Goal: Task Accomplishment & Management: Complete application form

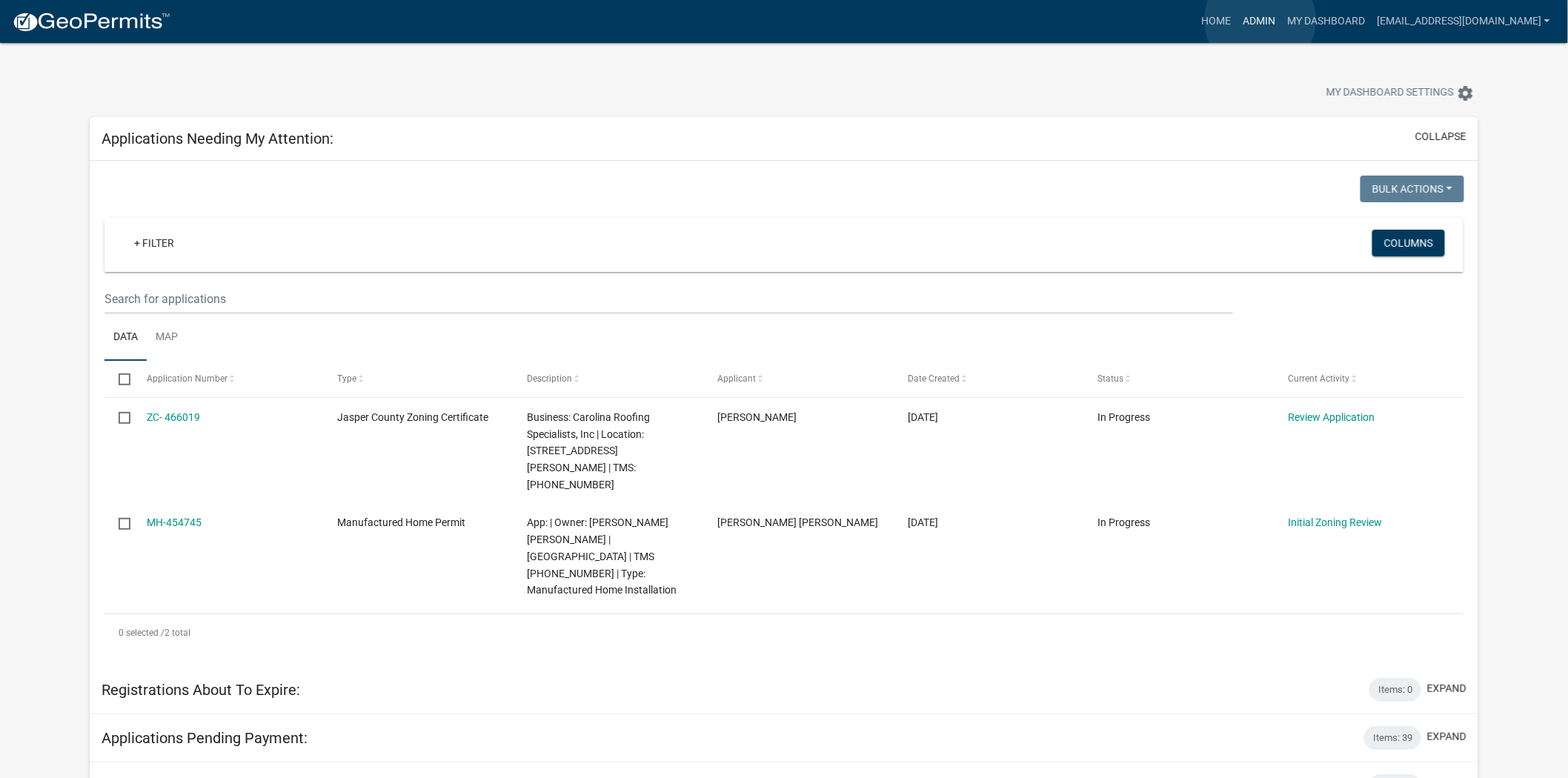
click at [1260, 20] on link "Admin" at bounding box center [1259, 21] width 44 height 28
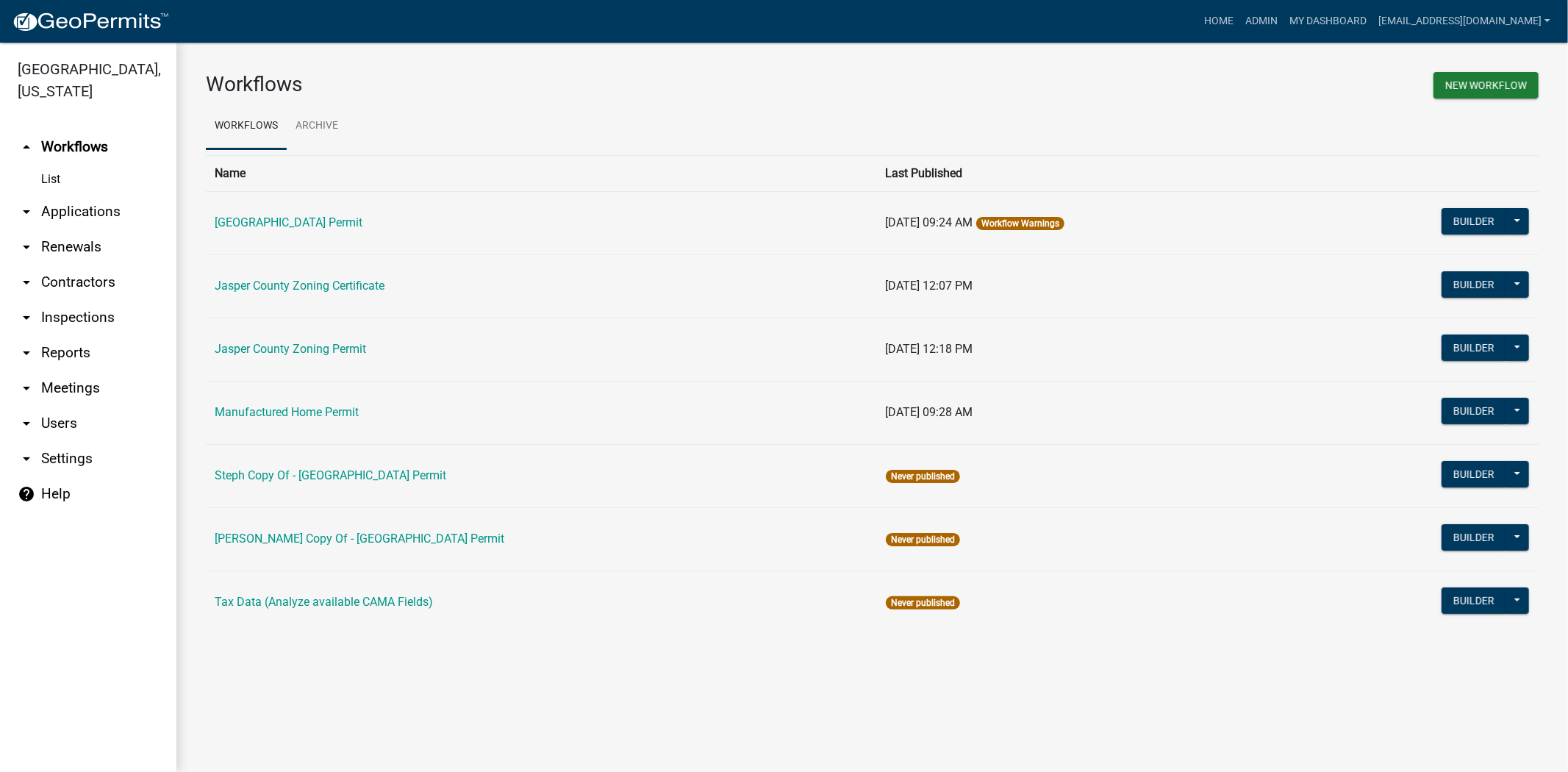
click at [68, 207] on link "arrow_drop_down Applications" at bounding box center [88, 211] width 176 height 35
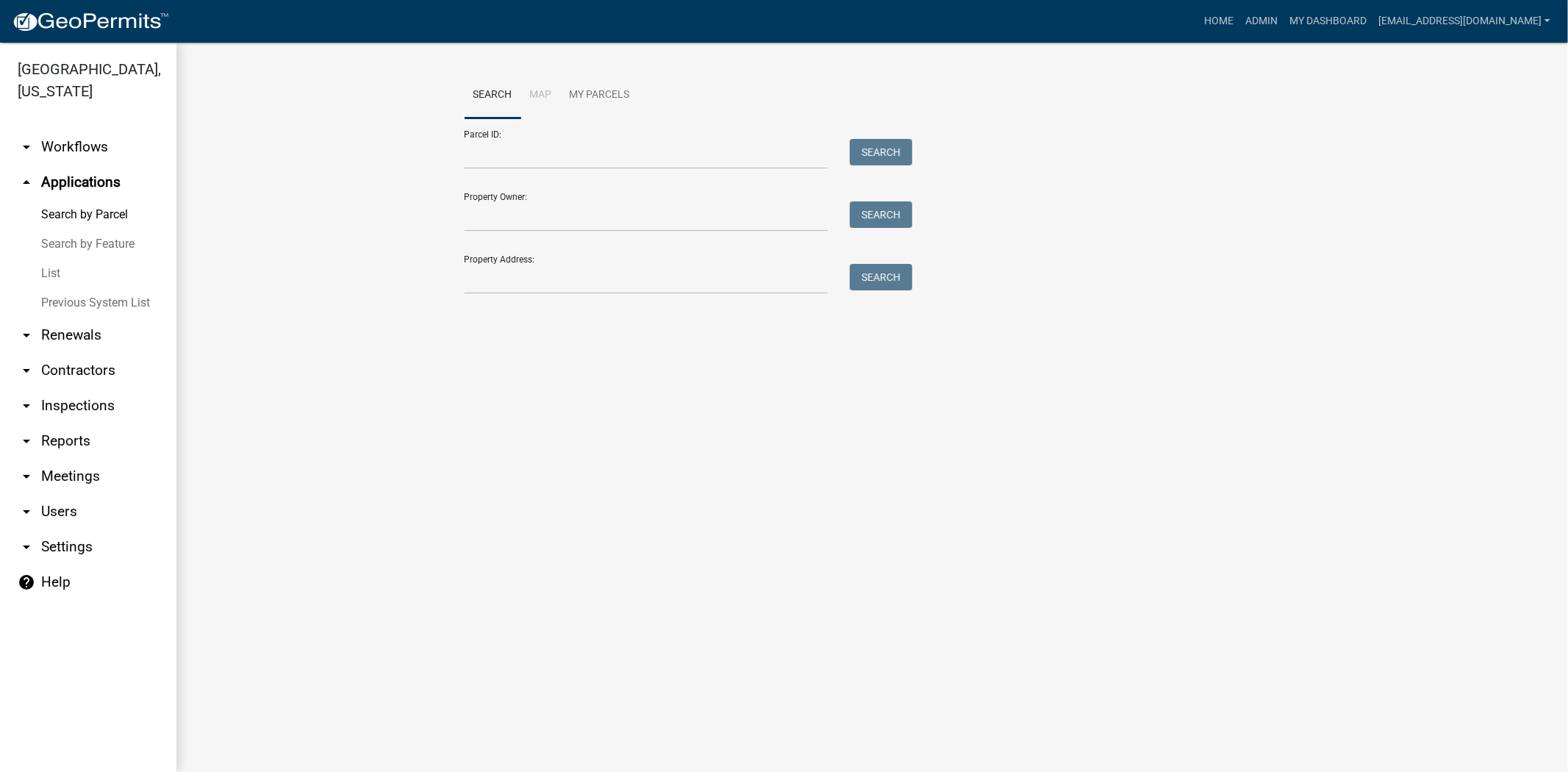
click at [56, 275] on link "List" at bounding box center [88, 273] width 176 height 30
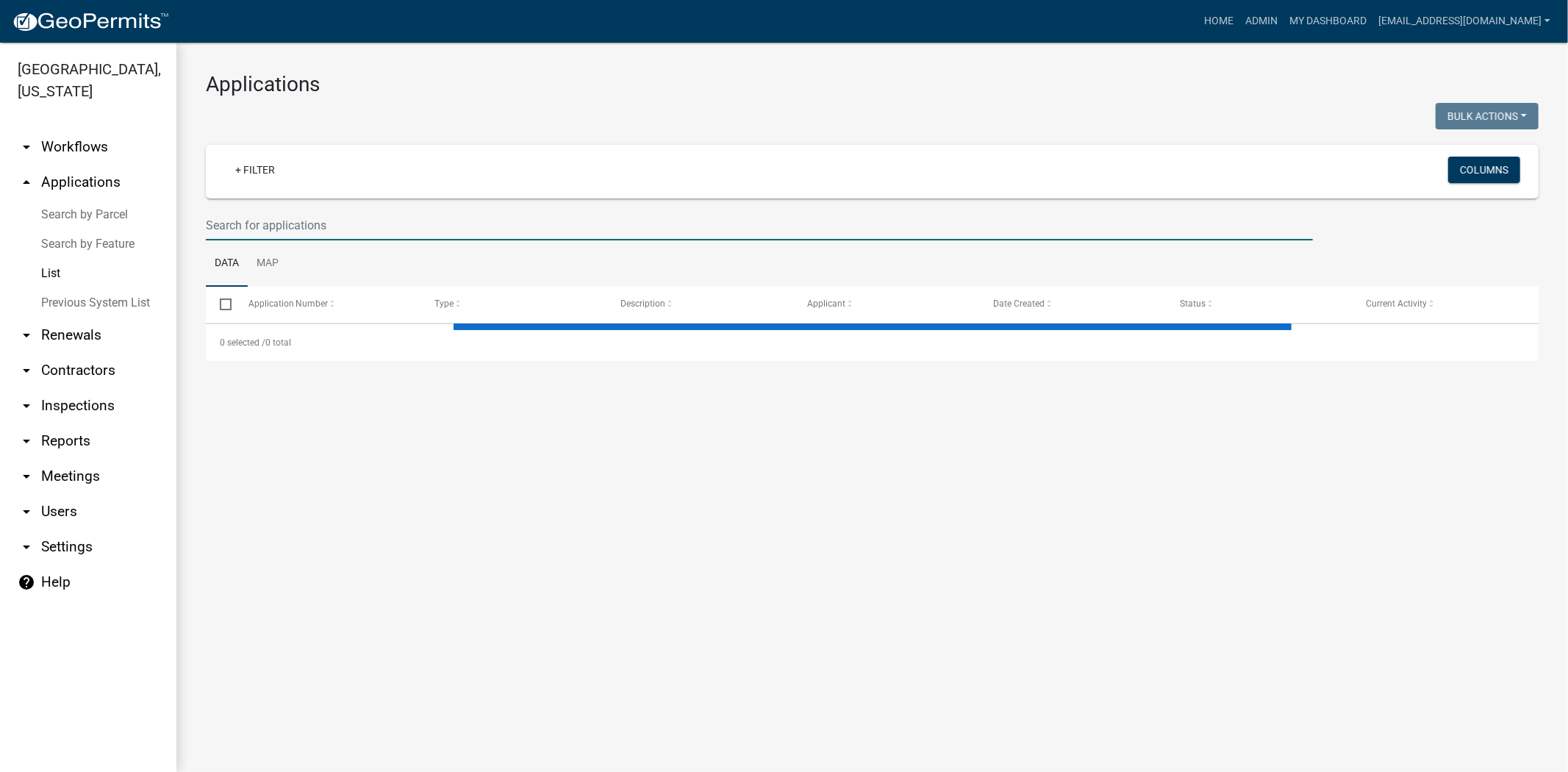
click at [370, 221] on input "text" at bounding box center [759, 224] width 1107 height 30
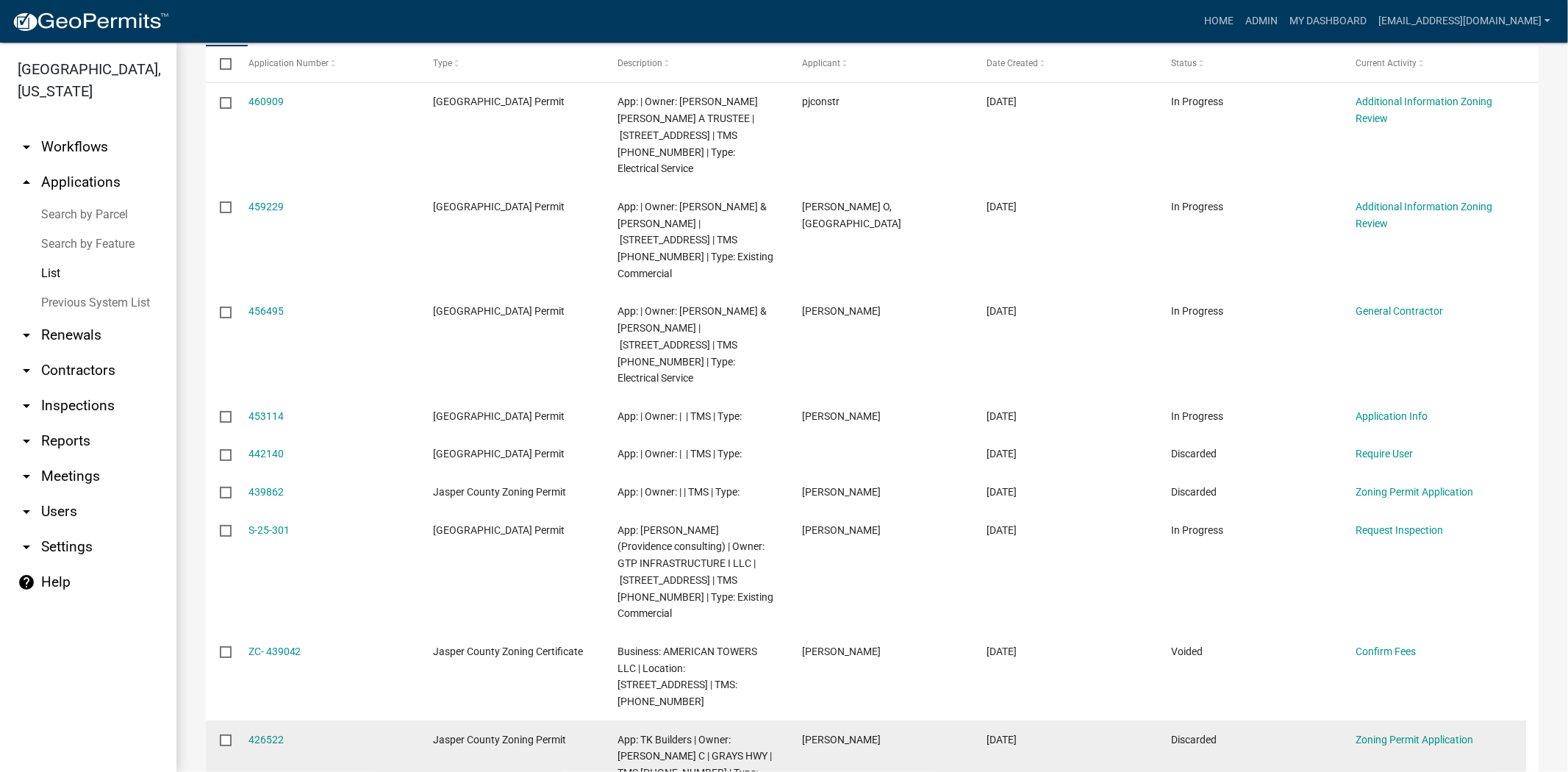
scroll to position [105, 0]
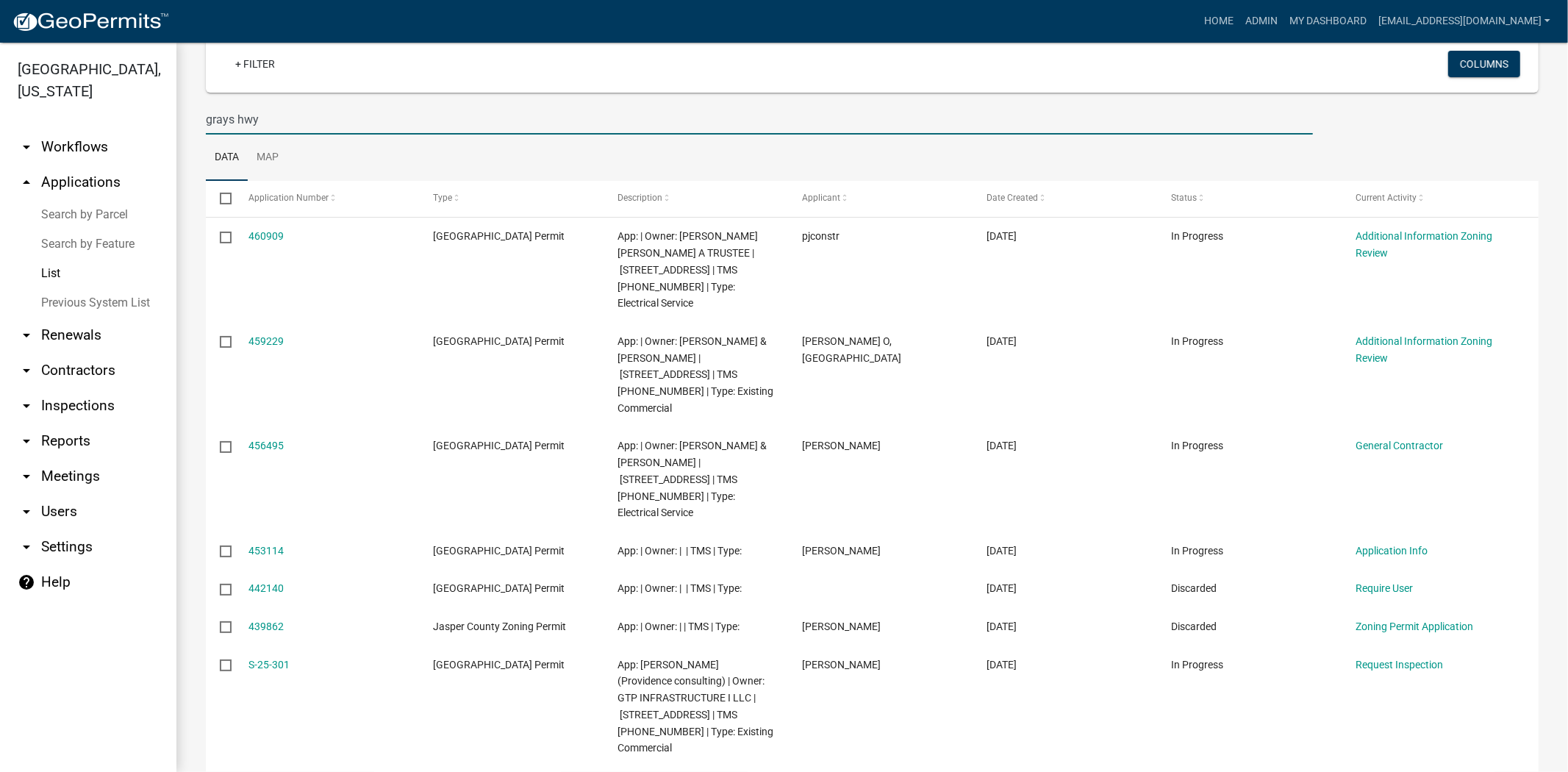
click at [206, 122] on input "grays hwy" at bounding box center [759, 119] width 1107 height 30
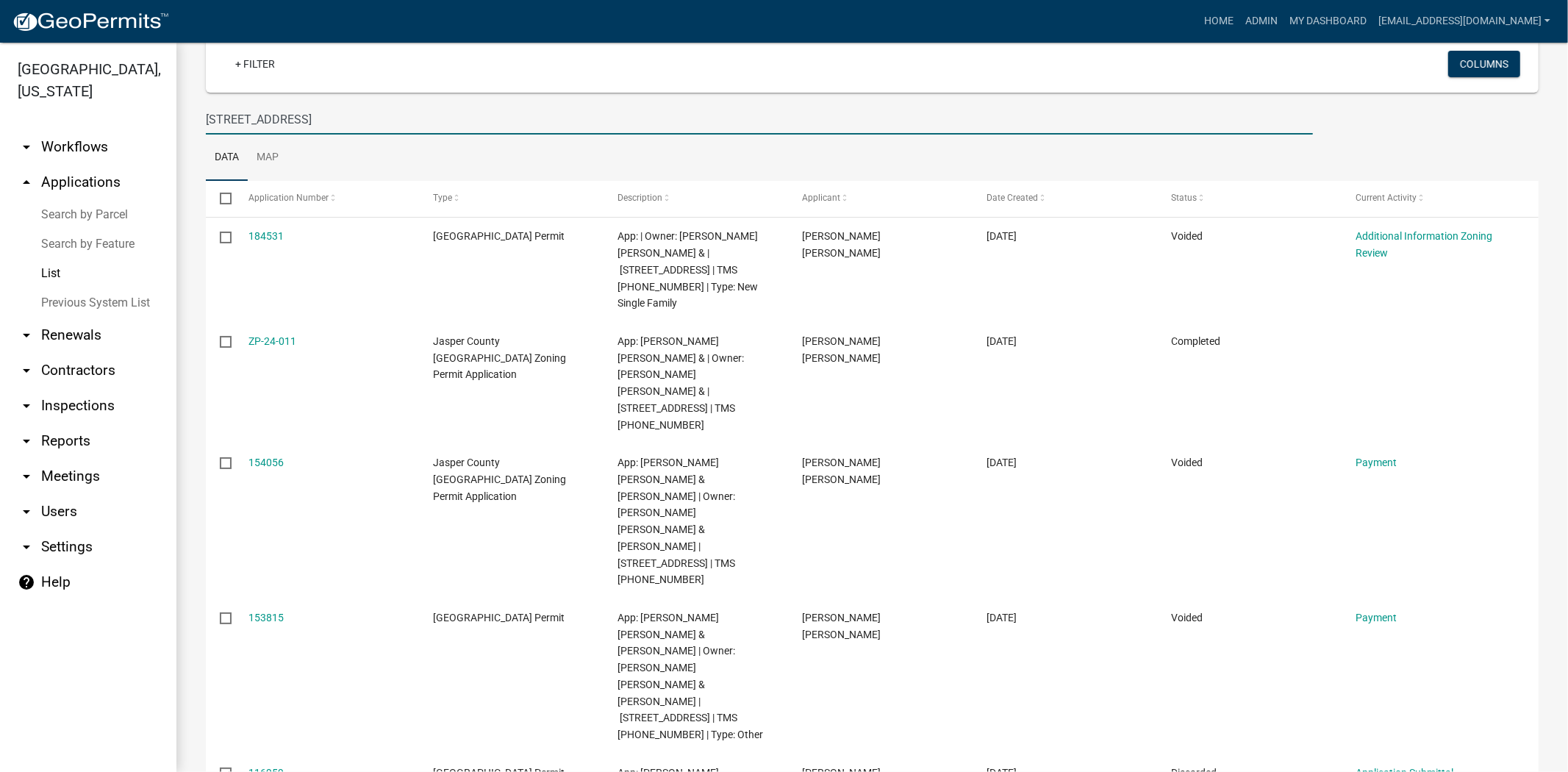
drag, startPoint x: 326, startPoint y: 123, endPoint x: 127, endPoint y: 128, distance: 199.1
click at [127, 128] on div "Jasper County, South Carolina arrow_drop_down Workflows List arrow_drop_up Appl…" at bounding box center [784, 407] width 1568 height 730
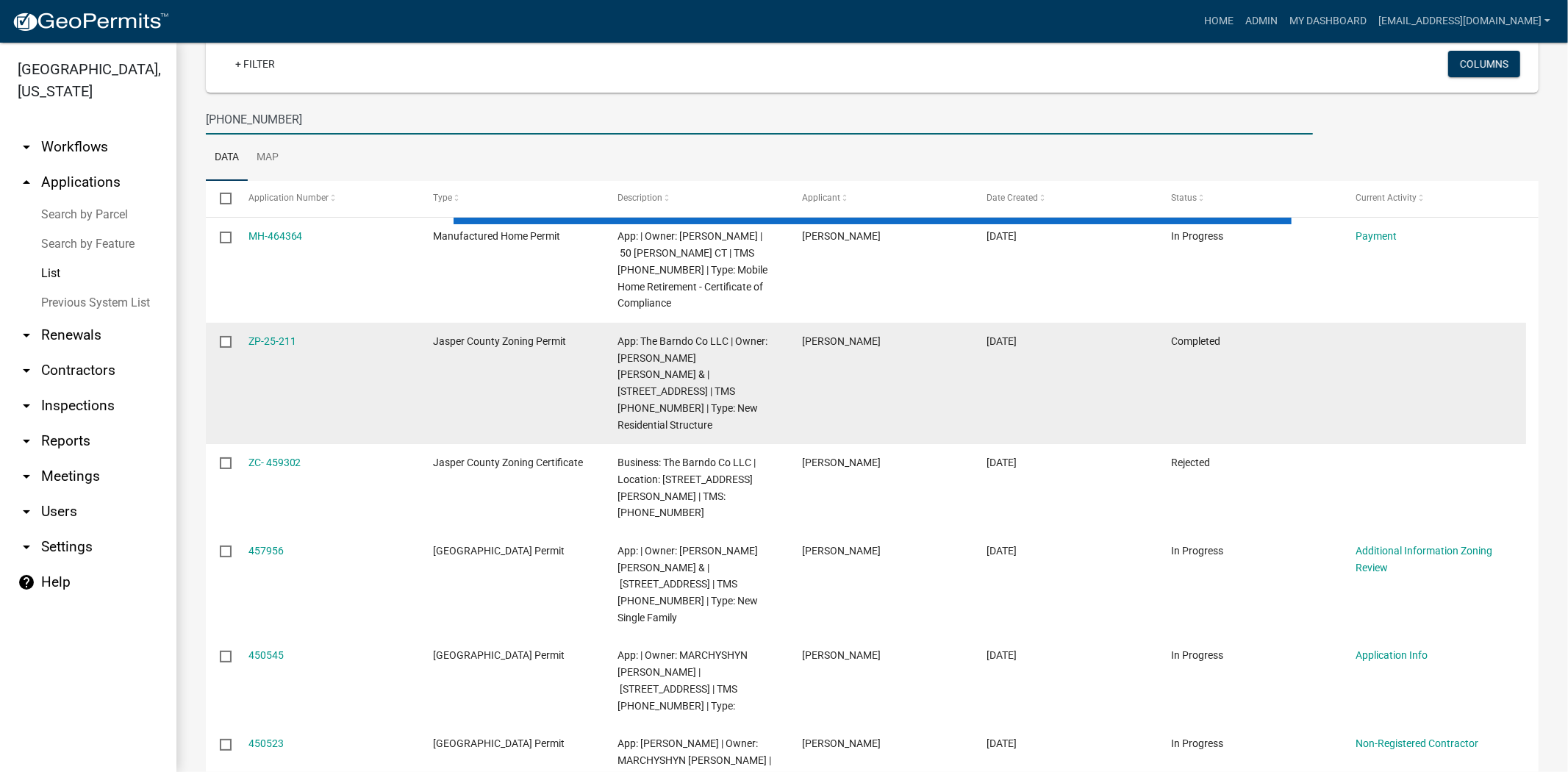
type input "053-00-04-025"
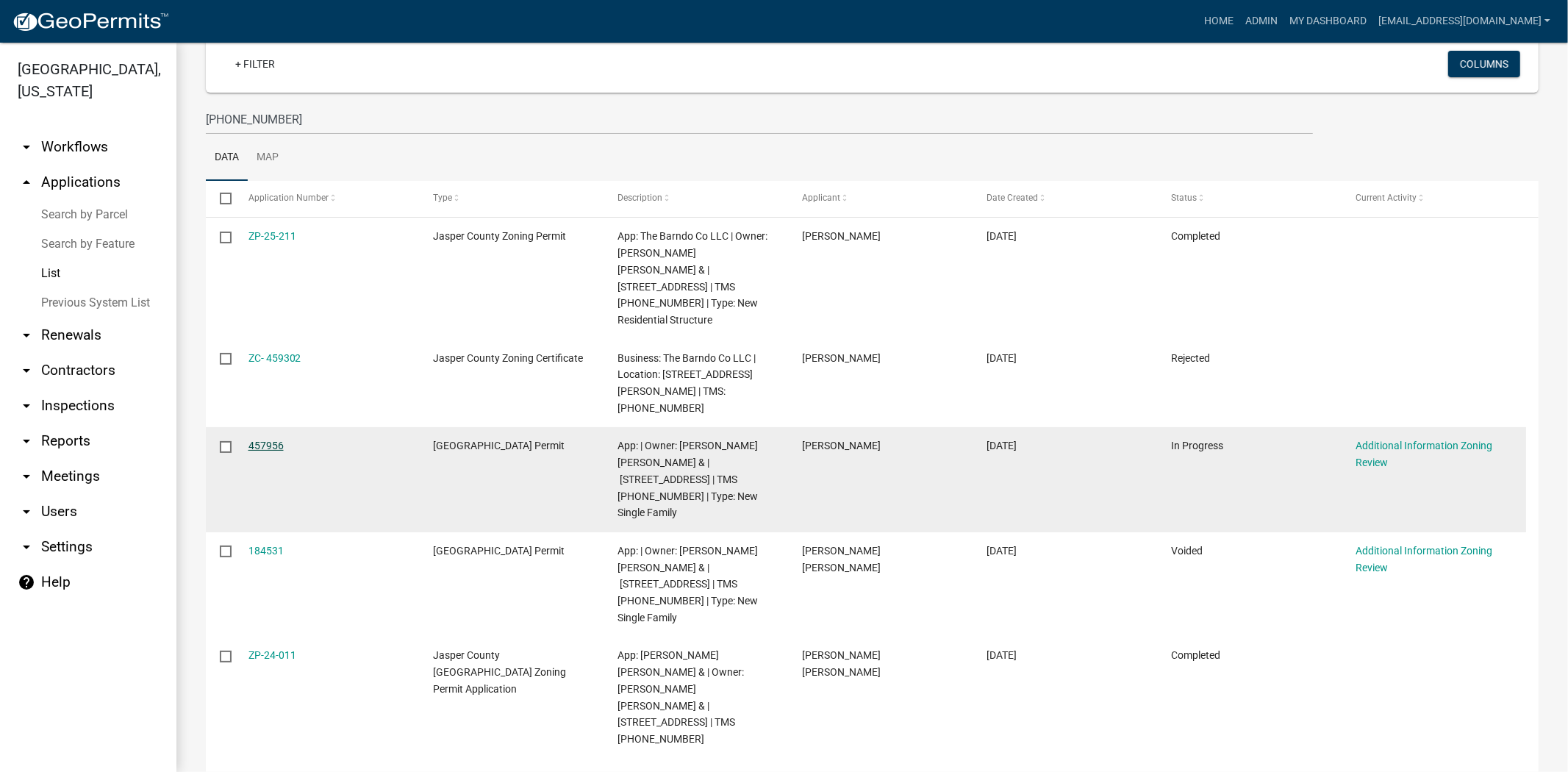
click at [274, 440] on link "457956" at bounding box center [265, 446] width 35 height 12
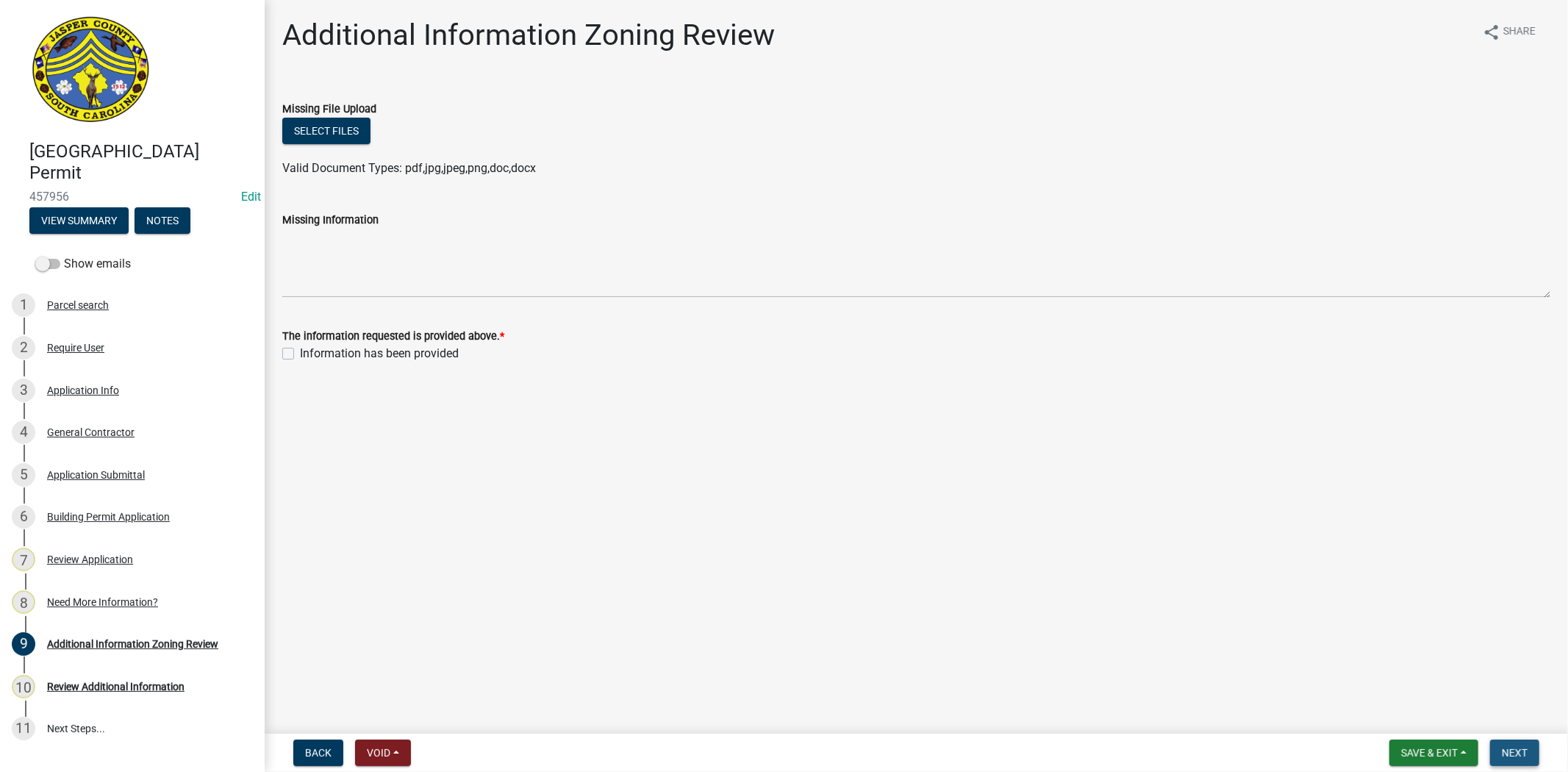
click at [1519, 747] on span "Next" at bounding box center [1514, 753] width 26 height 12
click at [300, 356] on label "Information has been provided" at bounding box center [380, 354] width 159 height 17
click at [300, 355] on input "Information has been provided" at bounding box center [305, 350] width 10 height 10
checkbox input "true"
click at [1510, 751] on span "Next" at bounding box center [1514, 753] width 26 height 12
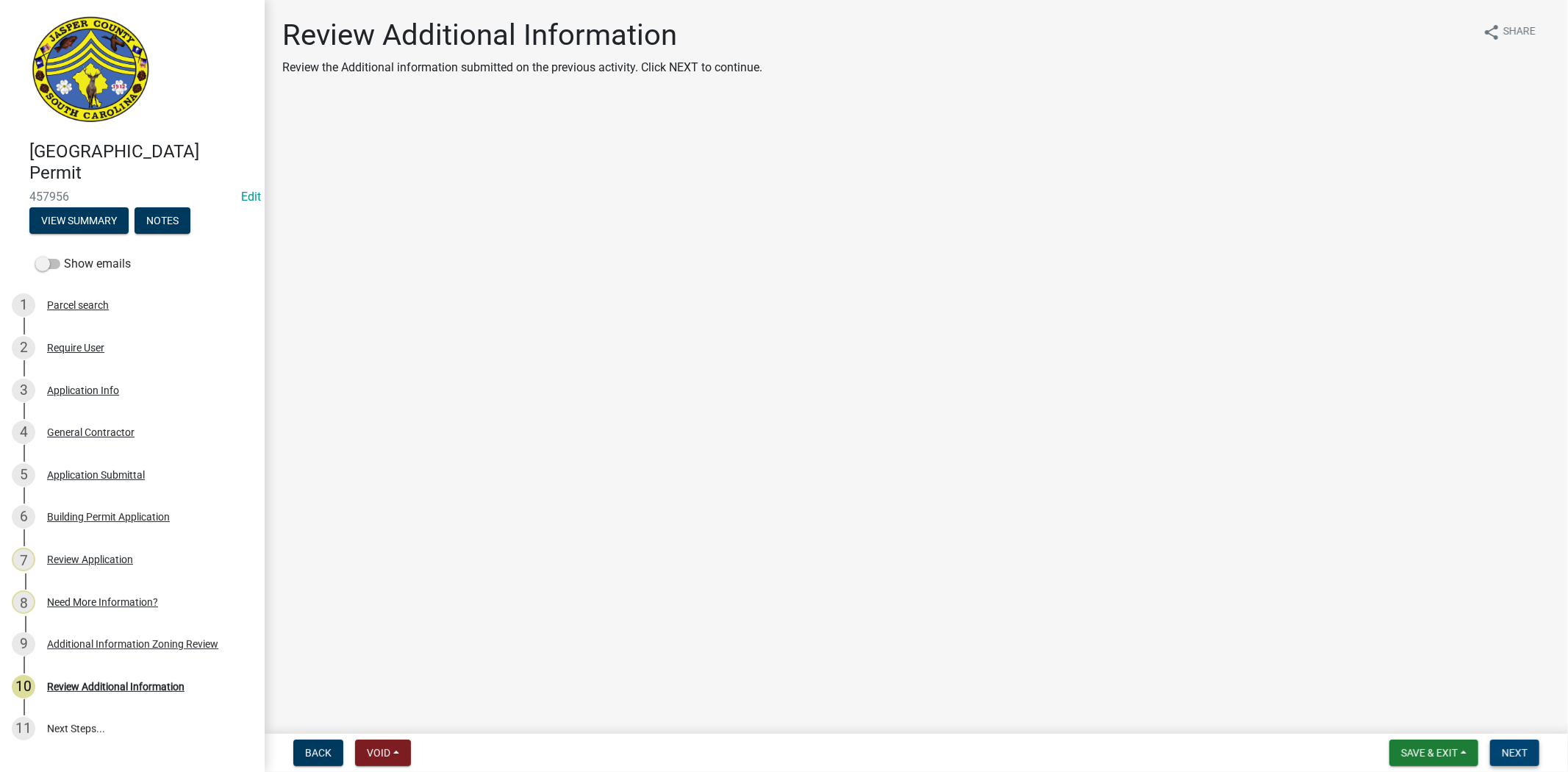
click at [1501, 748] on button "Next" at bounding box center [1513, 753] width 49 height 27
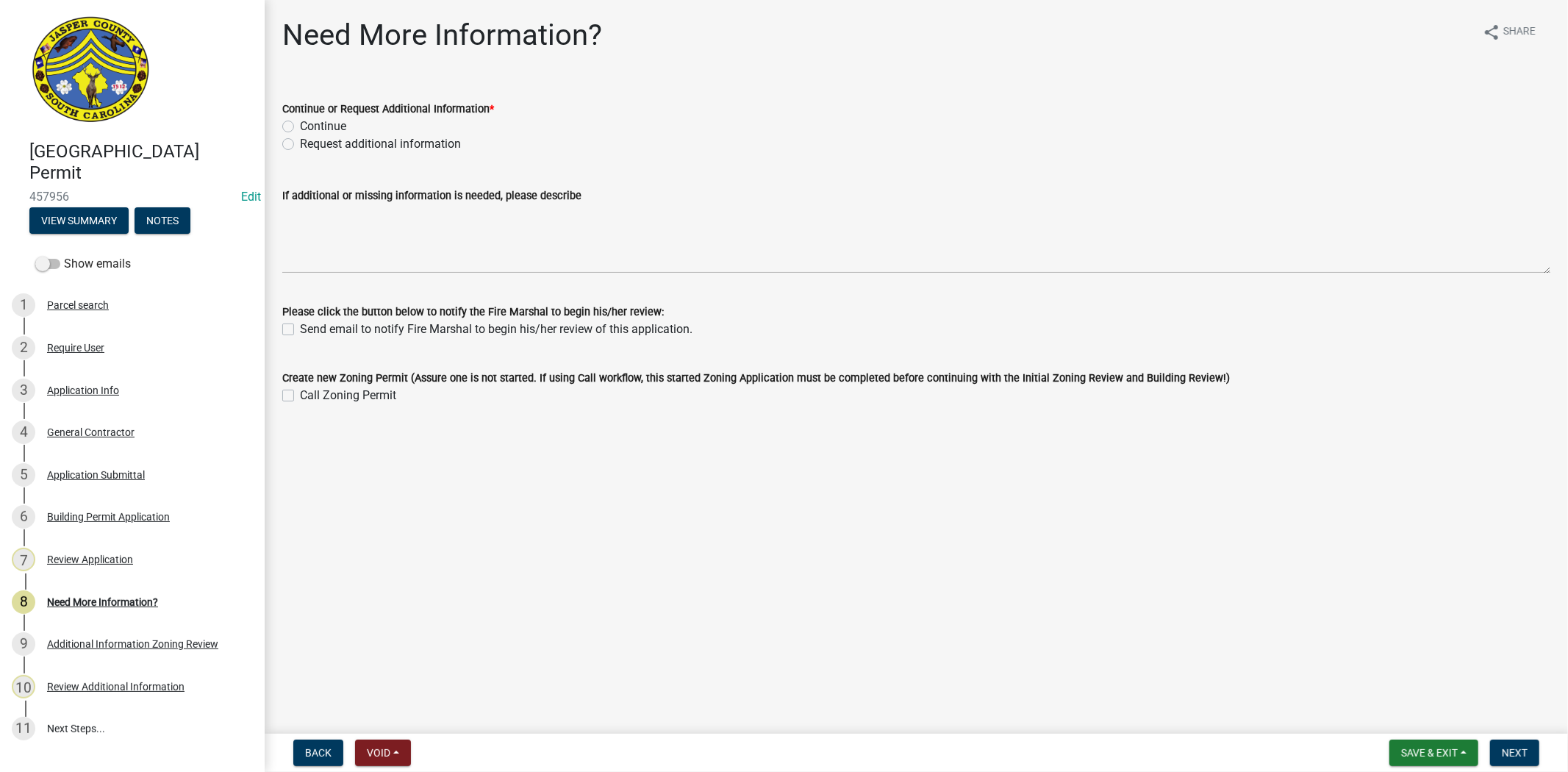
click at [300, 129] on label "Continue" at bounding box center [323, 127] width 46 height 17
click at [300, 128] on input "Continue" at bounding box center [305, 123] width 10 height 10
radio input "true"
click at [1515, 748] on span "Next" at bounding box center [1514, 753] width 26 height 12
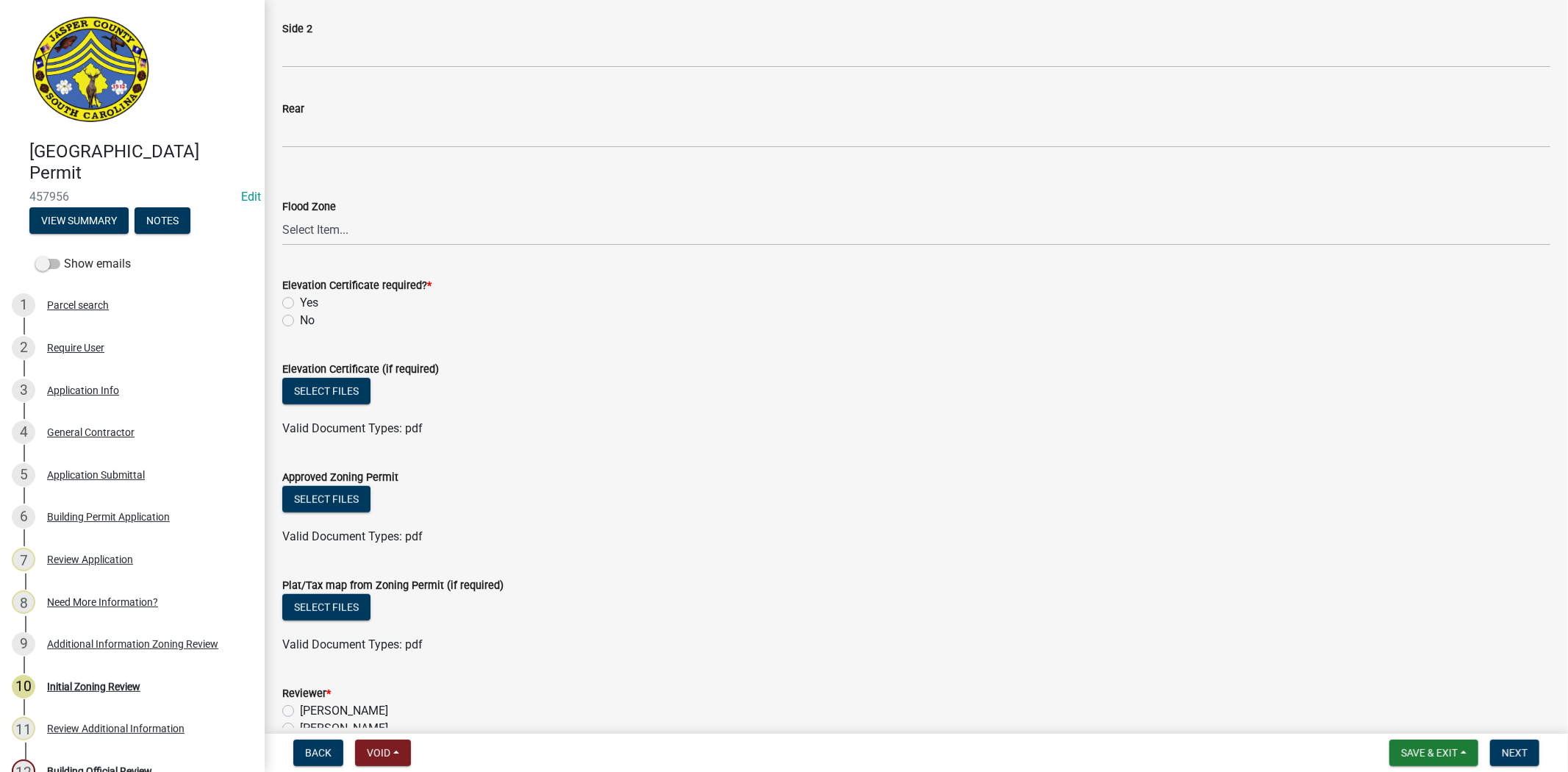
scroll to position [972, 0]
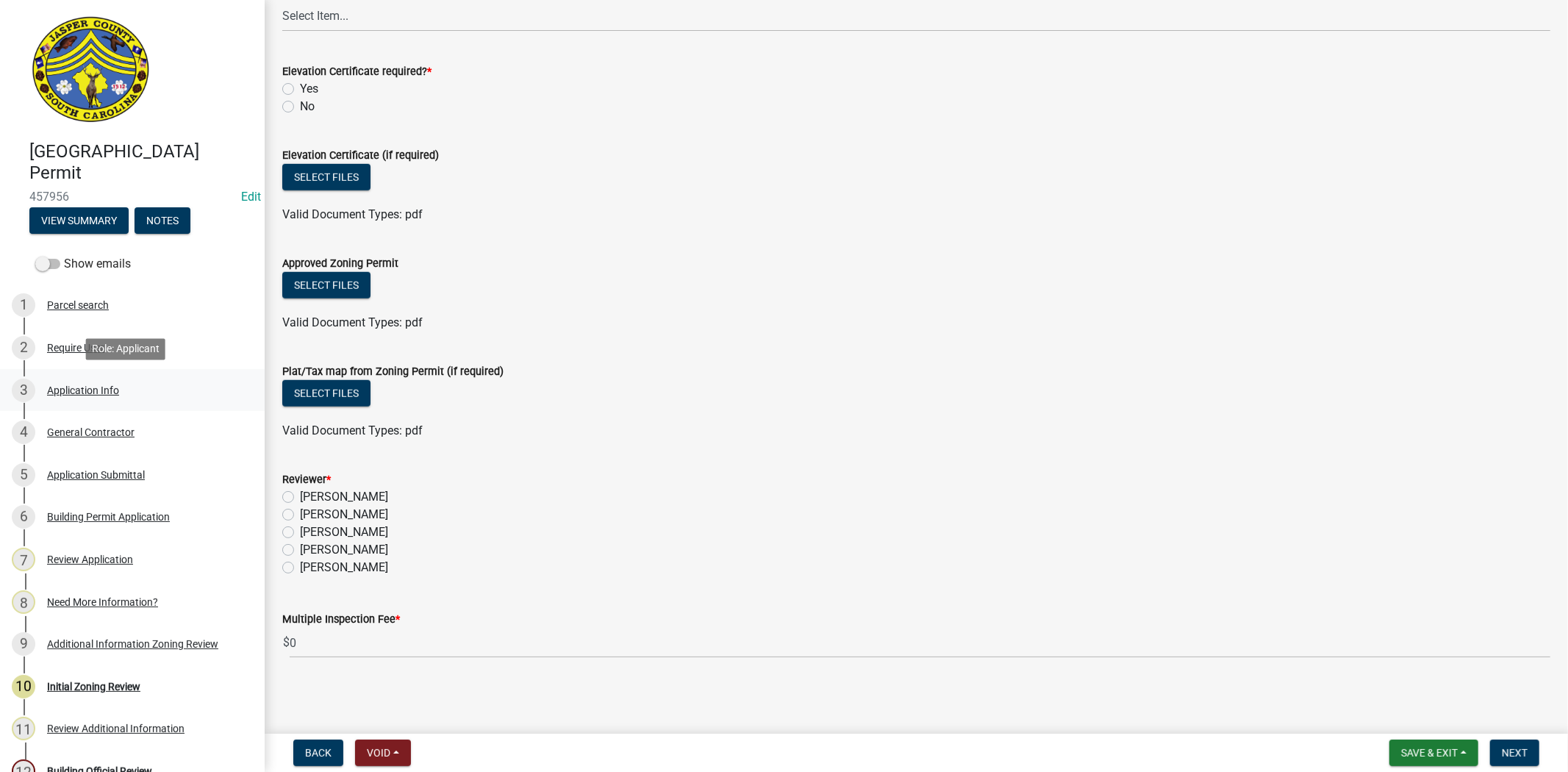
click at [102, 379] on div "3 Application Info" at bounding box center [126, 390] width 229 height 24
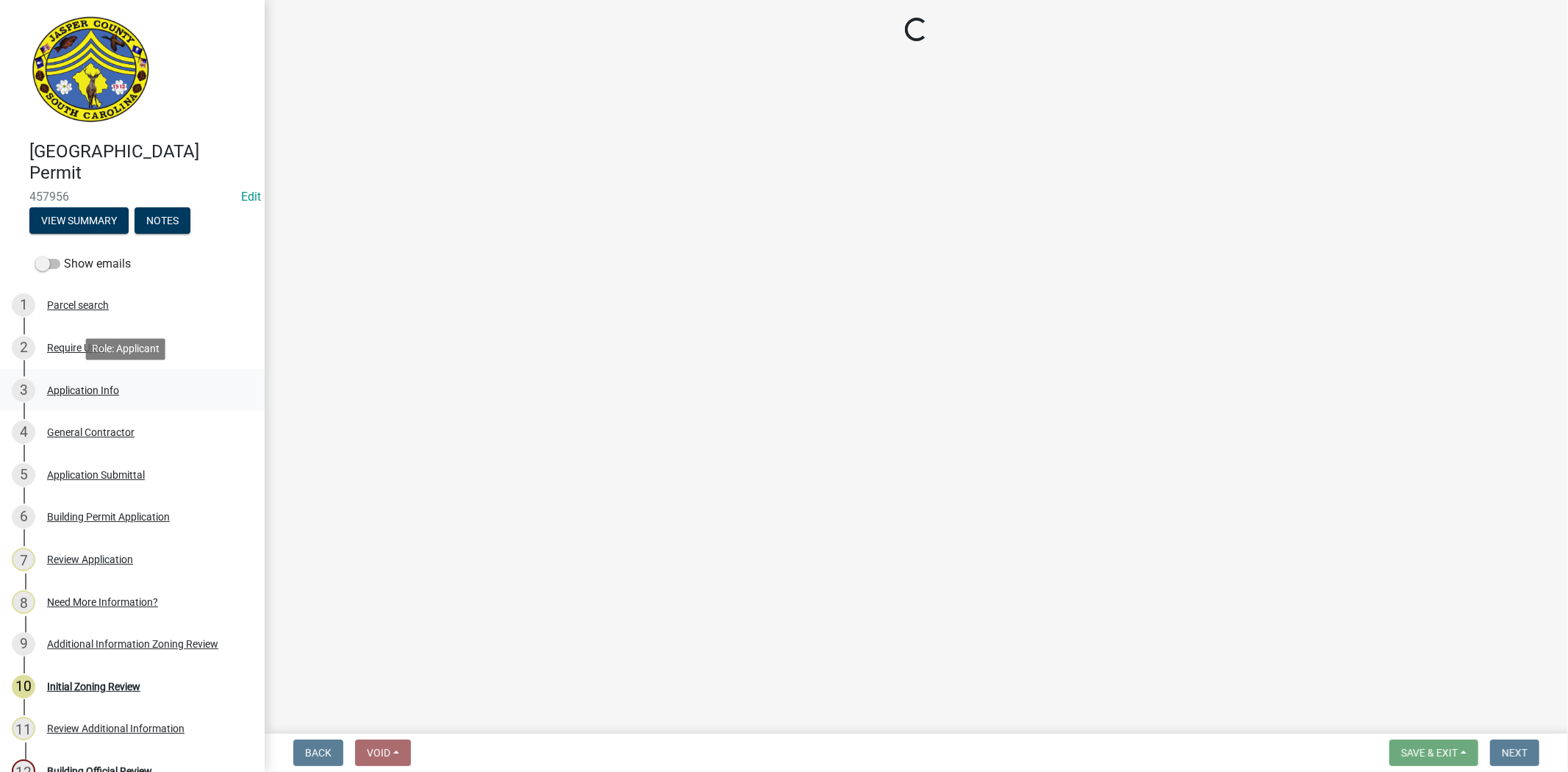
select select "42590599-3c97-479d-b3e9-fbeca9af4fb5"
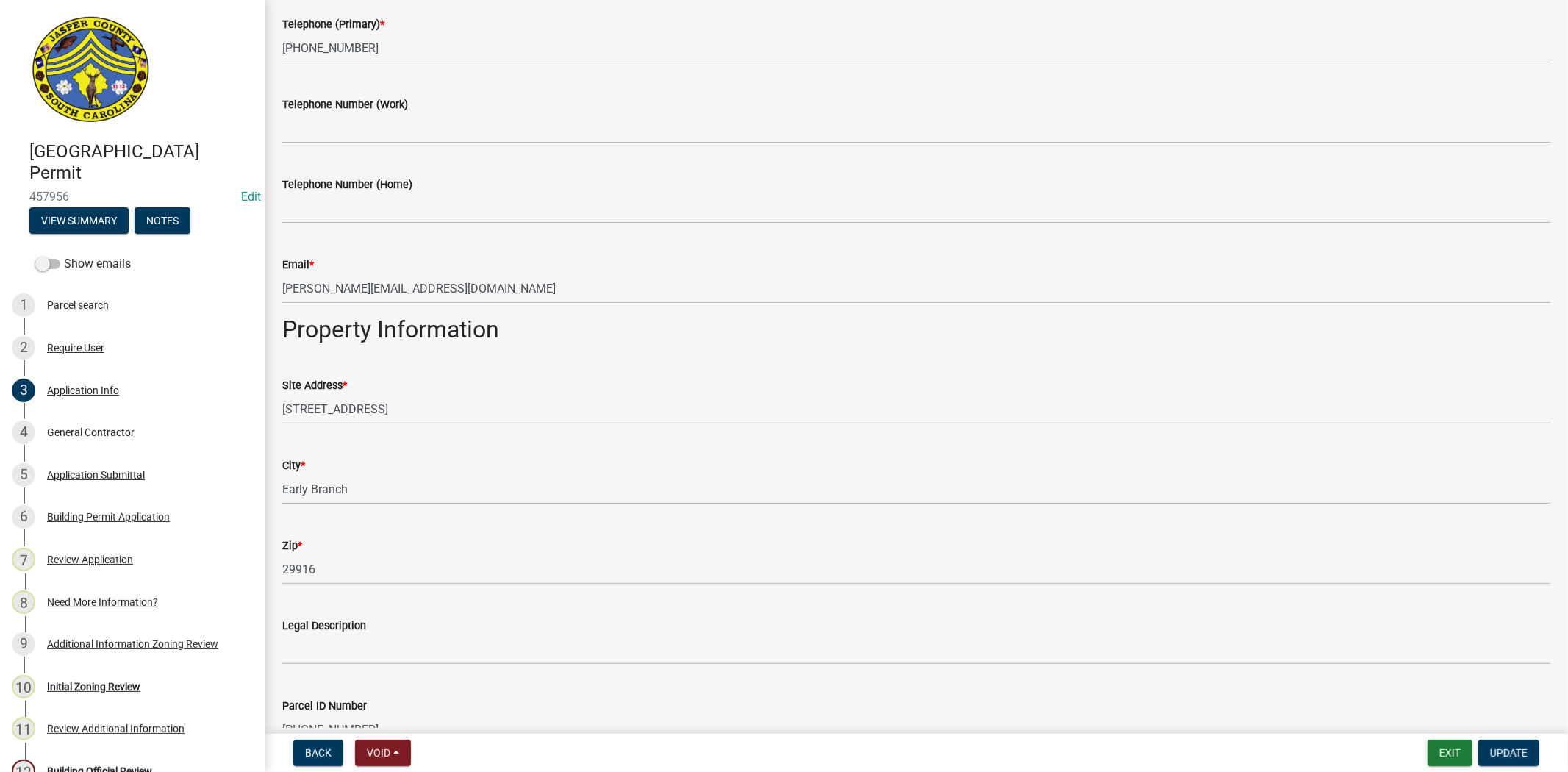
scroll to position [736, 0]
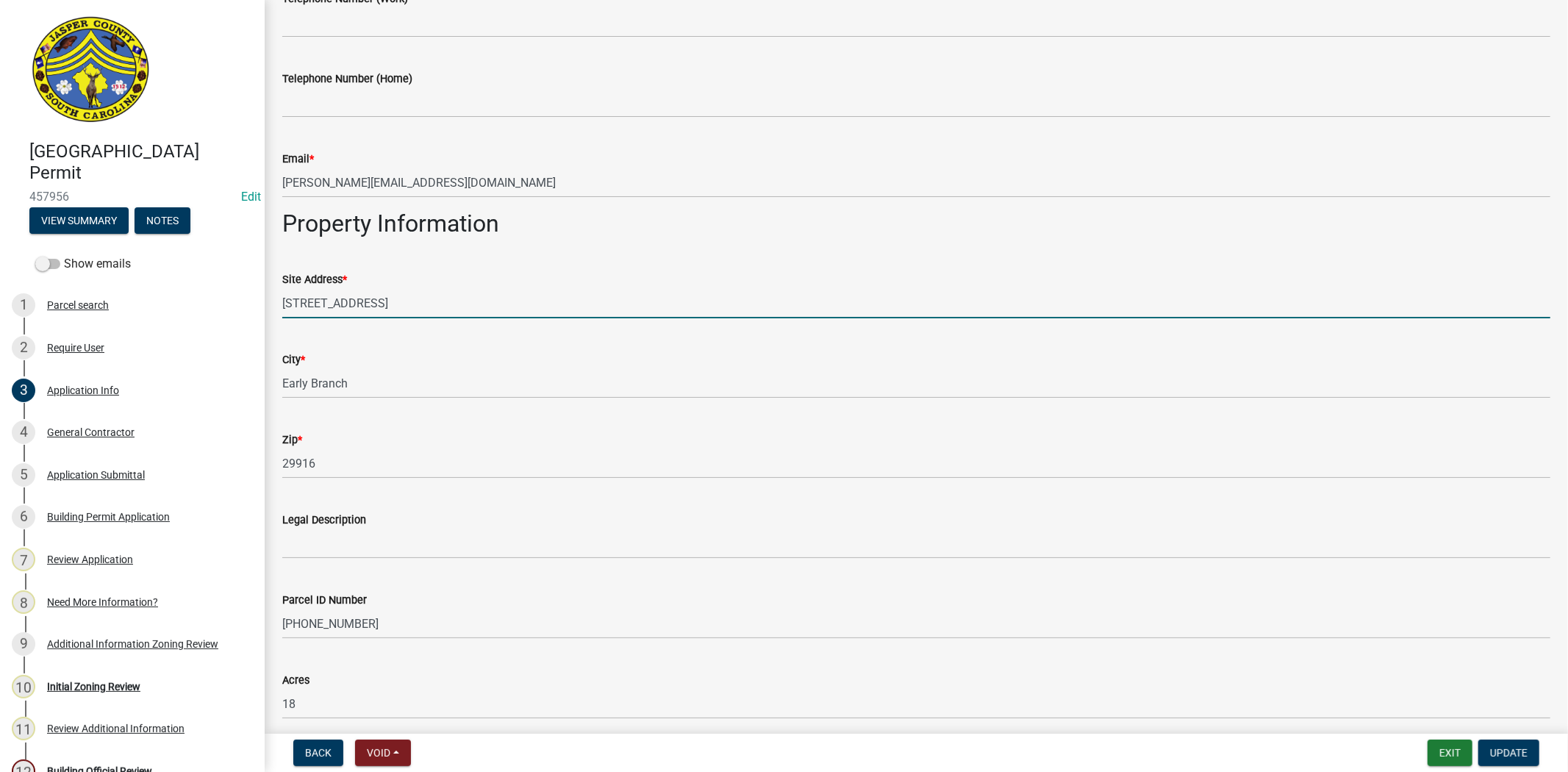
drag, startPoint x: 389, startPoint y: 303, endPoint x: 357, endPoint y: 306, distance: 32.1
click at [357, 306] on input "19288 Grays Highway" at bounding box center [915, 303] width 1268 height 30
type input "19288 Grays Hwy"
click at [1505, 752] on span "Update" at bounding box center [1508, 753] width 37 height 12
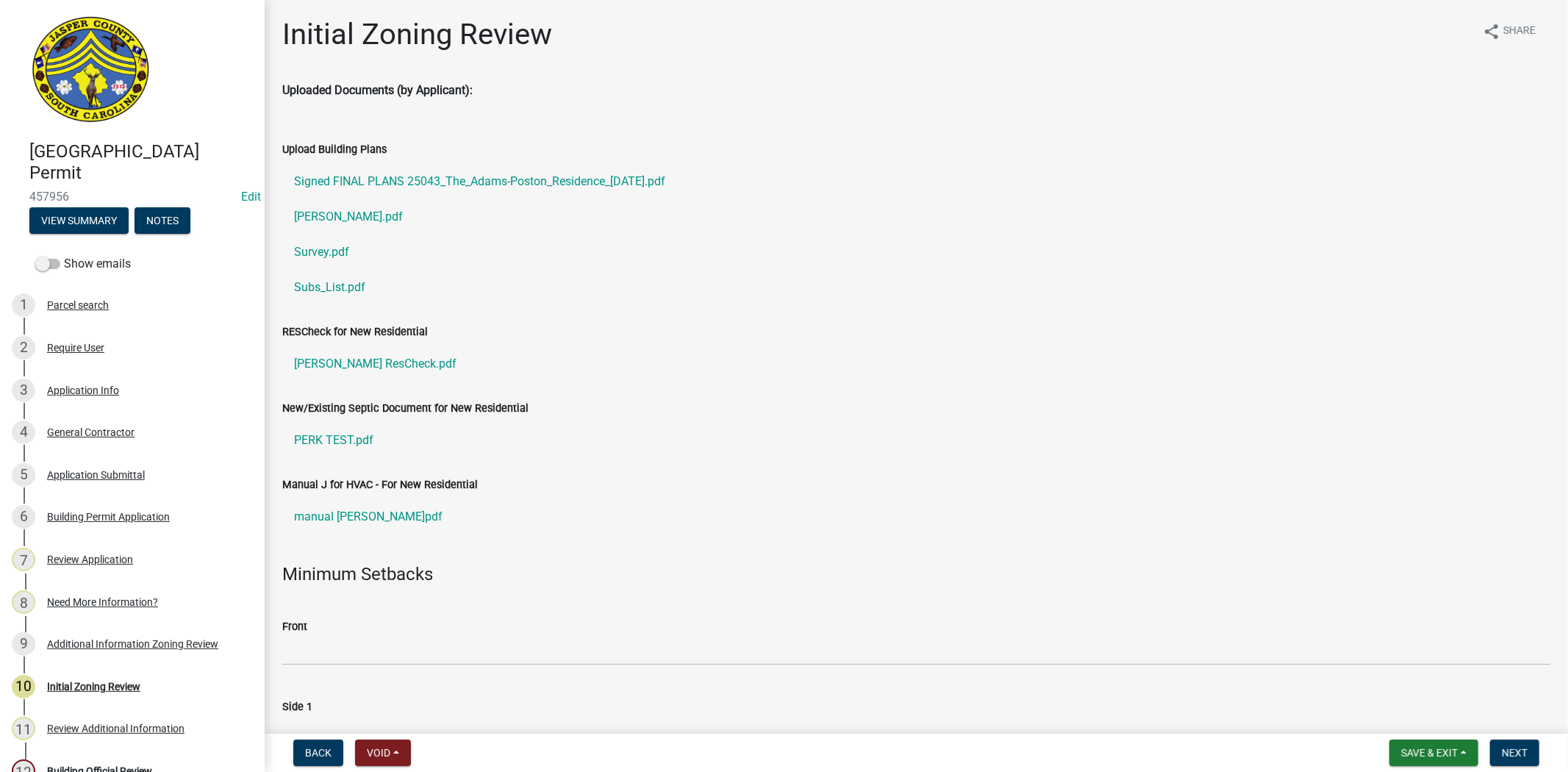
scroll to position [0, 0]
click at [99, 394] on div "Application Info" at bounding box center [82, 390] width 72 height 11
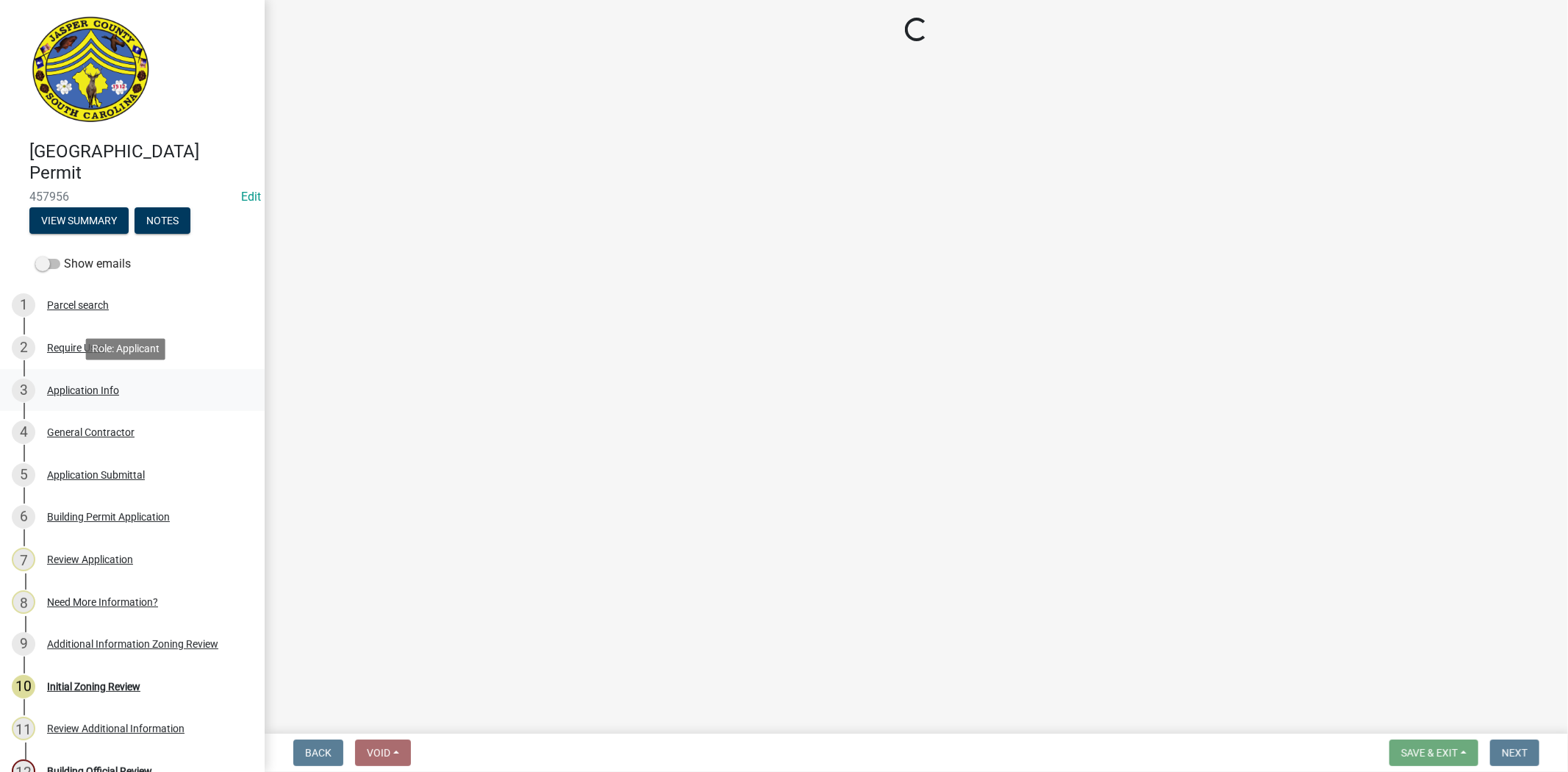
select select "42590599-3c97-479d-b3e9-fbeca9af4fb5"
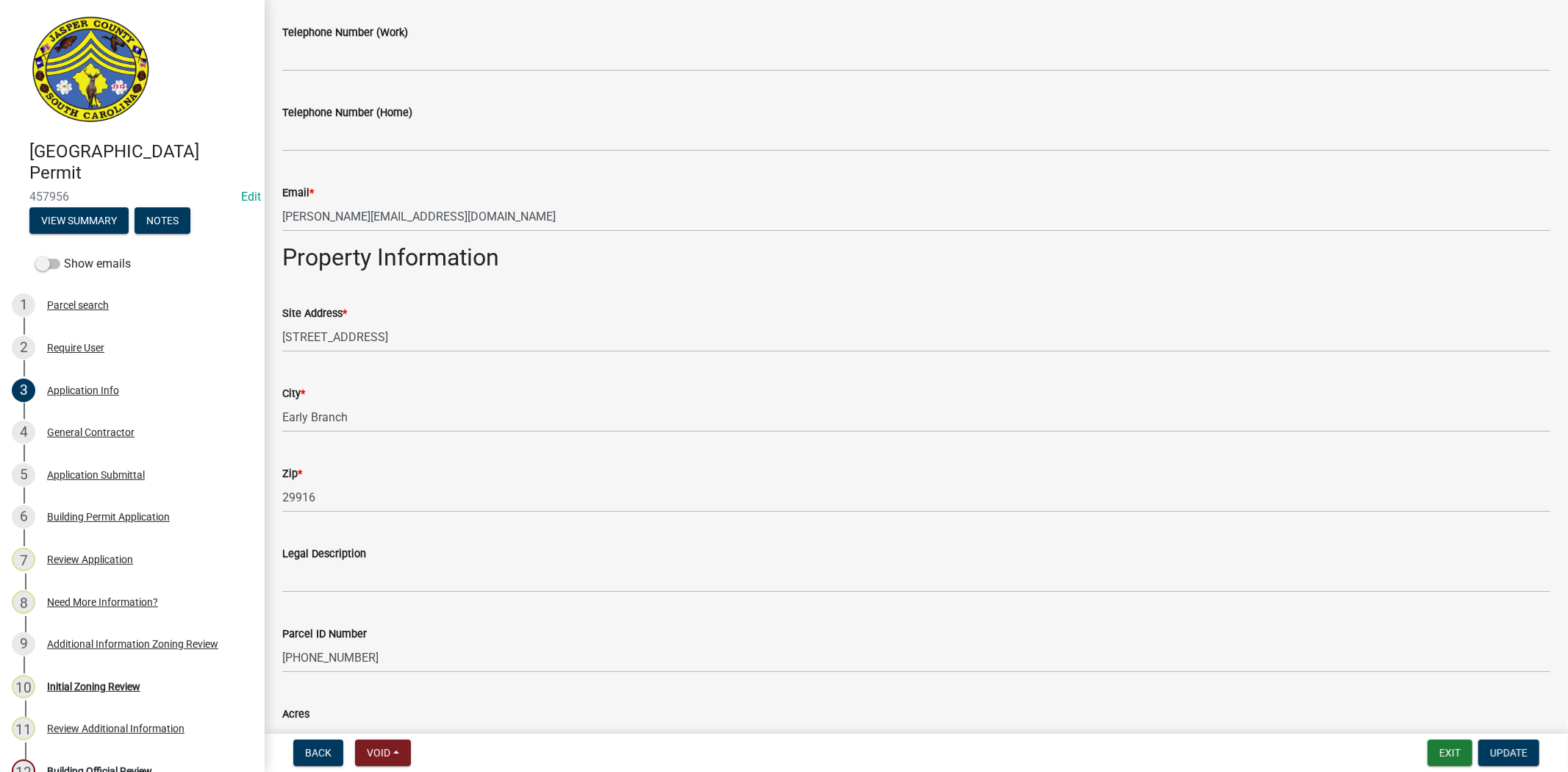
scroll to position [736, 0]
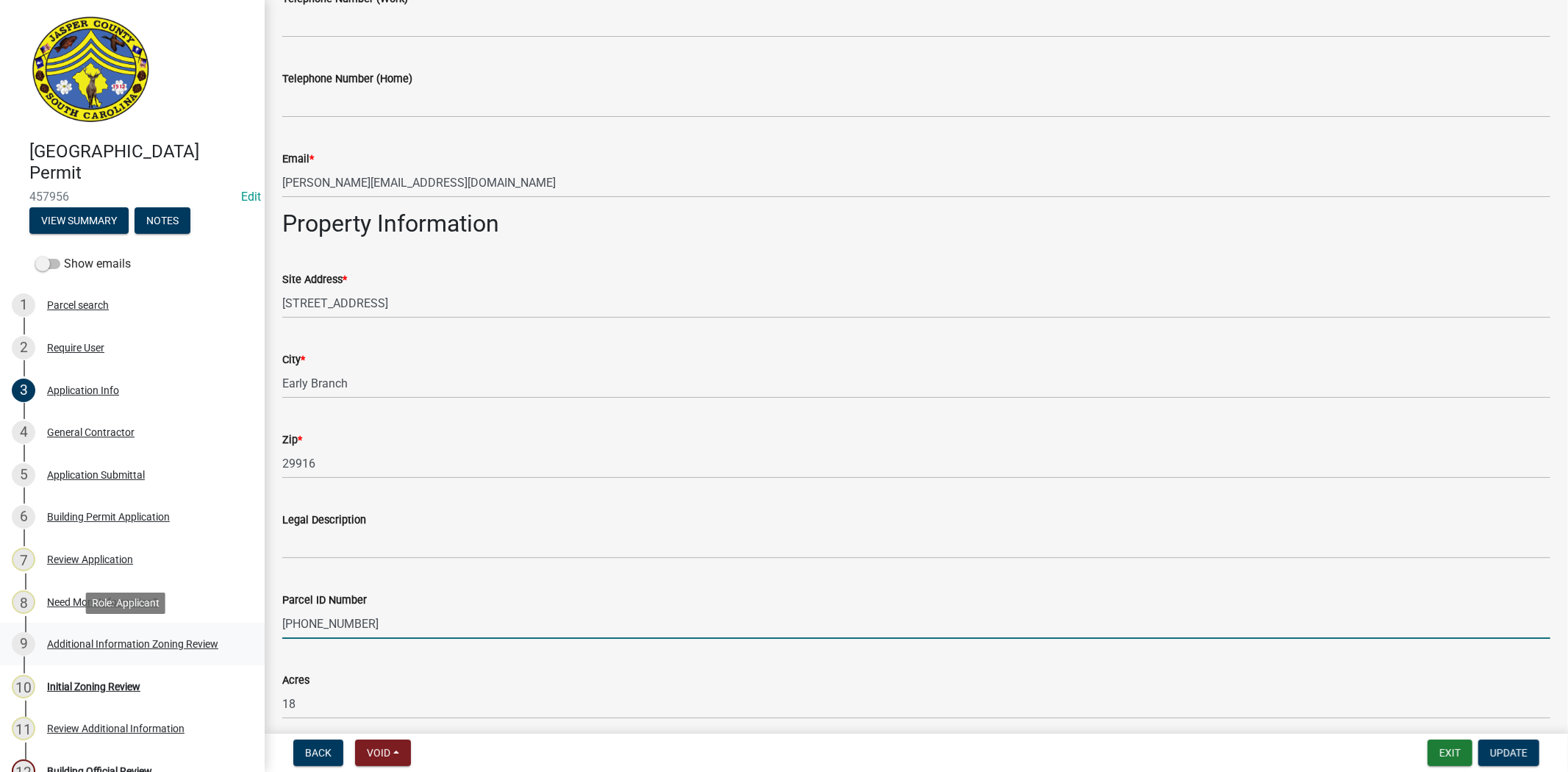
drag, startPoint x: 386, startPoint y: 623, endPoint x: 239, endPoint y: 635, distance: 147.5
click at [239, 635] on div "Jasper County Building Permit 457956 Edit View Summary Notes Show emails 1 Parc…" at bounding box center [784, 386] width 1568 height 772
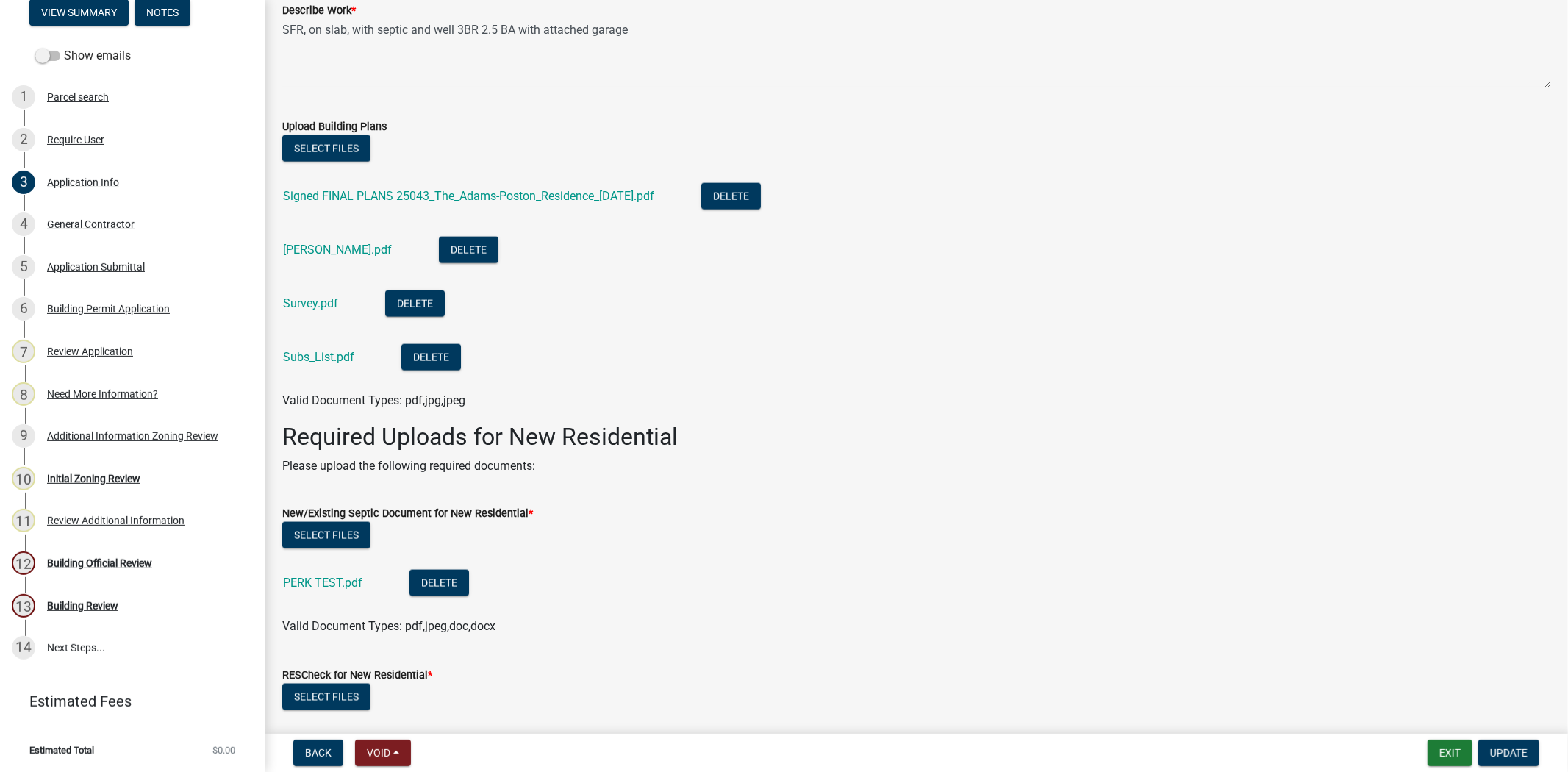
scroll to position [1651, 0]
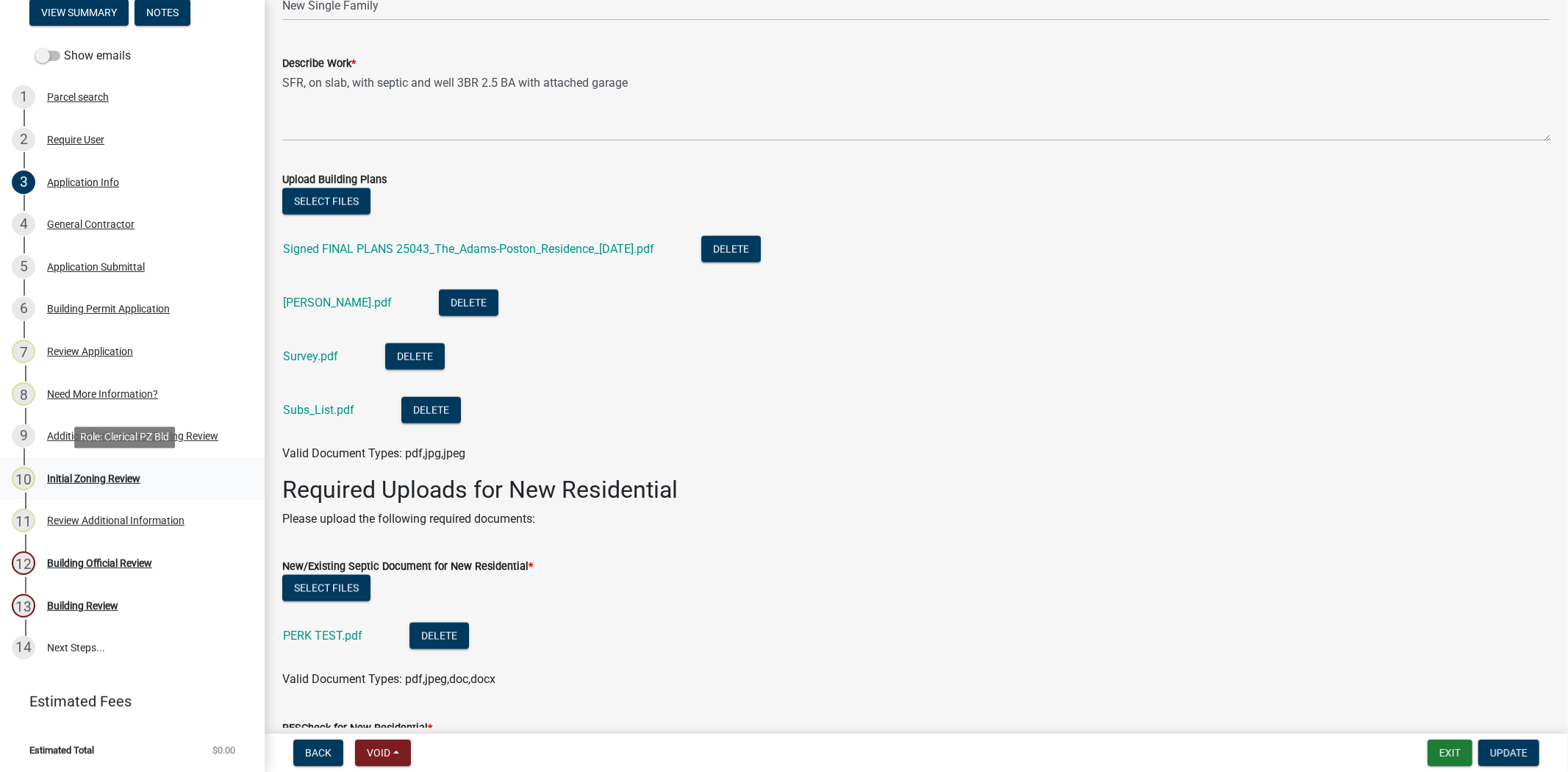
click at [114, 481] on div "Initial Zoning Review" at bounding box center [93, 479] width 93 height 11
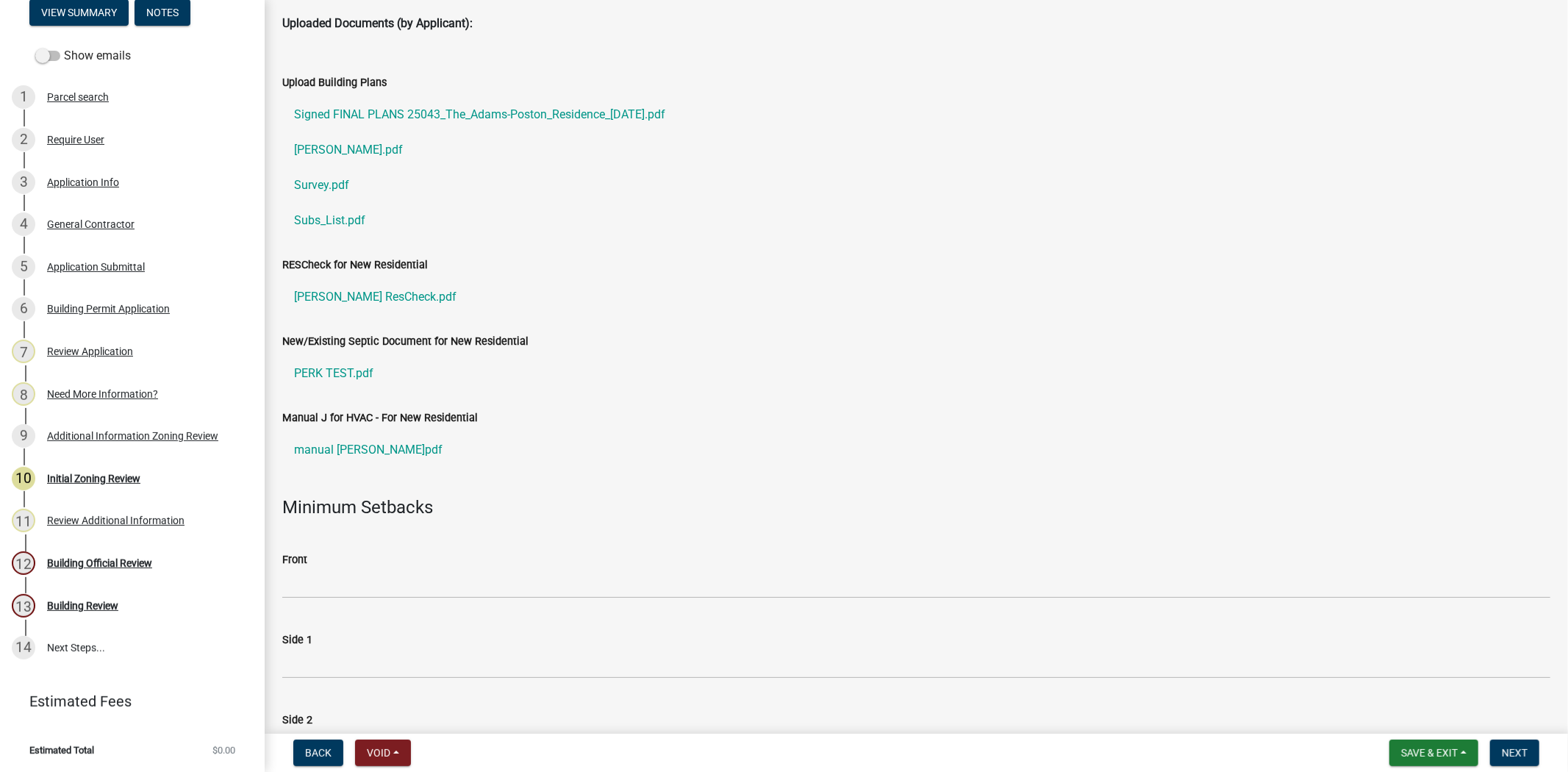
scroll to position [245, 0]
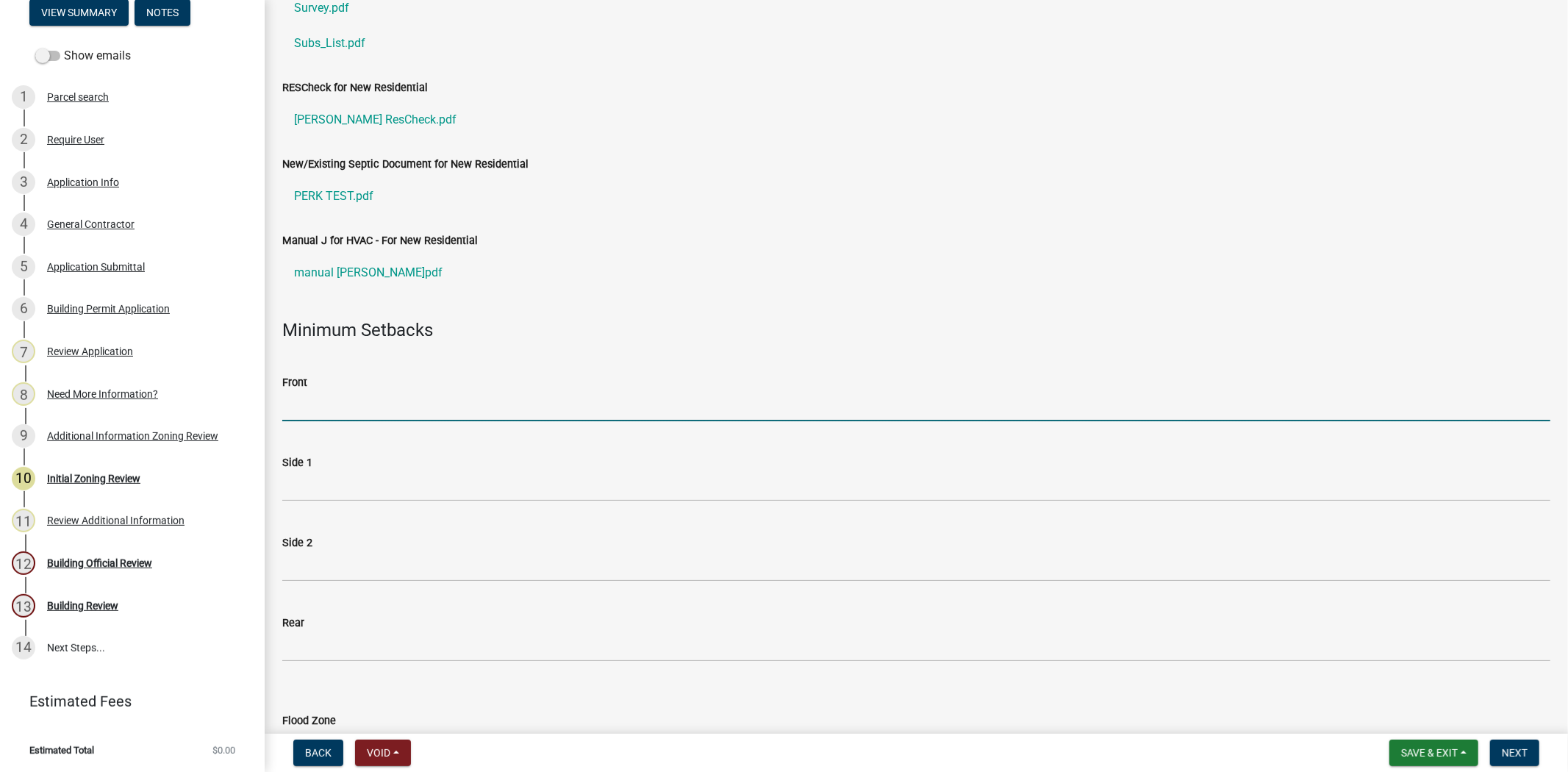
click at [402, 411] on input "Front" at bounding box center [915, 406] width 1268 height 30
type input "35"
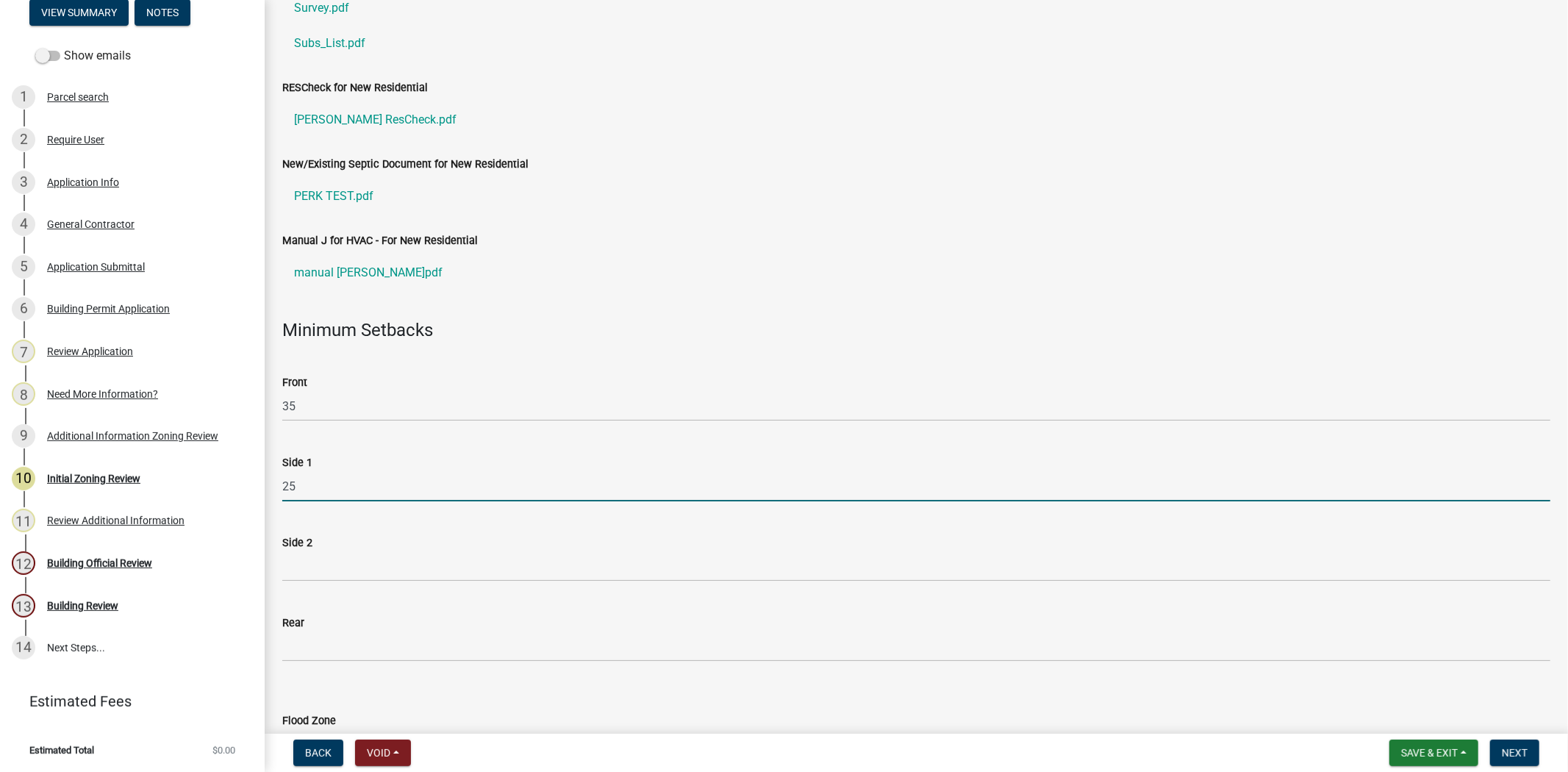
type input "25"
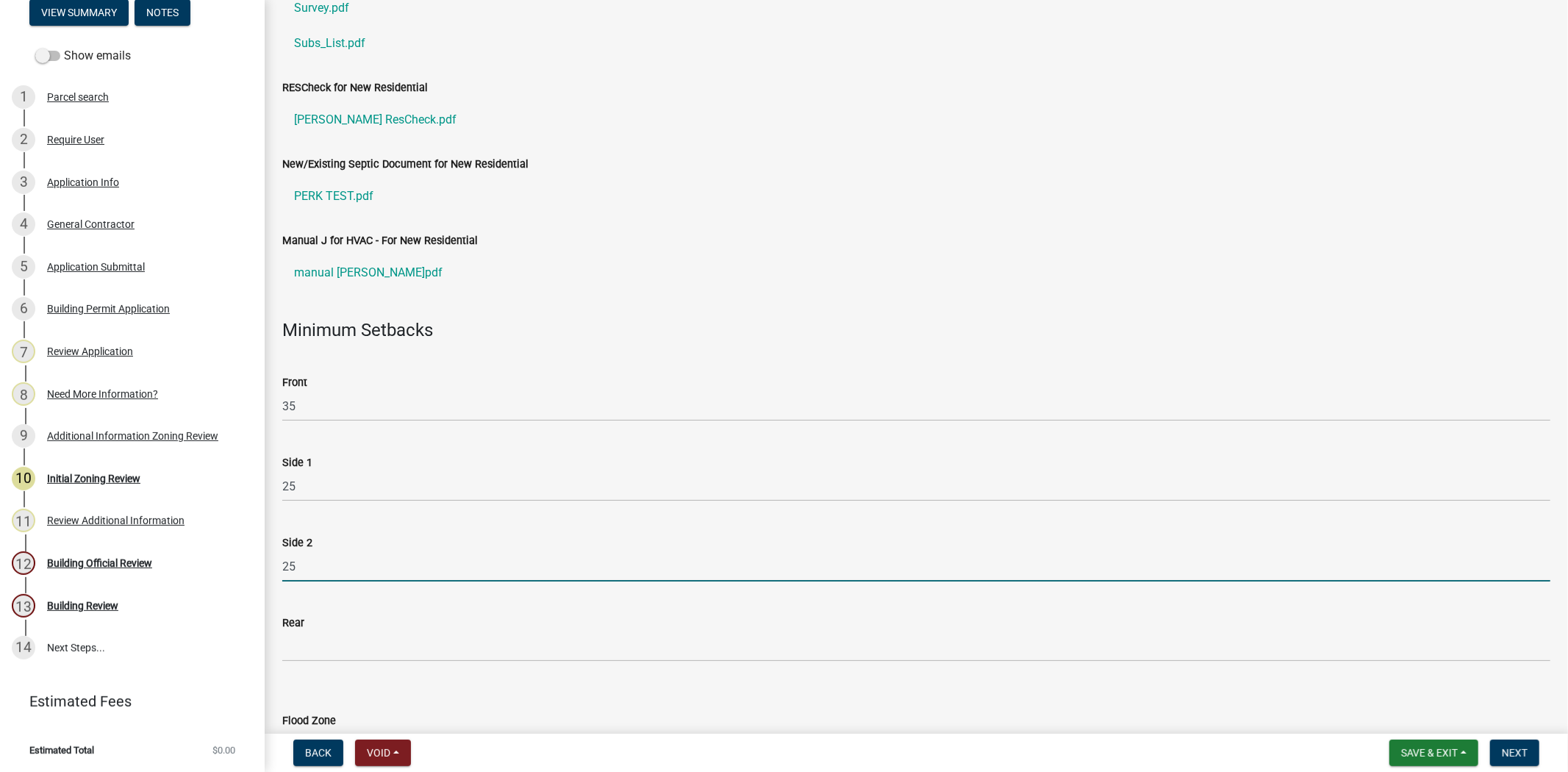
type input "25"
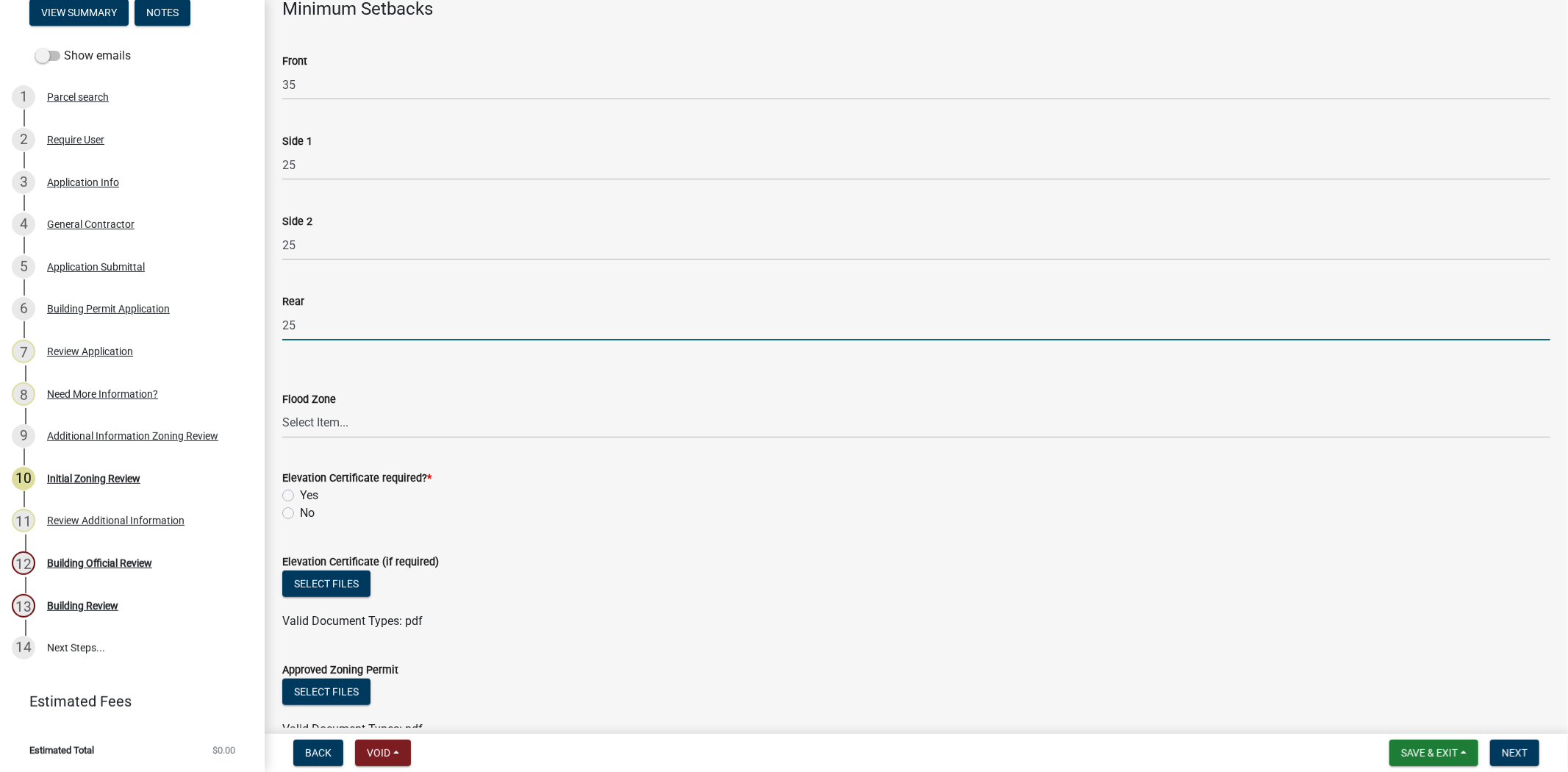
scroll to position [572, 0]
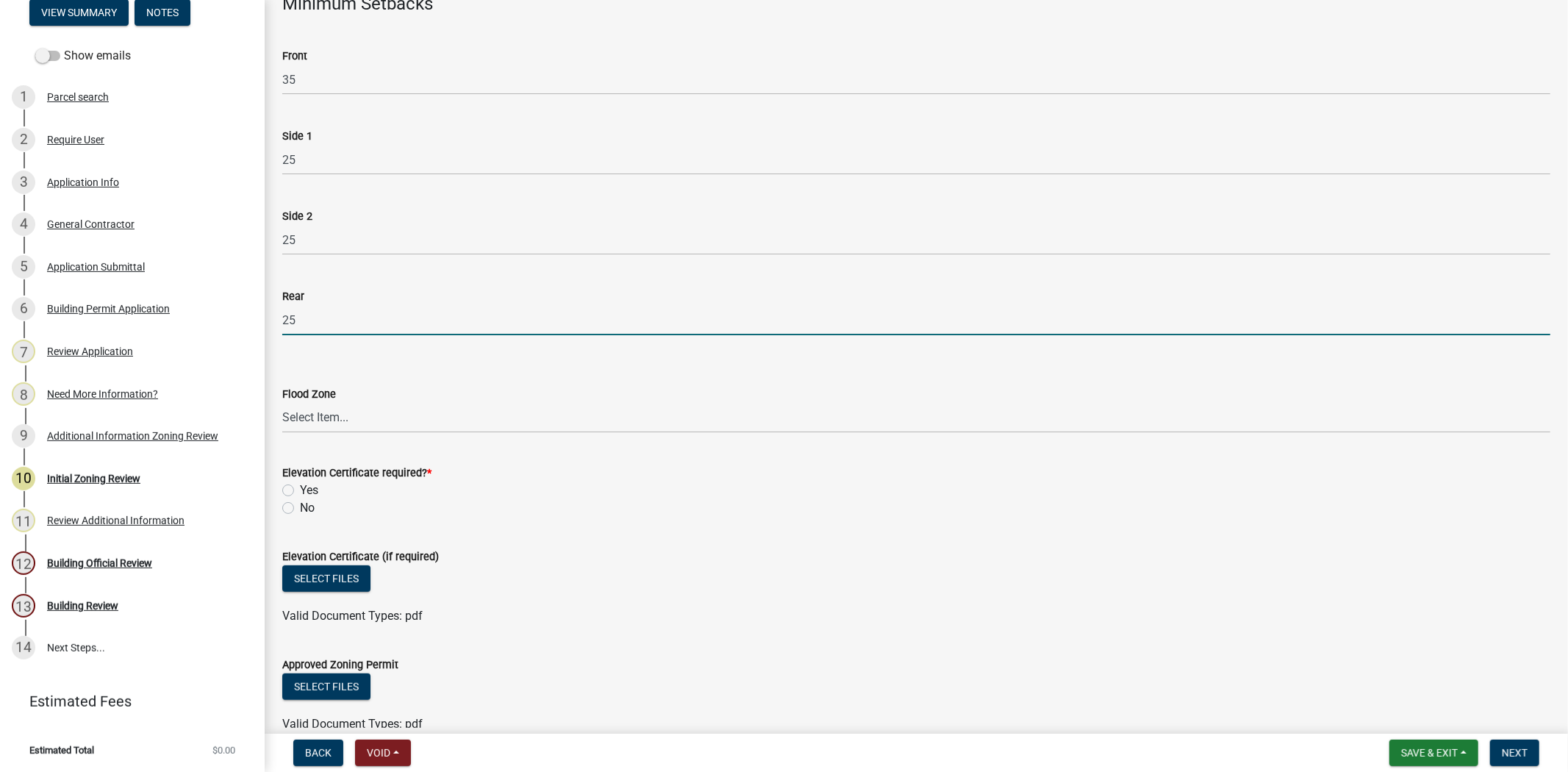
type input "25"
click at [388, 424] on select "Select Item... A AE X Shaded X N/A" at bounding box center [915, 417] width 1268 height 30
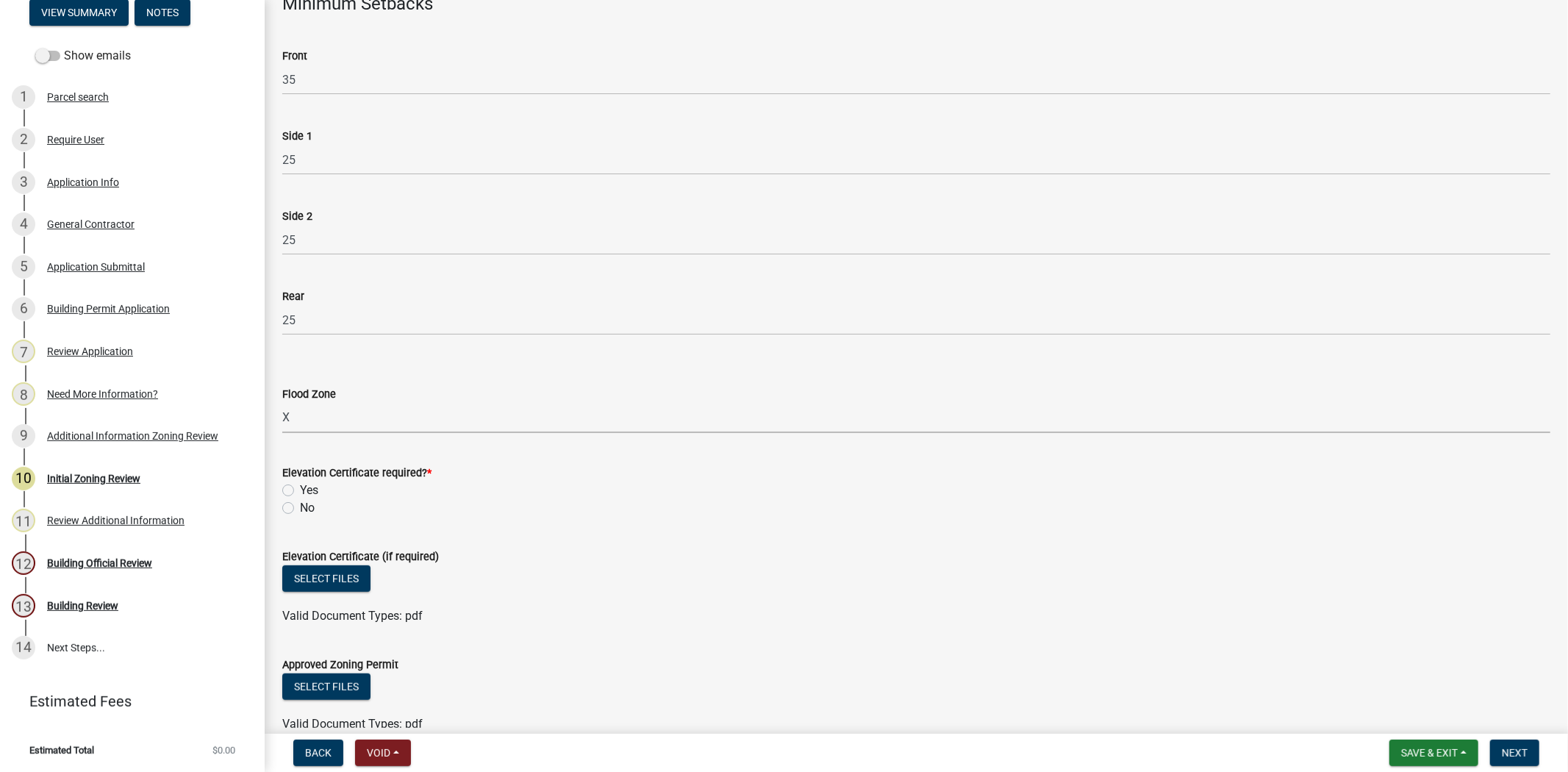
click at [282, 403] on select "Select Item... A AE X Shaded X N/A" at bounding box center [915, 417] width 1268 height 30
select select "61611ad6-14f2-499c-805c-58607f11e2fc"
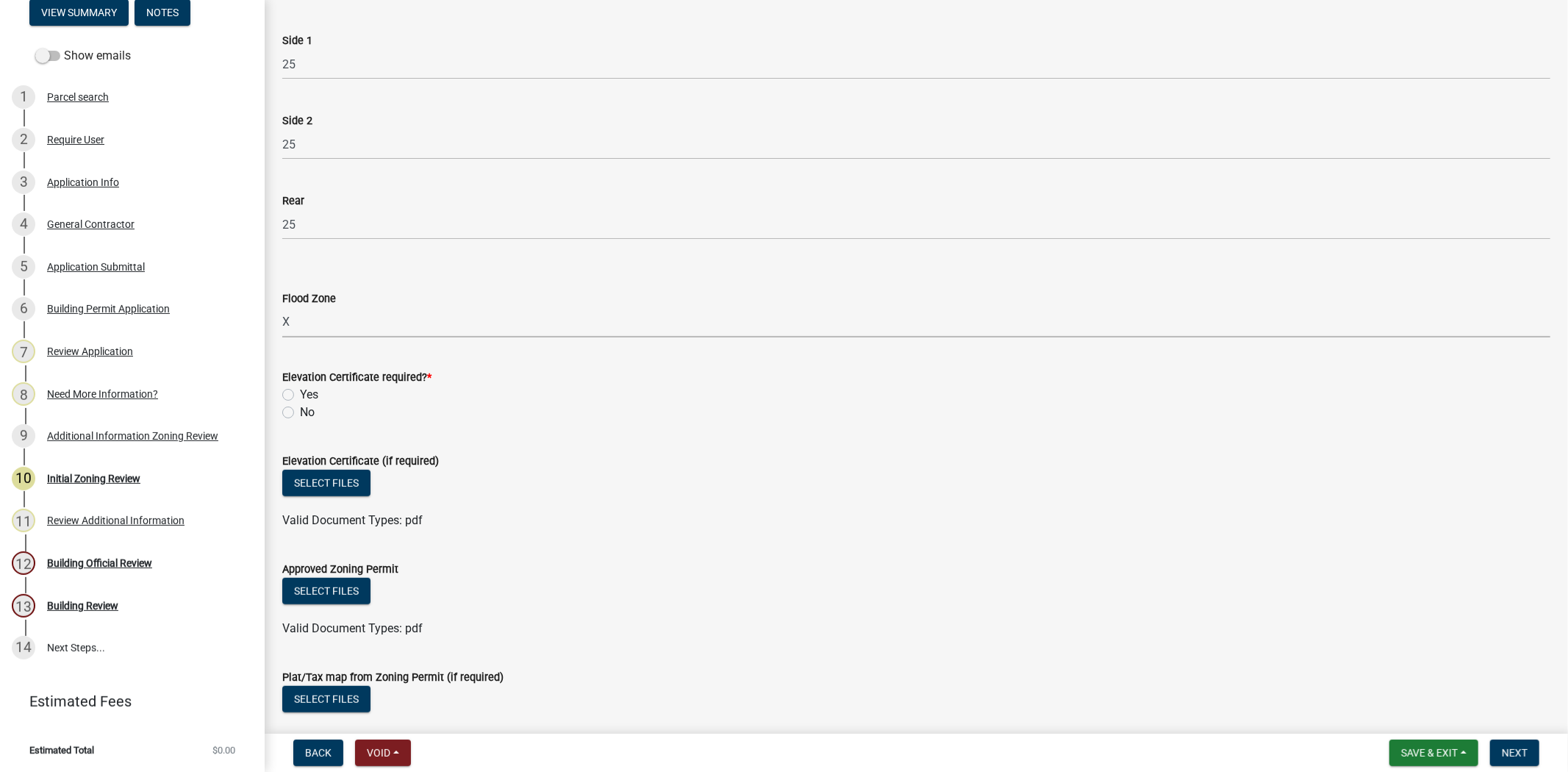
scroll to position [817, 0]
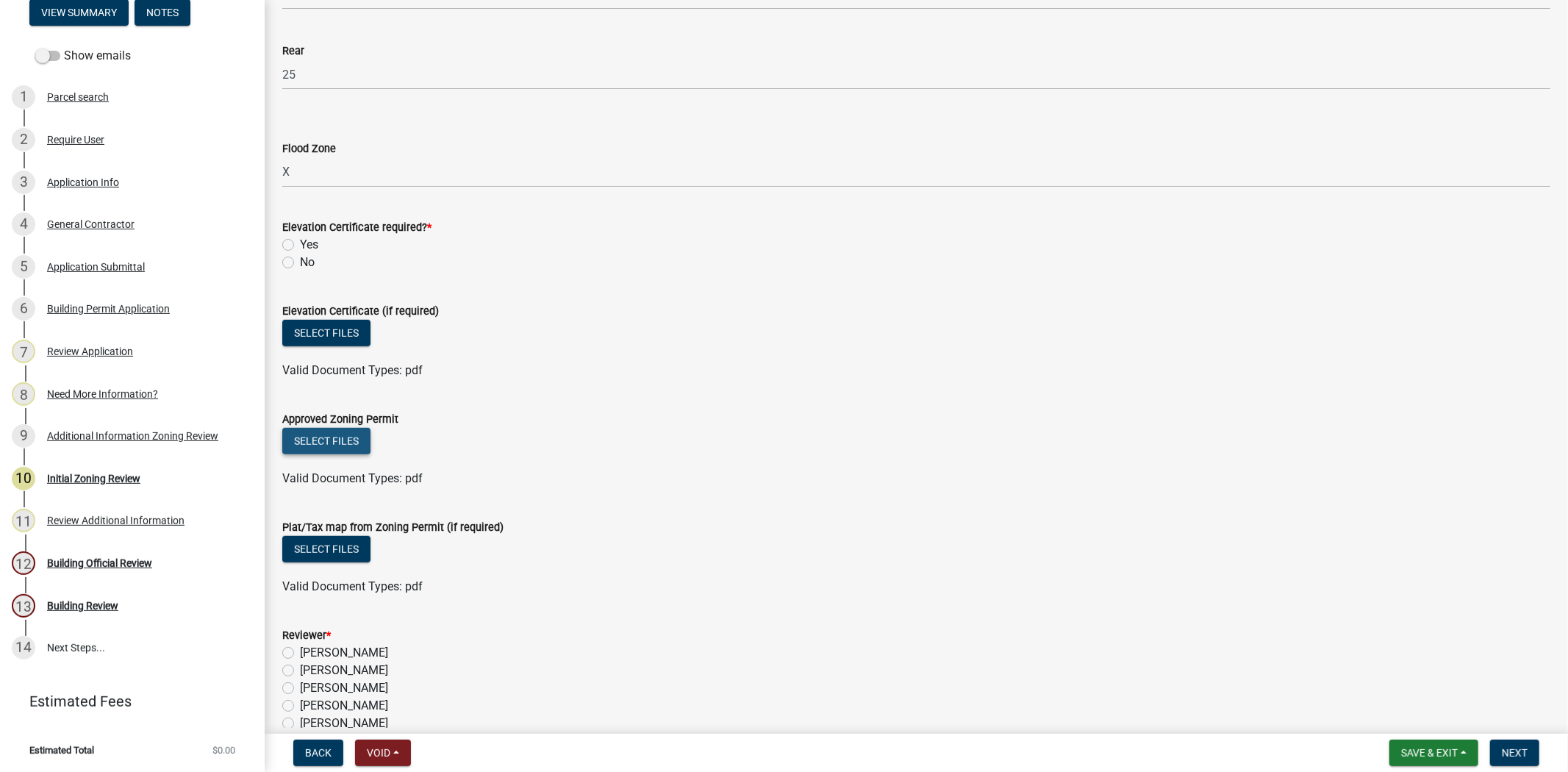
click at [346, 446] on button "Select files" at bounding box center [326, 441] width 88 height 27
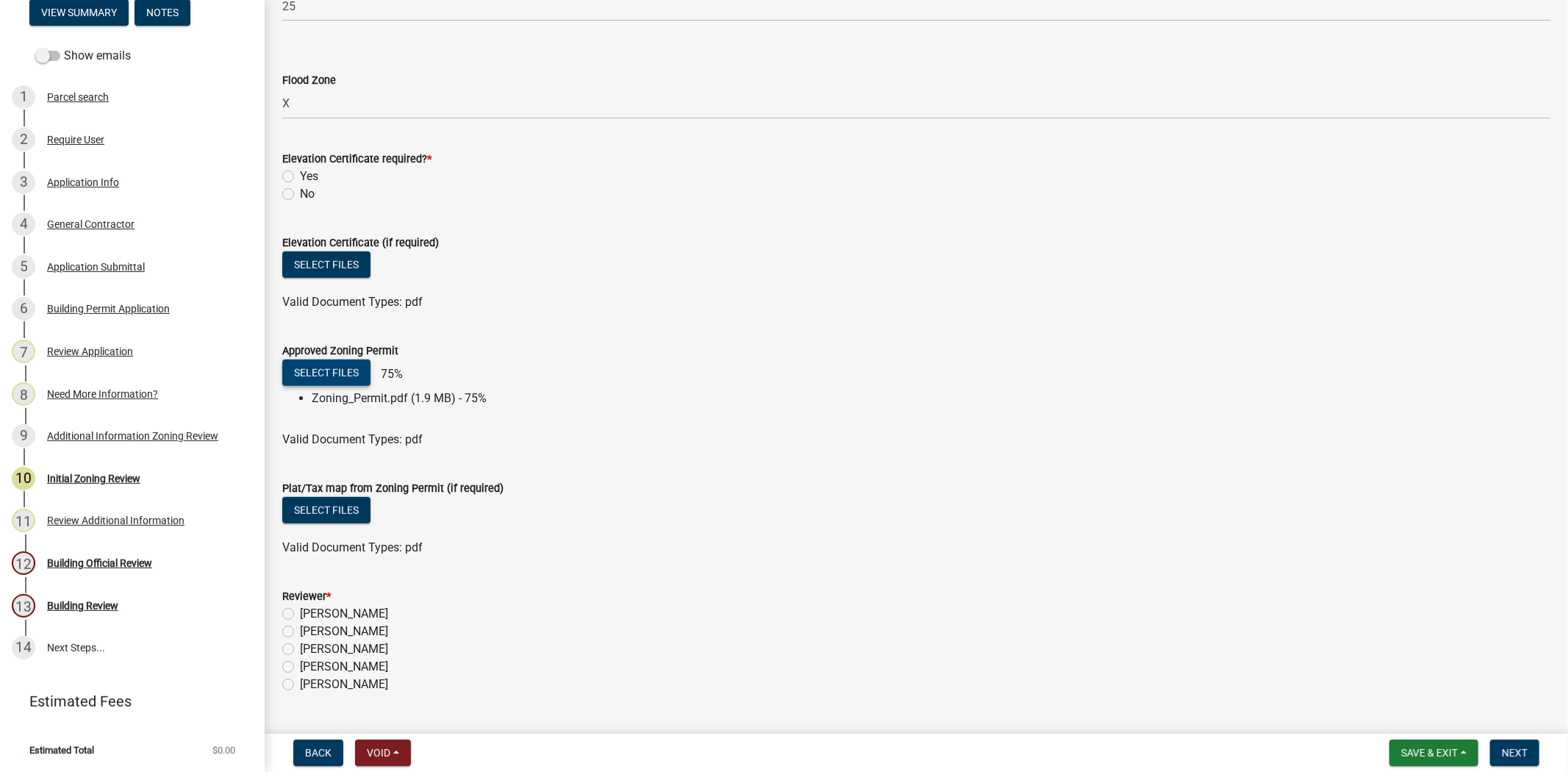
scroll to position [1002, 0]
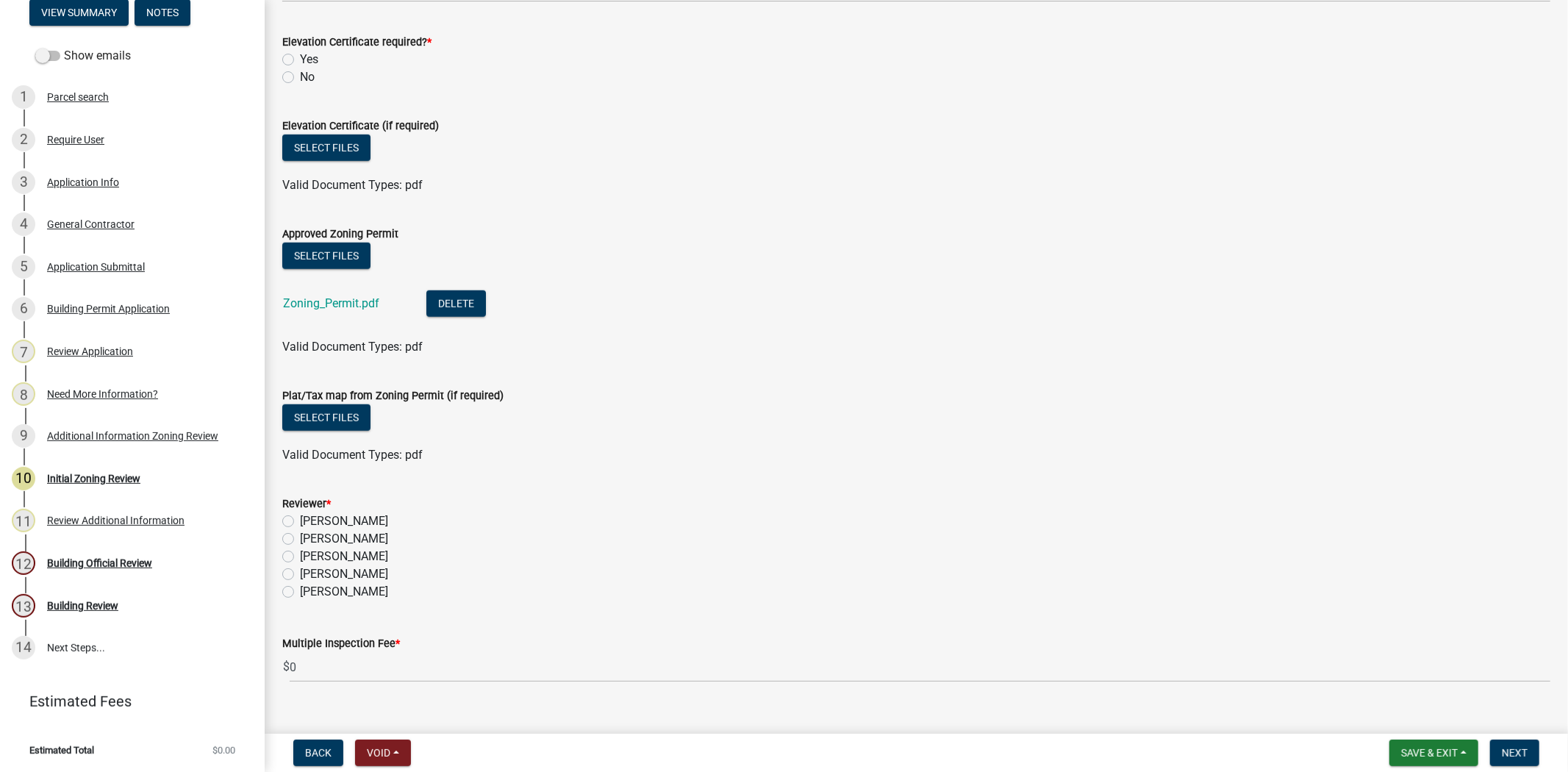
click at [300, 572] on label "Stephanie Oviedo" at bounding box center [344, 574] width 88 height 17
click at [300, 572] on input "Stephanie Oviedo" at bounding box center [305, 571] width 10 height 10
radio input "true"
click at [1497, 749] on button "Next" at bounding box center [1513, 753] width 49 height 27
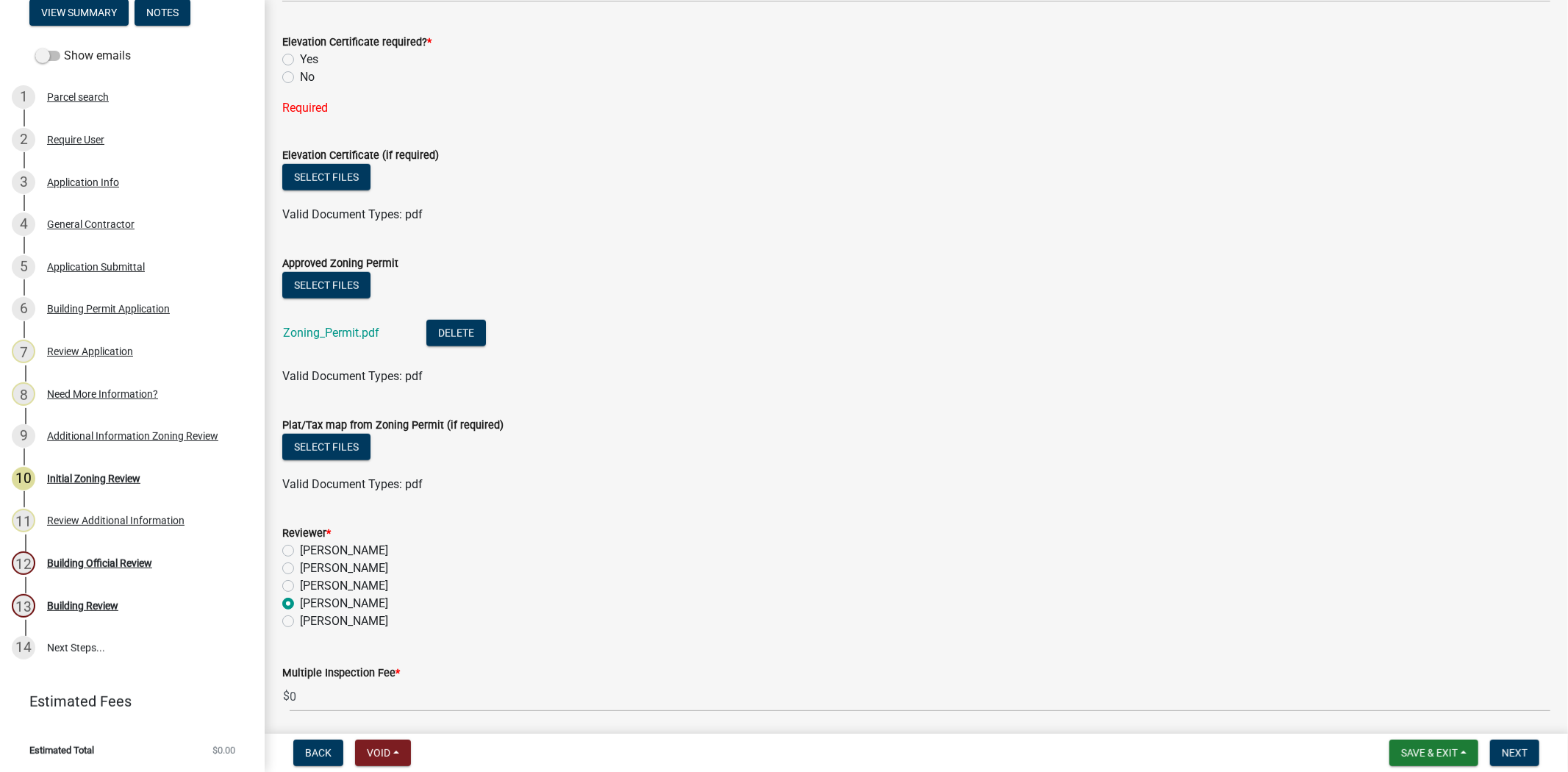
click at [300, 75] on label "No" at bounding box center [307, 77] width 14 height 17
click at [300, 75] on input "No" at bounding box center [305, 73] width 10 height 10
radio input "true"
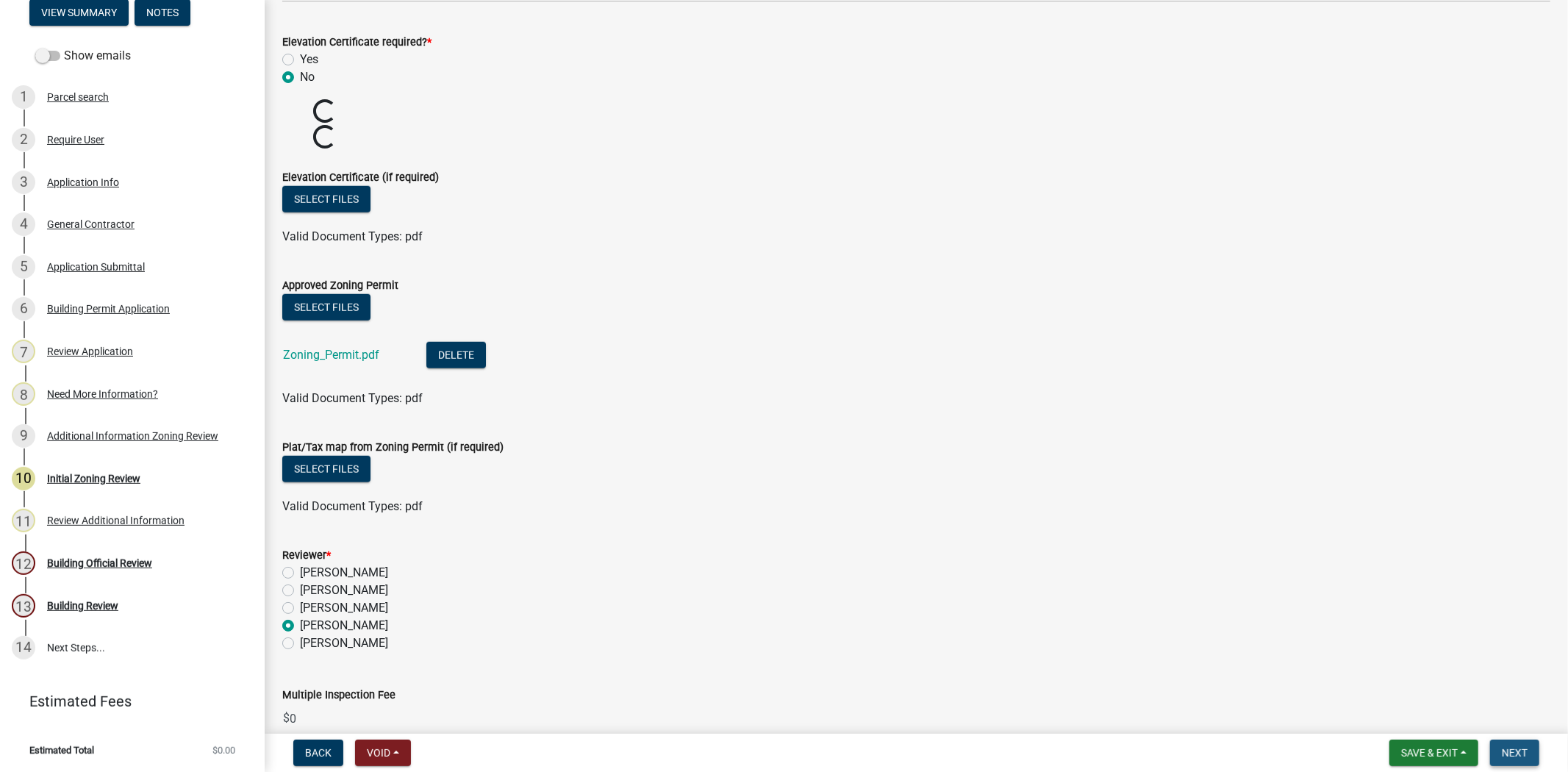
click at [1519, 747] on span "Next" at bounding box center [1514, 753] width 26 height 12
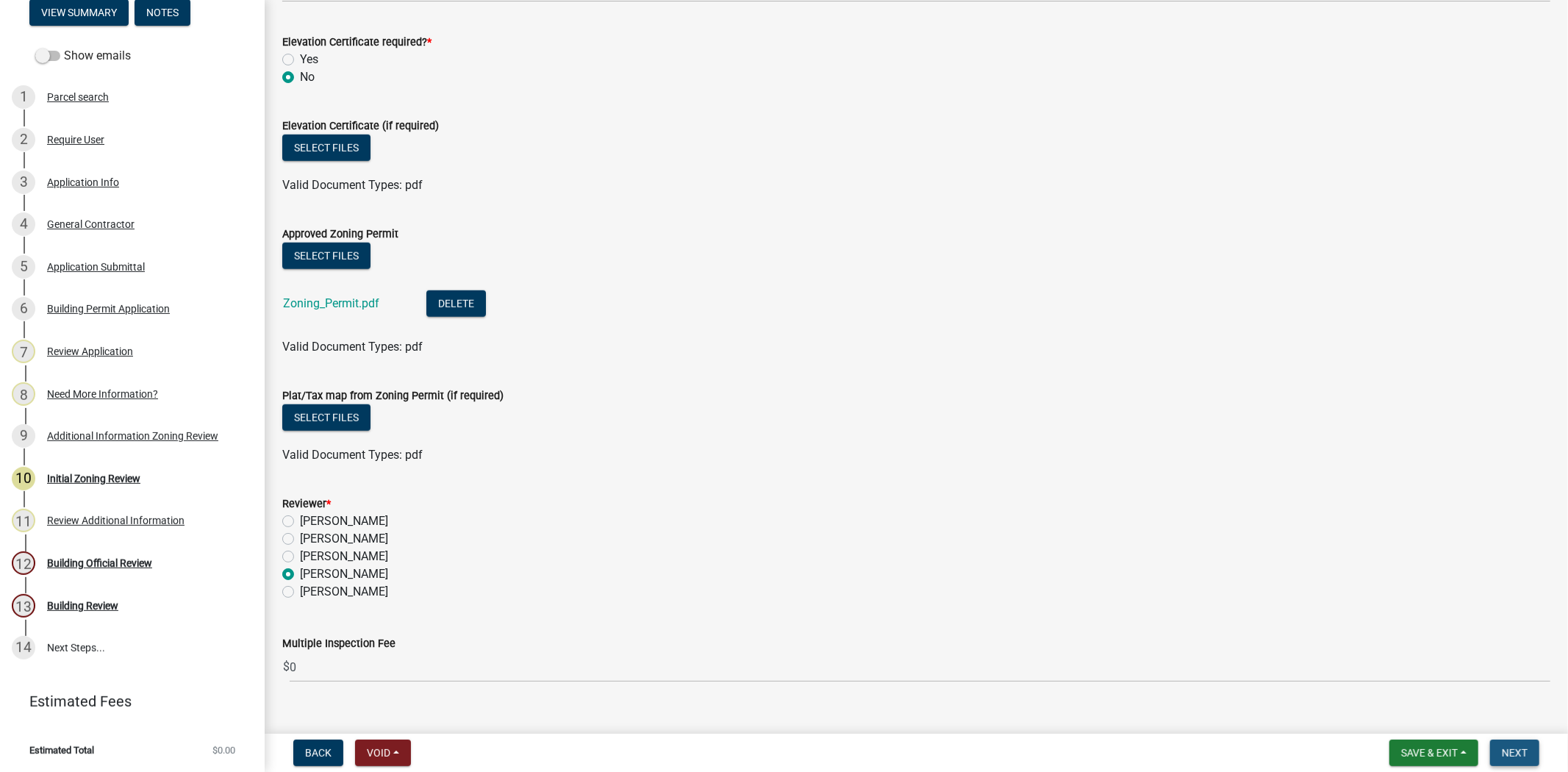
click at [1519, 747] on span "Next" at bounding box center [1514, 753] width 26 height 12
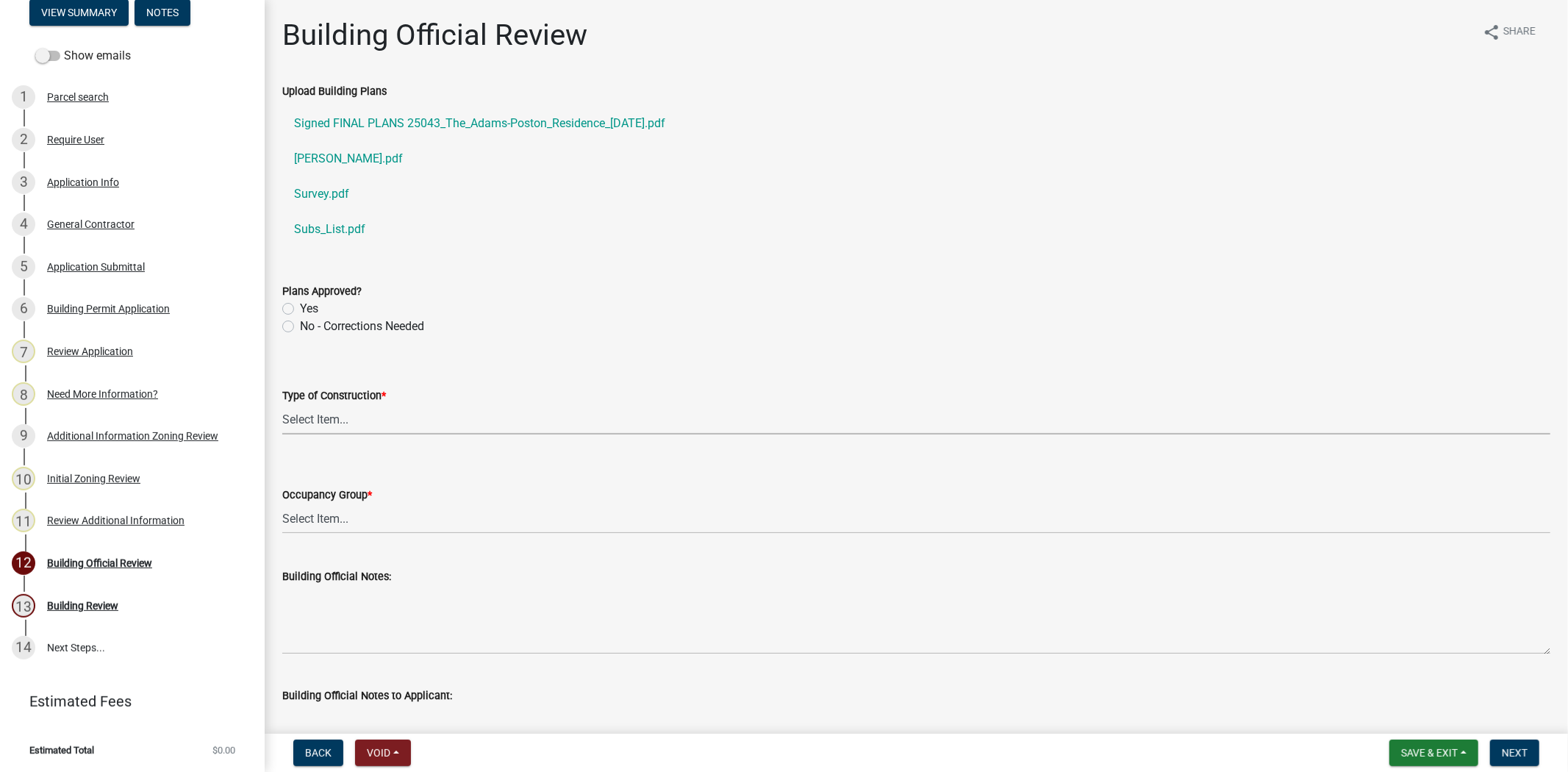
click at [348, 420] on select "Select Item... IA IB IIA IIB IIIA IIIB IV VA VB" at bounding box center [915, 419] width 1268 height 30
click at [790, 281] on form "Plans Approved? Yes No - Corrections Needed" at bounding box center [915, 300] width 1268 height 71
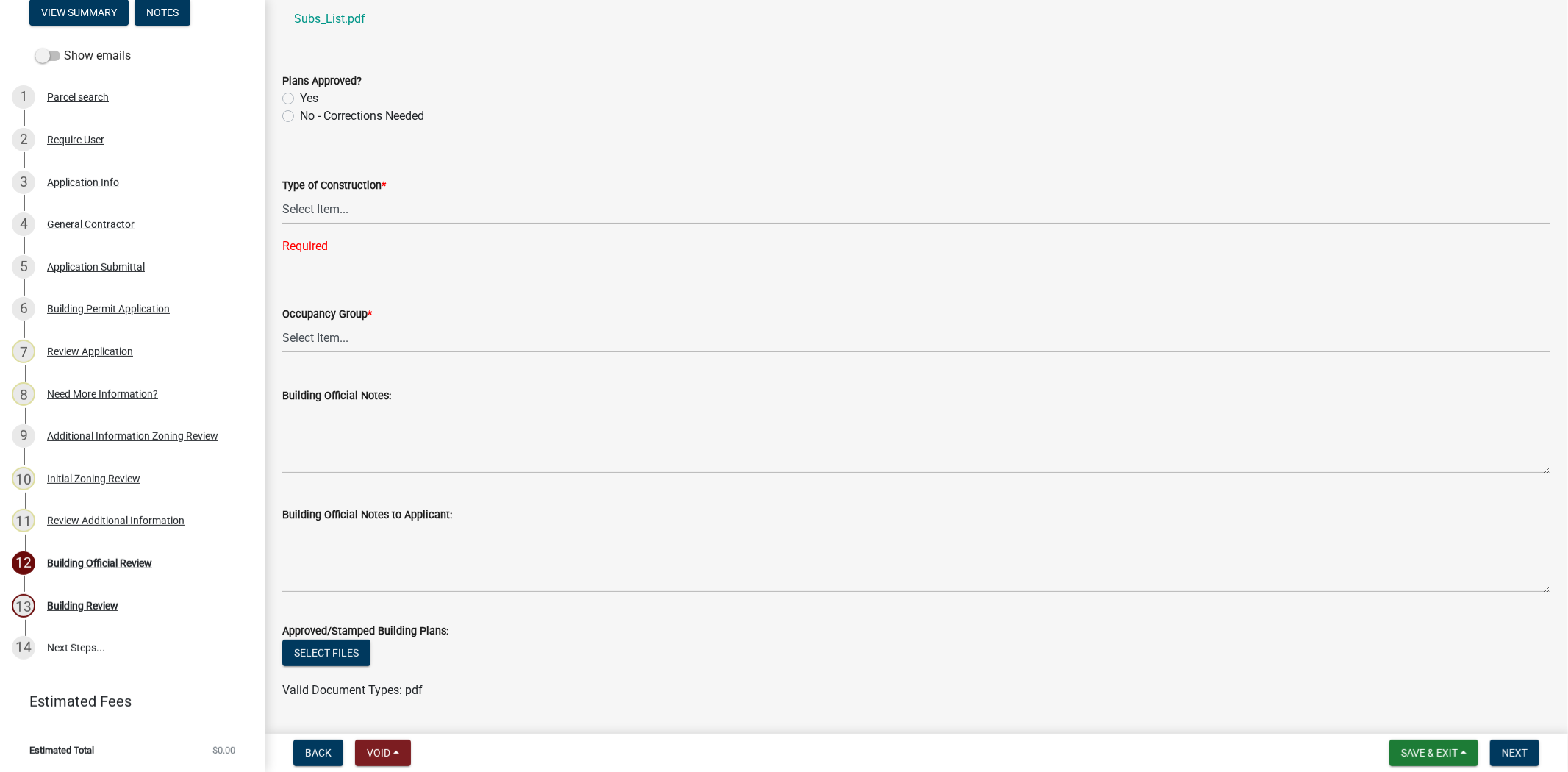
scroll to position [443, 0]
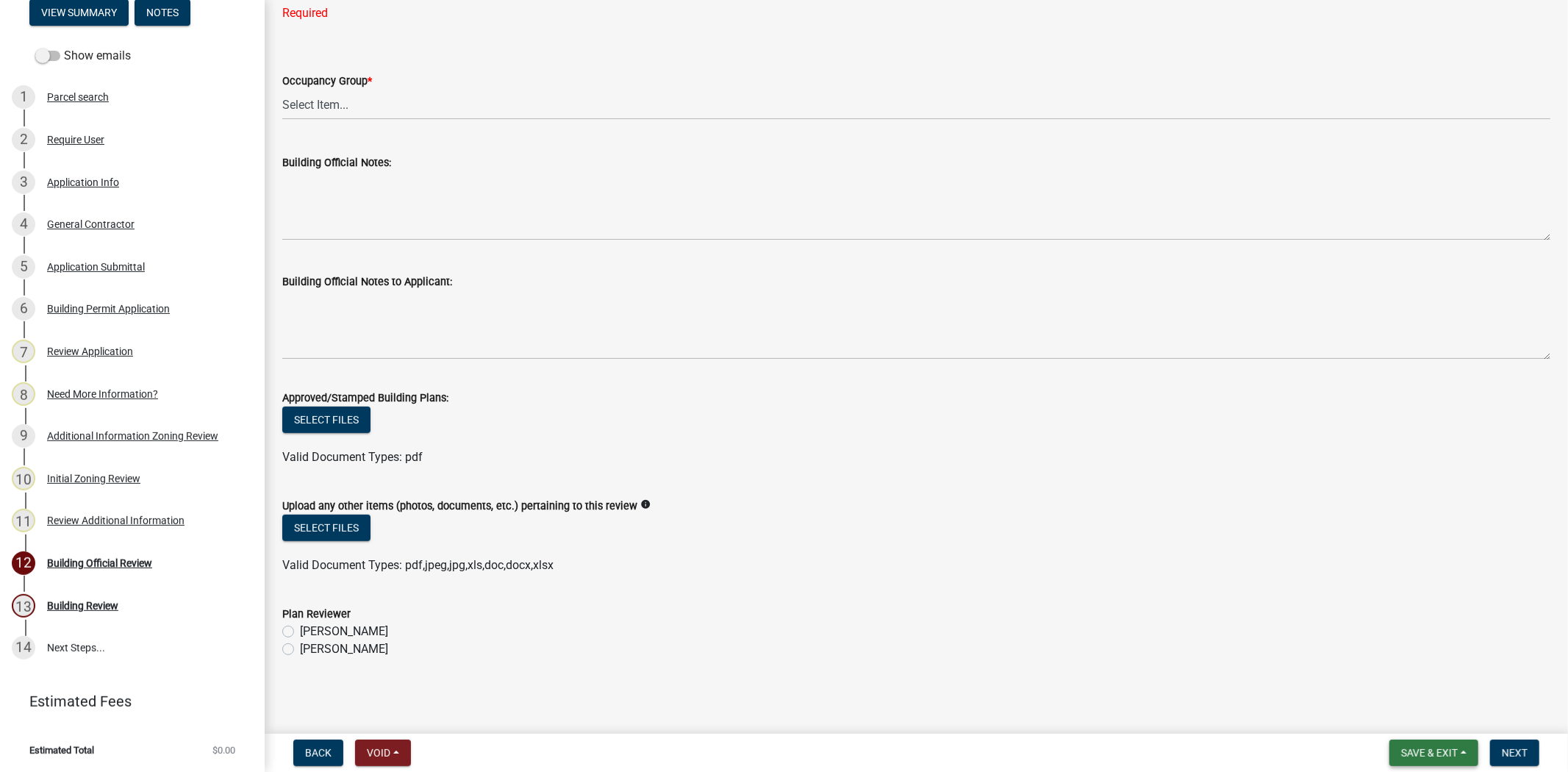
click at [1429, 752] on span "Save & Exit" at bounding box center [1428, 753] width 57 height 12
click at [1396, 673] on button "Save" at bounding box center [1418, 679] width 118 height 35
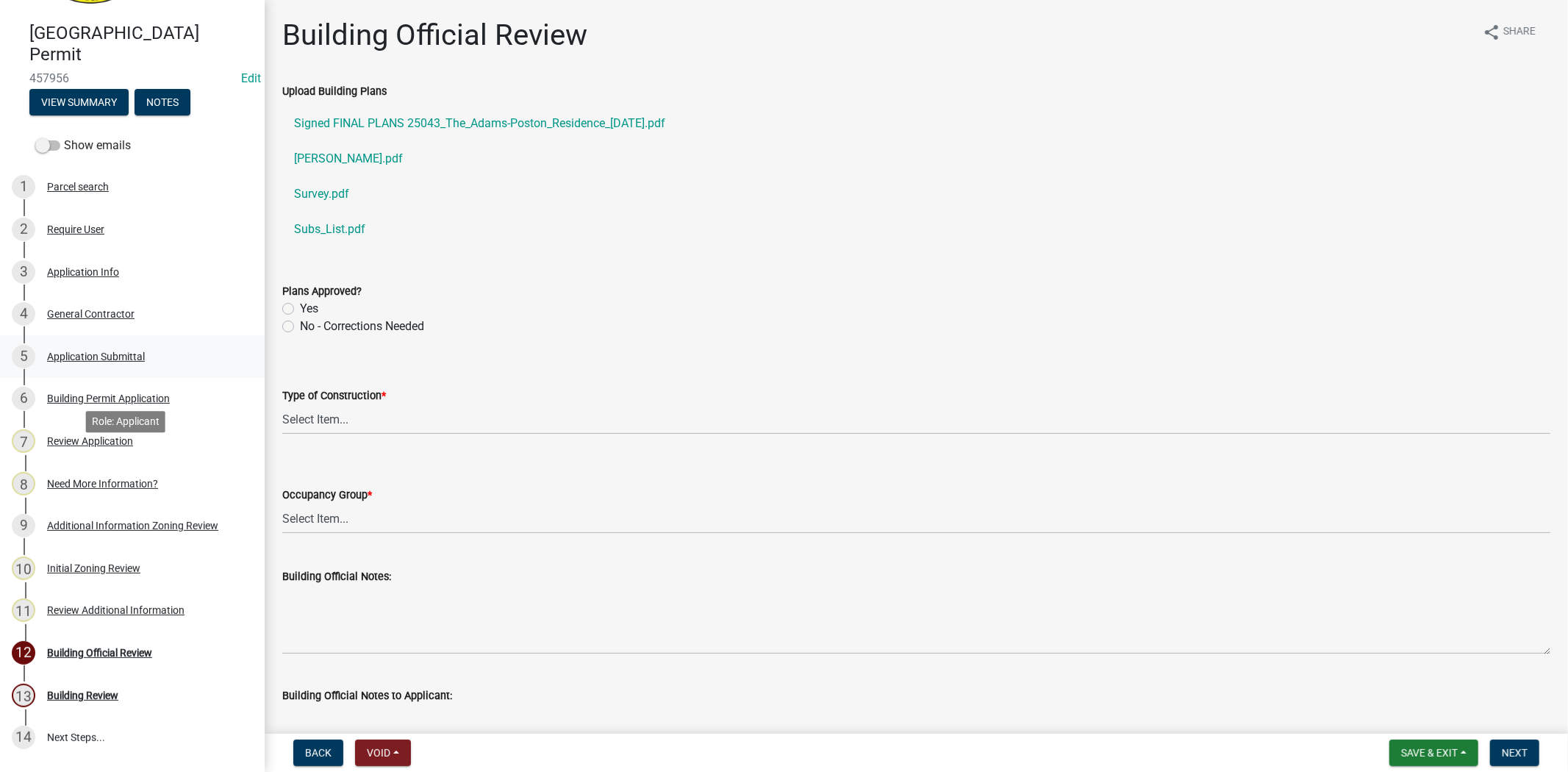
scroll to position [0, 0]
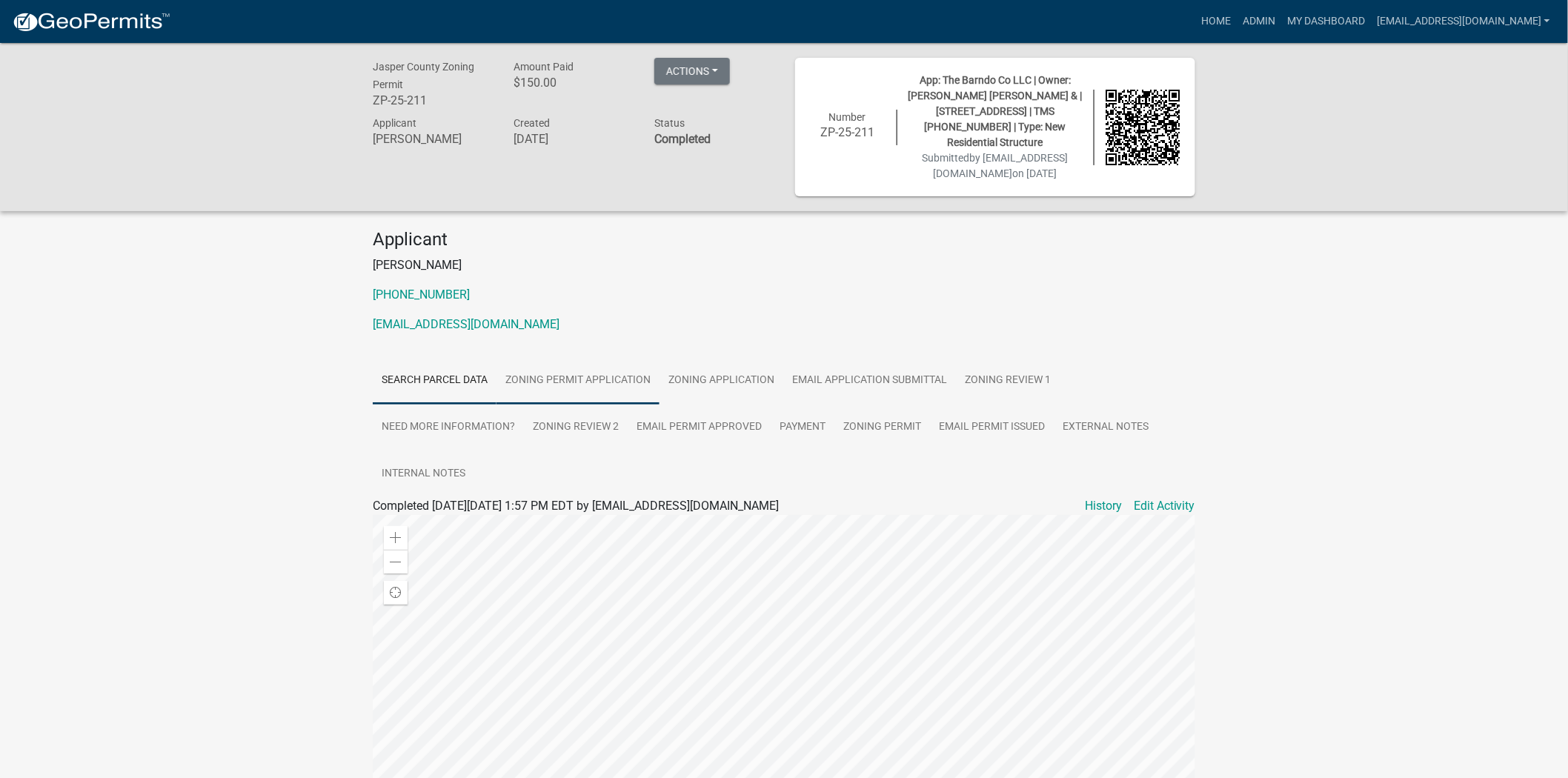
click at [587, 402] on link "Zoning Permit Application" at bounding box center [578, 381] width 163 height 47
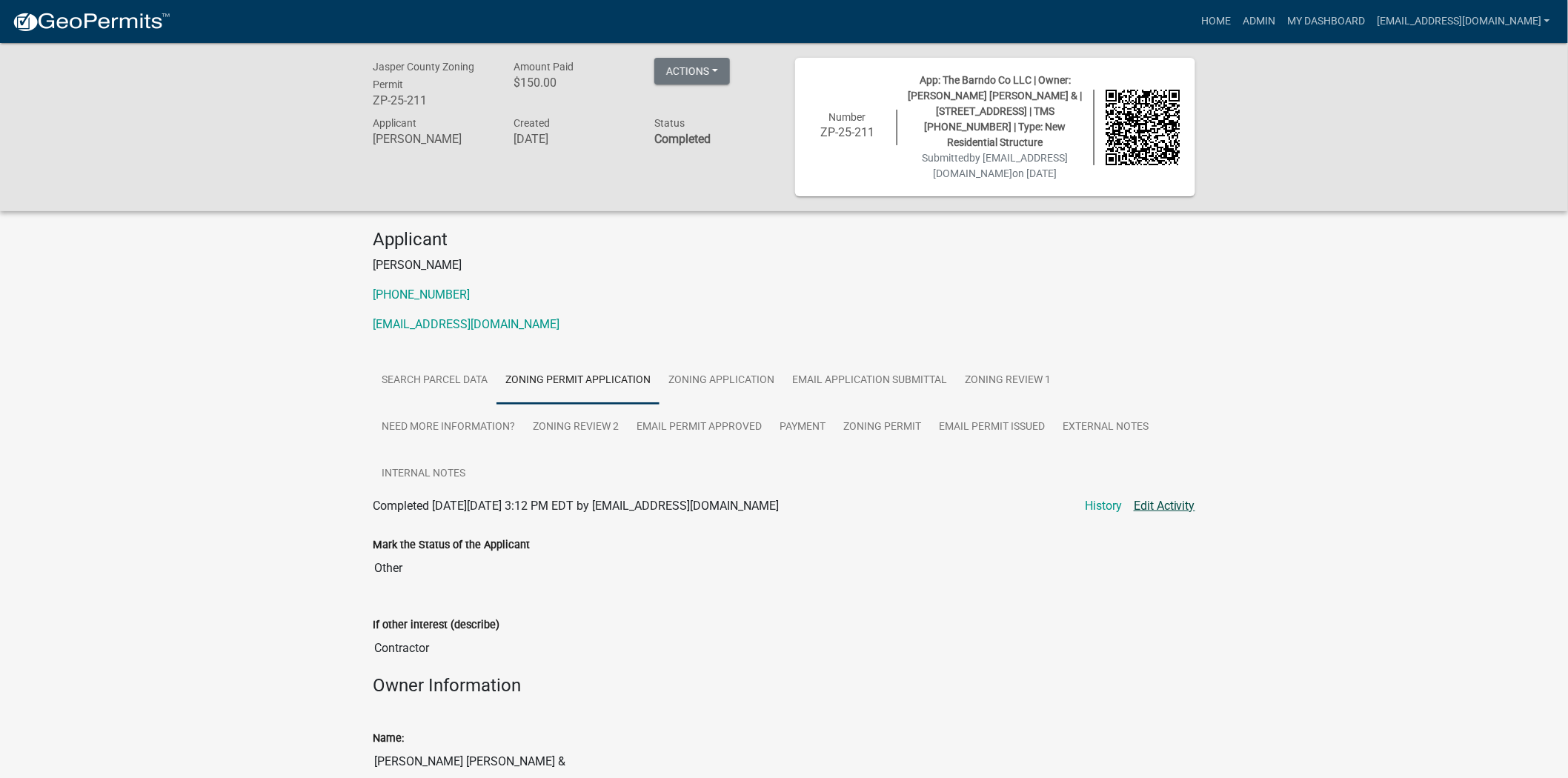
click at [1146, 515] on link "Edit Activity" at bounding box center [1164, 506] width 62 height 17
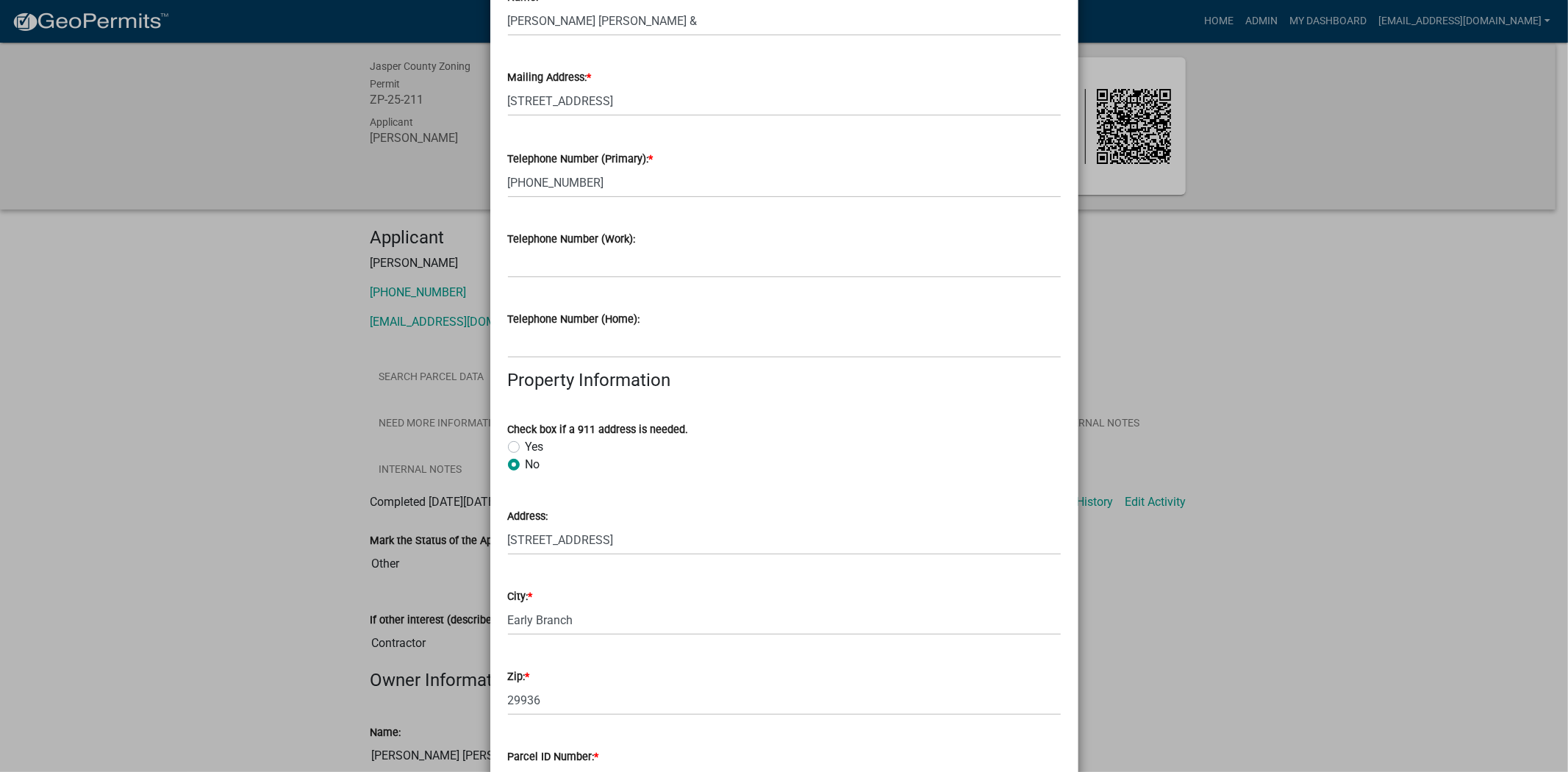
scroll to position [572, 0]
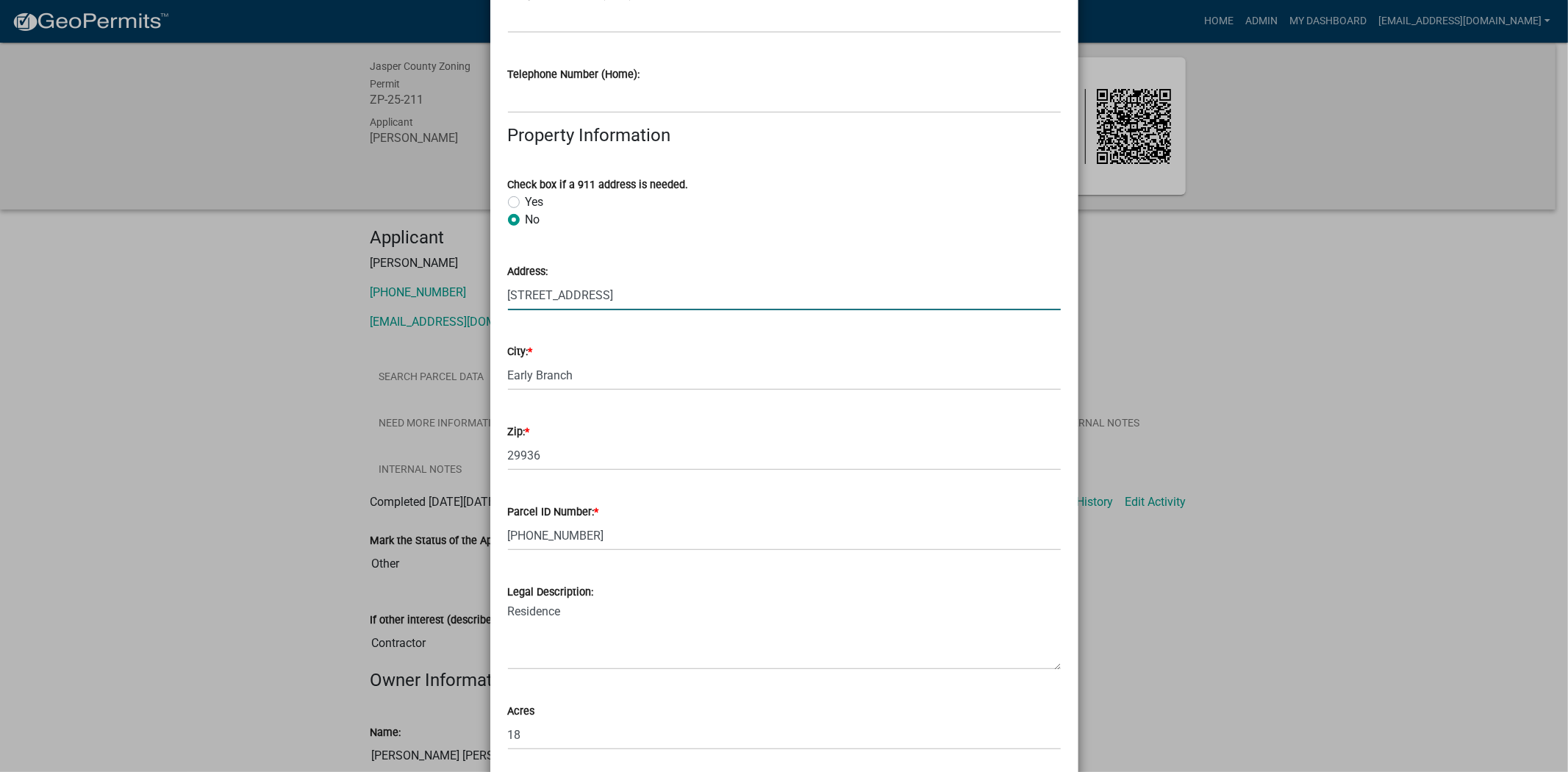
click at [598, 295] on input "19288 Grays Highway" at bounding box center [784, 294] width 553 height 30
click at [591, 292] on input "19288 Grays Hway" at bounding box center [784, 294] width 553 height 30
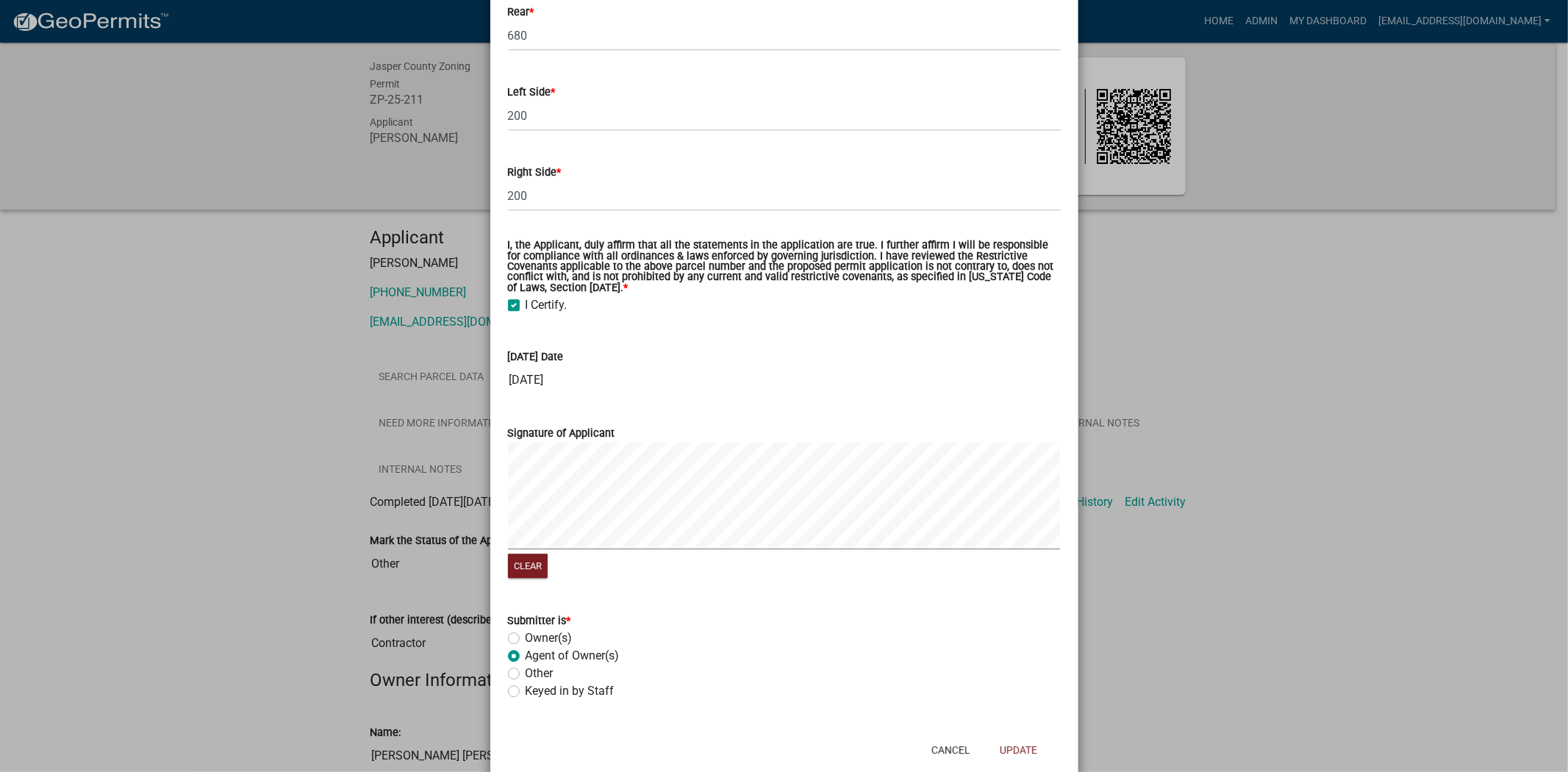
scroll to position [3347, 0]
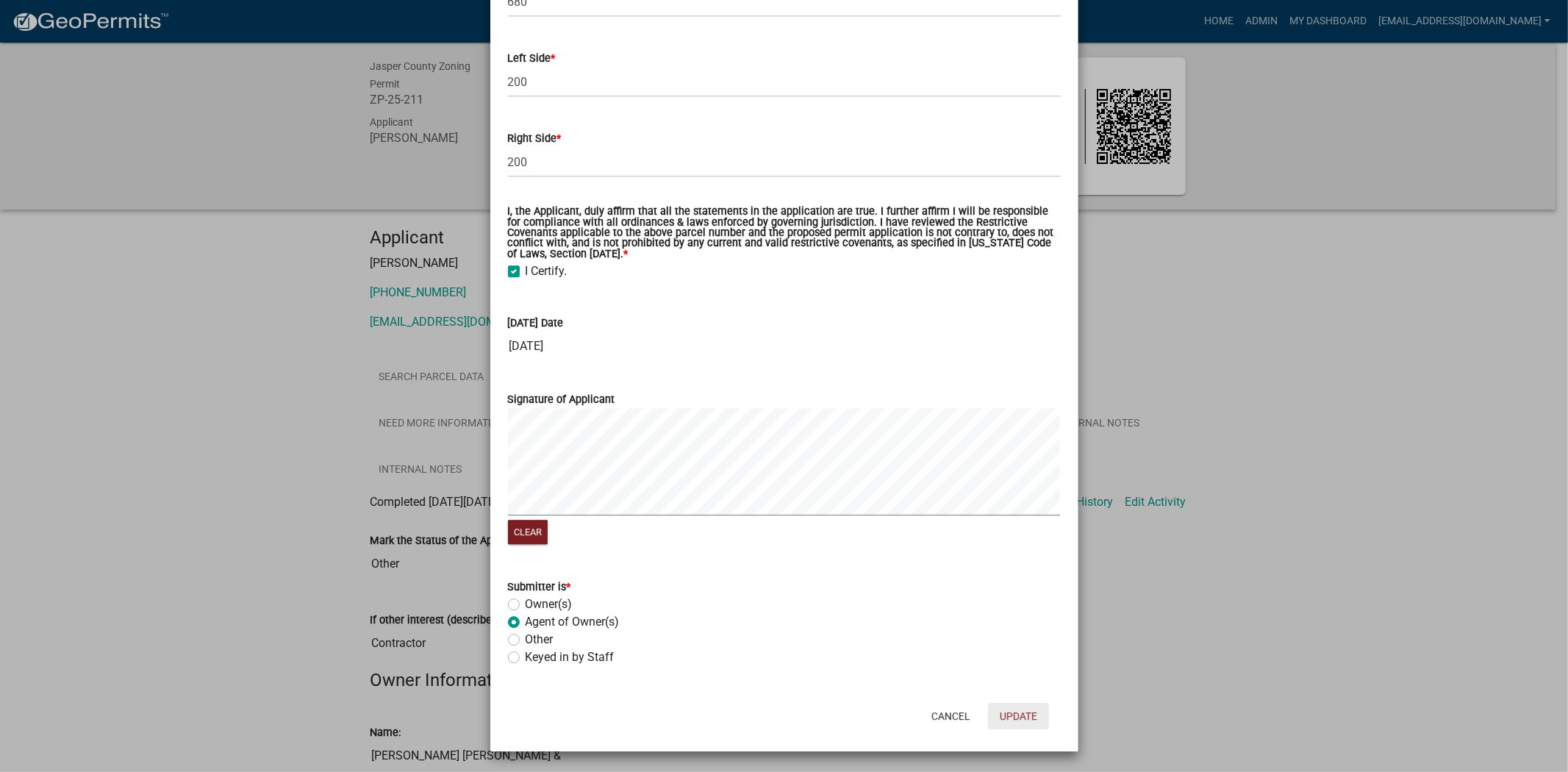
type input "19288 Grays Hwy"
click at [1004, 711] on button "Update" at bounding box center [1019, 716] width 61 height 27
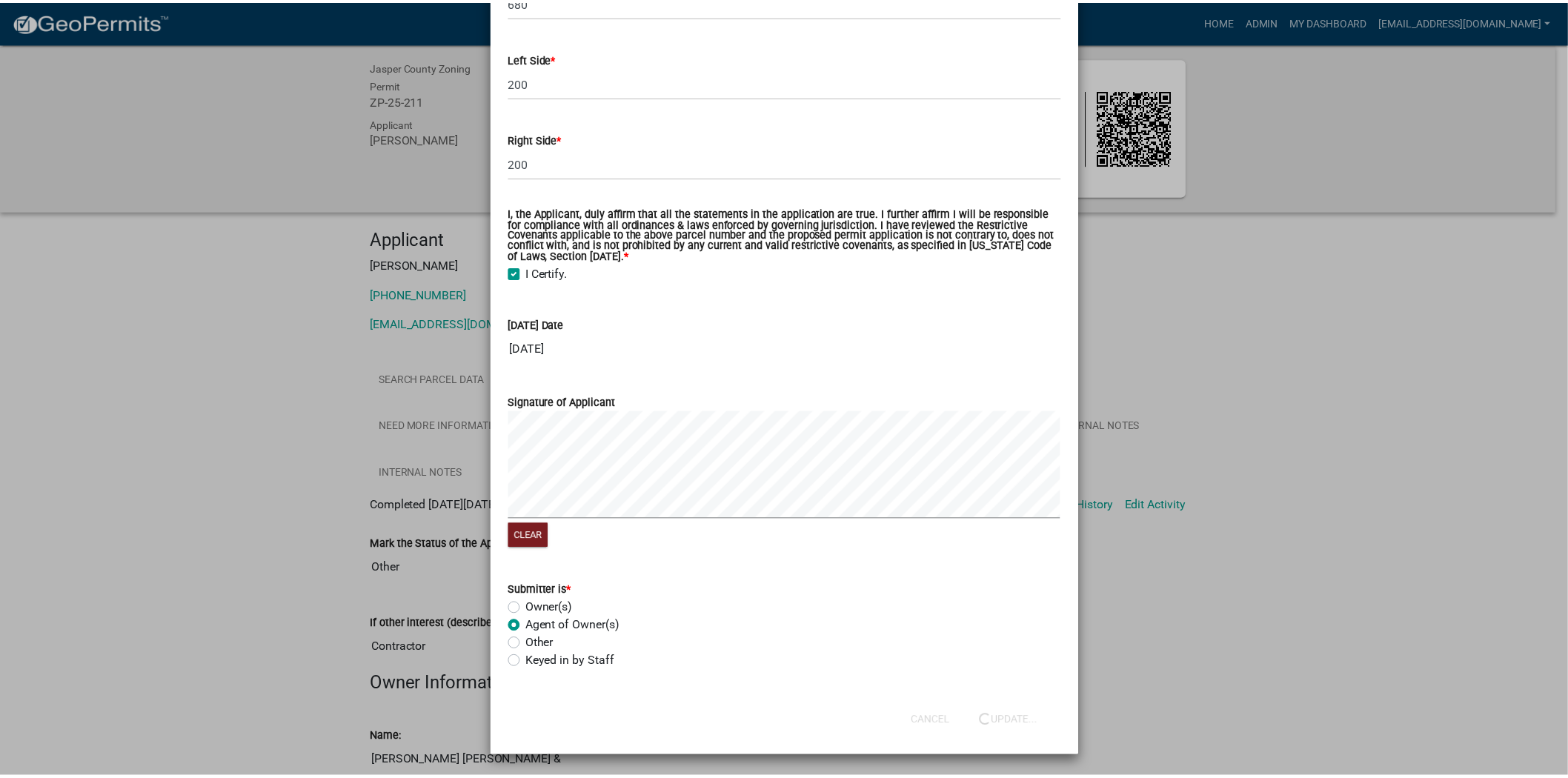
scroll to position [0, 0]
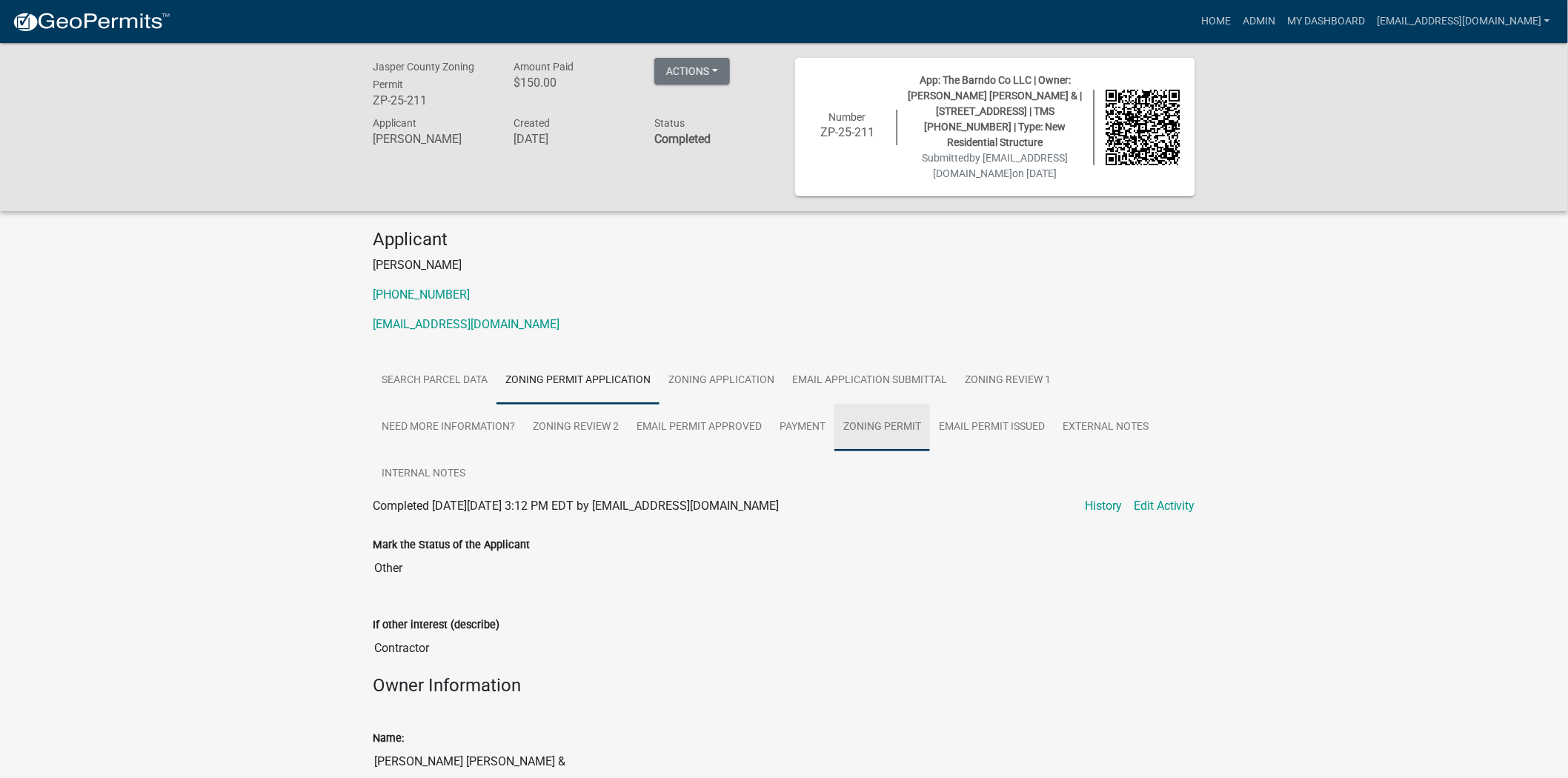
click at [895, 449] on link "Zoning Permit" at bounding box center [881, 427] width 96 height 47
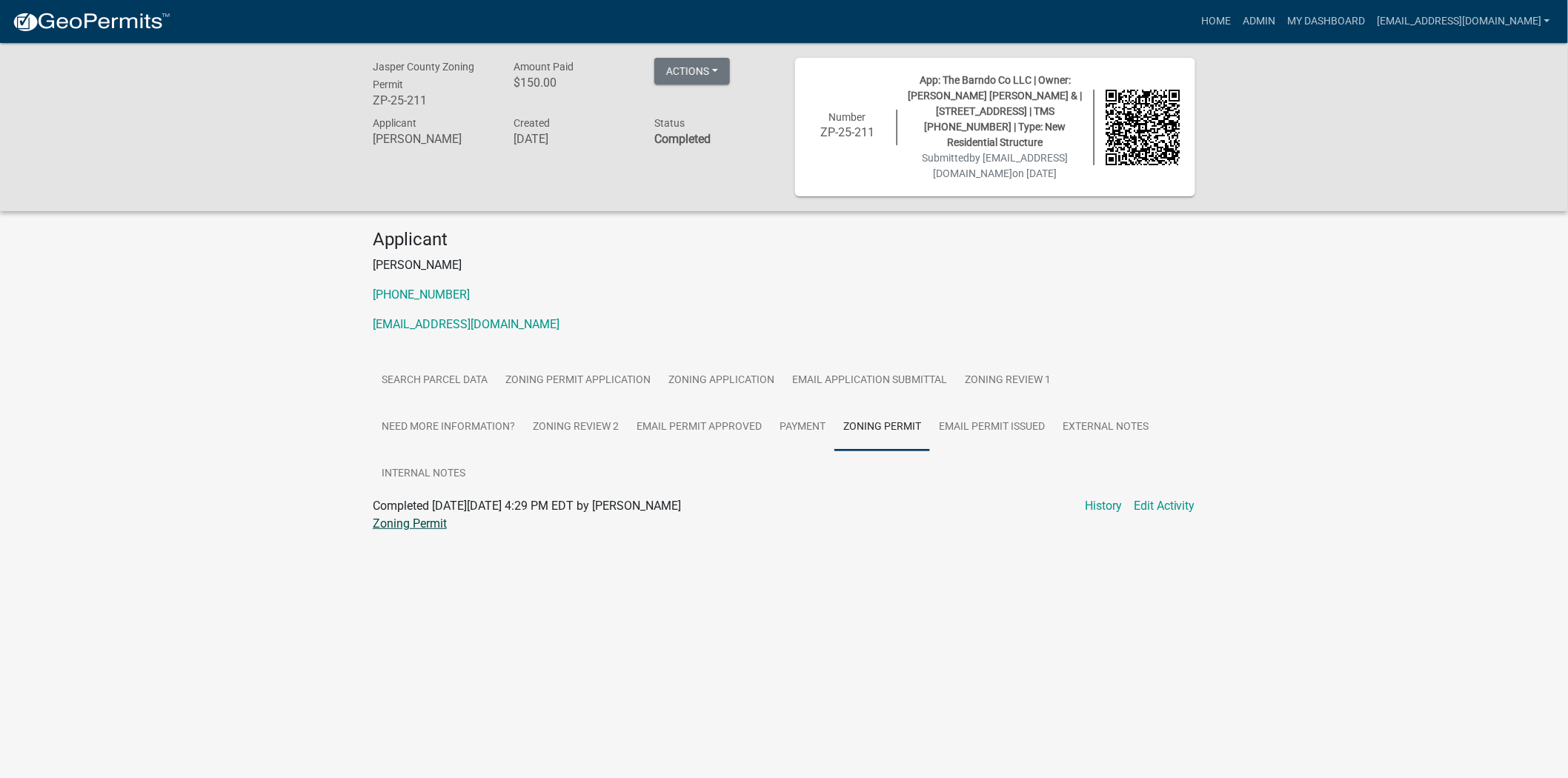
click at [419, 531] on link "Zoning Permit" at bounding box center [410, 523] width 74 height 14
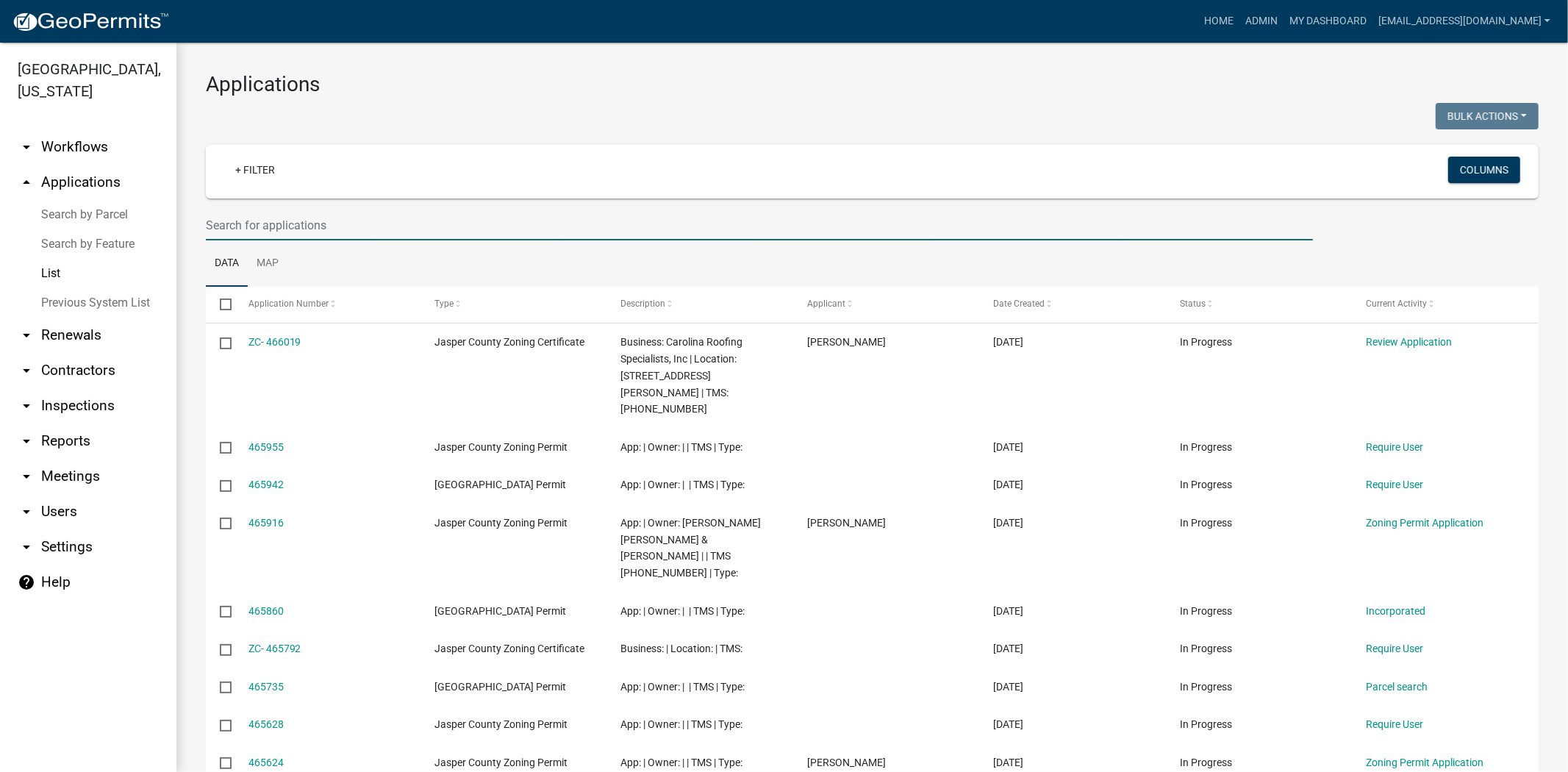
click at [389, 228] on input "text" at bounding box center [759, 224] width 1107 height 30
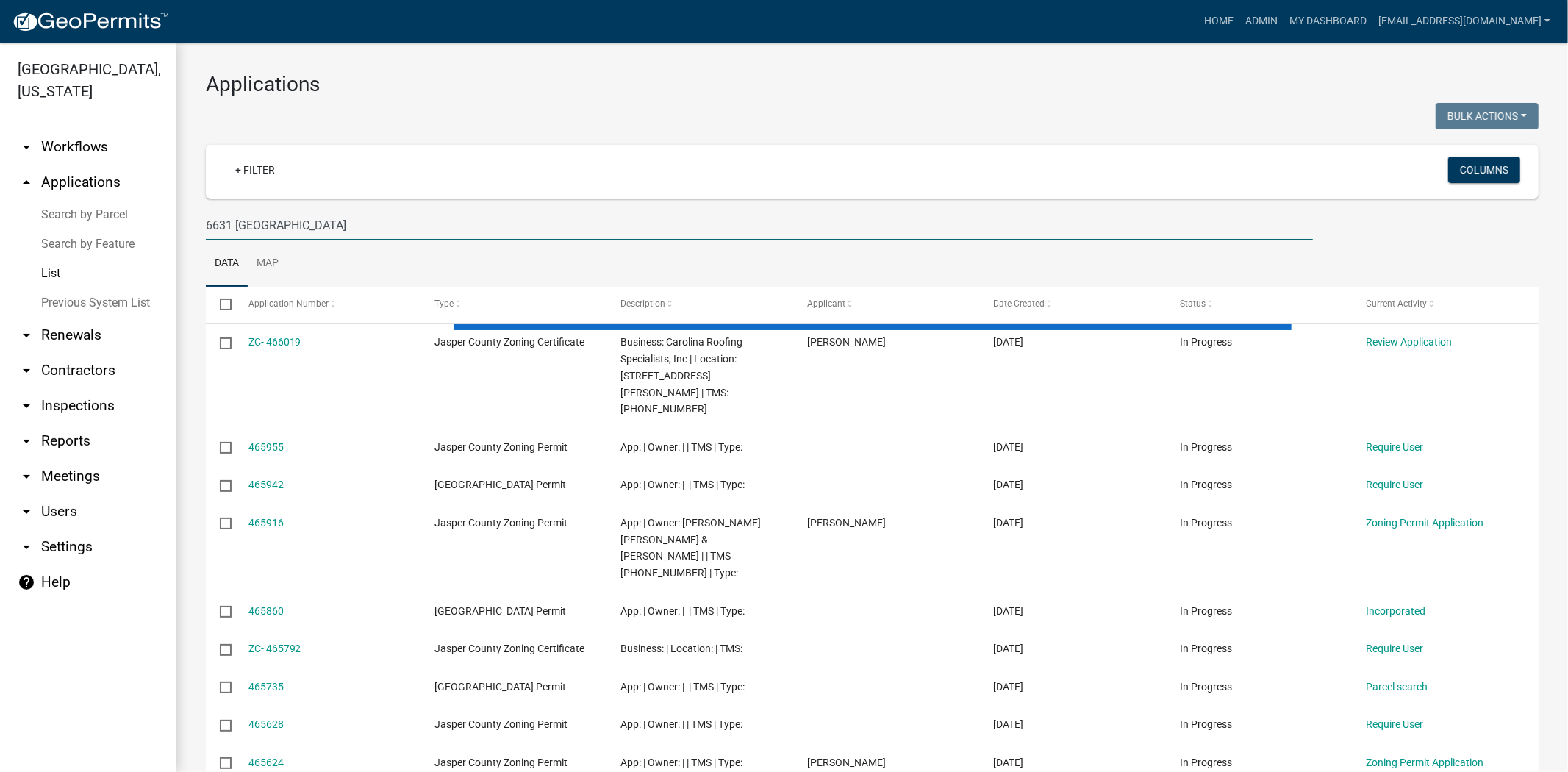
click at [255, 225] on input "6631 [GEOGRAPHIC_DATA]" at bounding box center [759, 224] width 1107 height 30
click at [339, 236] on input "6631 [GEOGRAPHIC_DATA]" at bounding box center [759, 224] width 1107 height 30
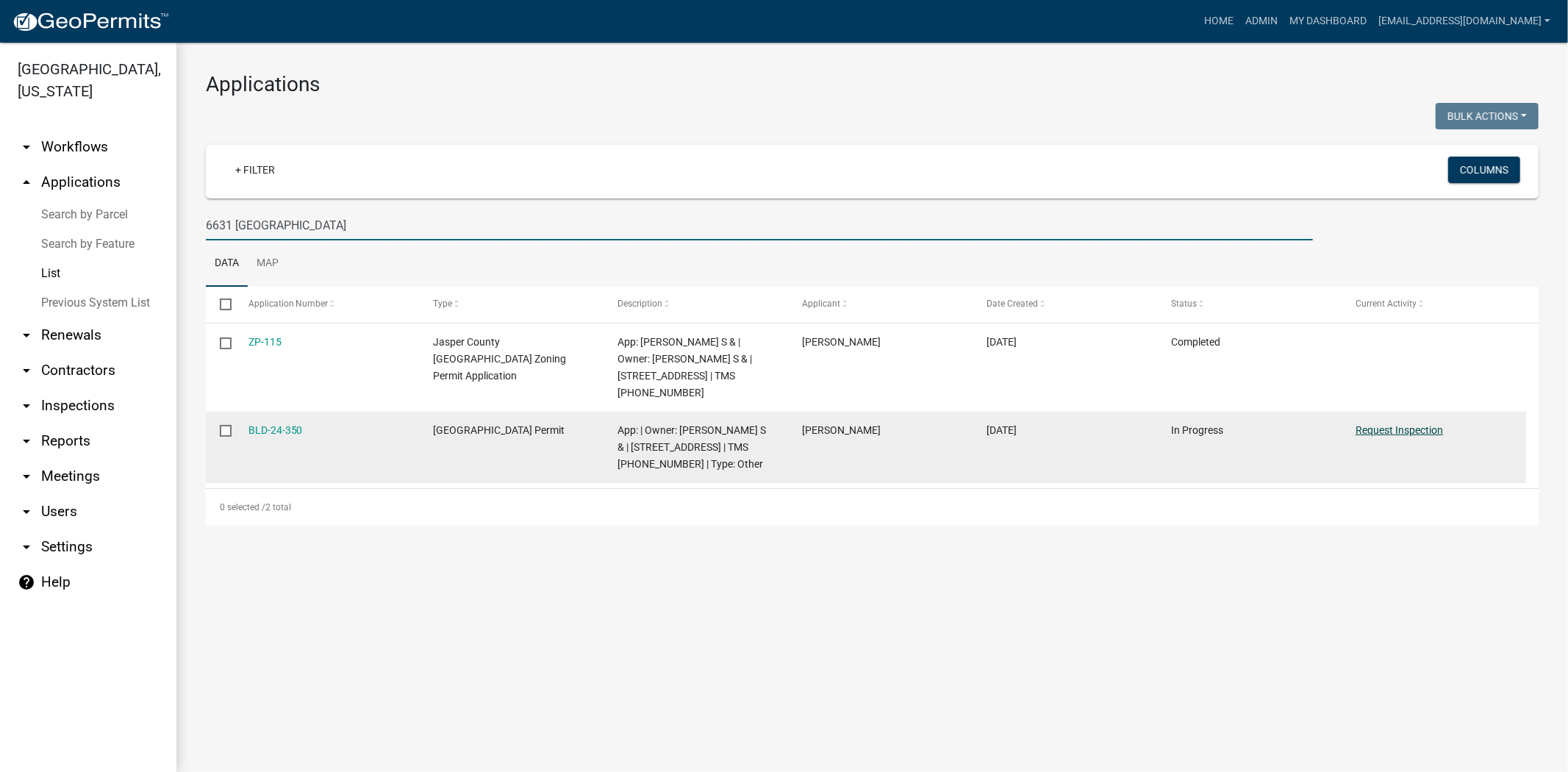
type input "6631 [GEOGRAPHIC_DATA]"
click at [1424, 427] on link "Request Inspection" at bounding box center [1398, 430] width 87 height 12
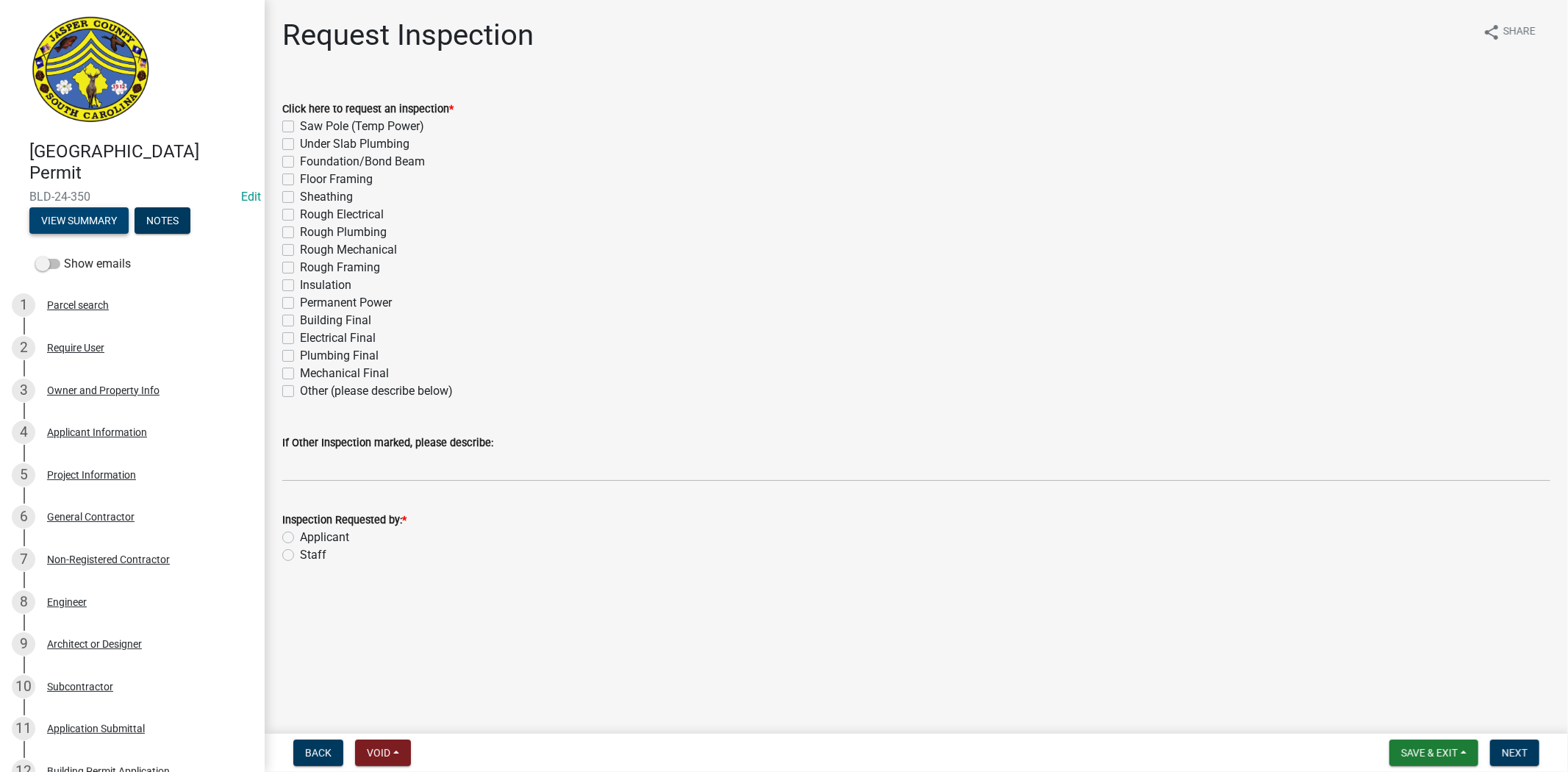
click at [76, 222] on button "View Summary" at bounding box center [80, 221] width 100 height 27
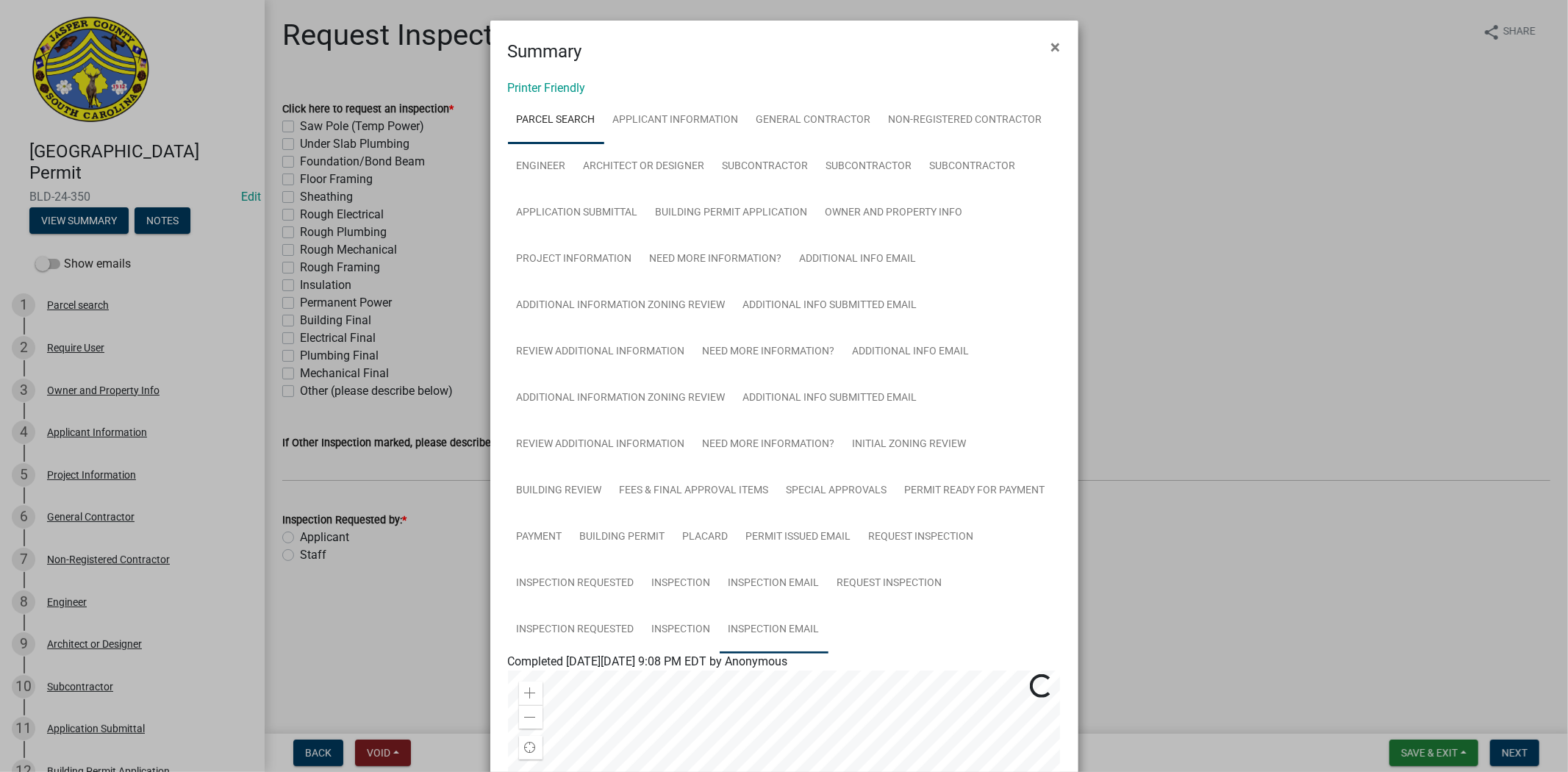
click at [776, 642] on link "Inspection Email" at bounding box center [773, 630] width 108 height 47
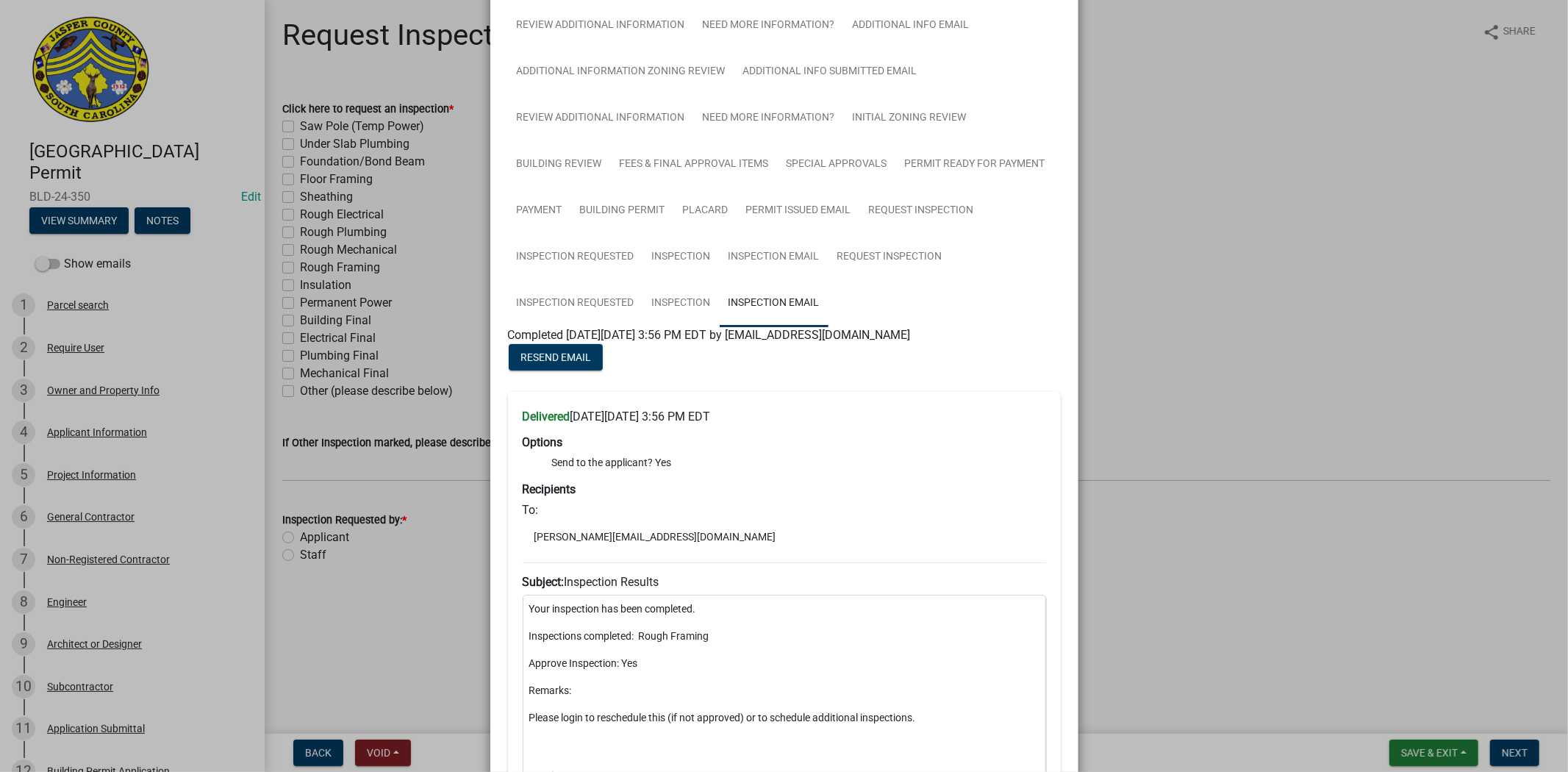
scroll to position [409, 0]
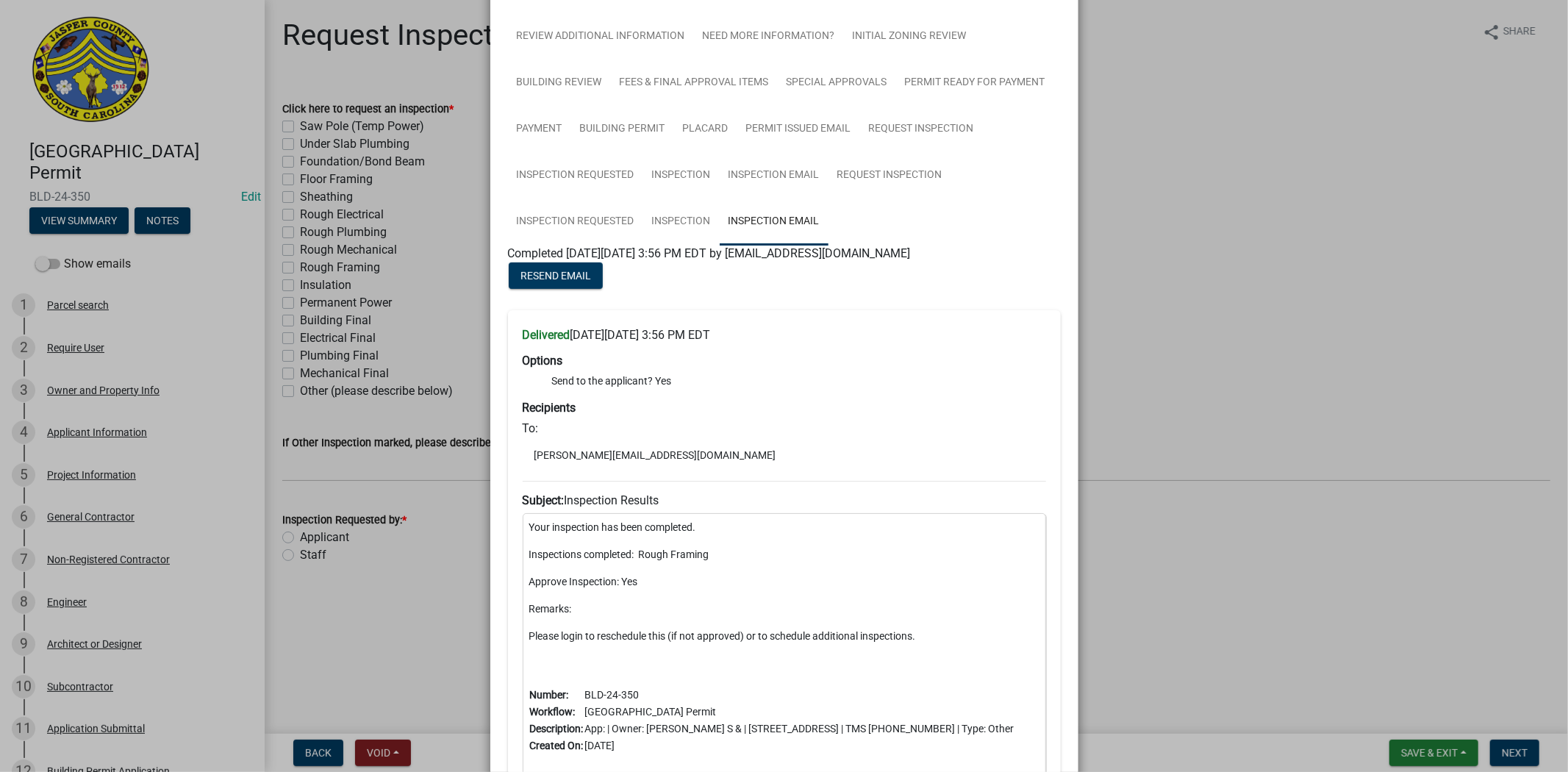
click at [1230, 355] on ngb-modal-window "Summary × Printer Friendly Parcel search Applicant Information General Contract…" at bounding box center [784, 386] width 1568 height 772
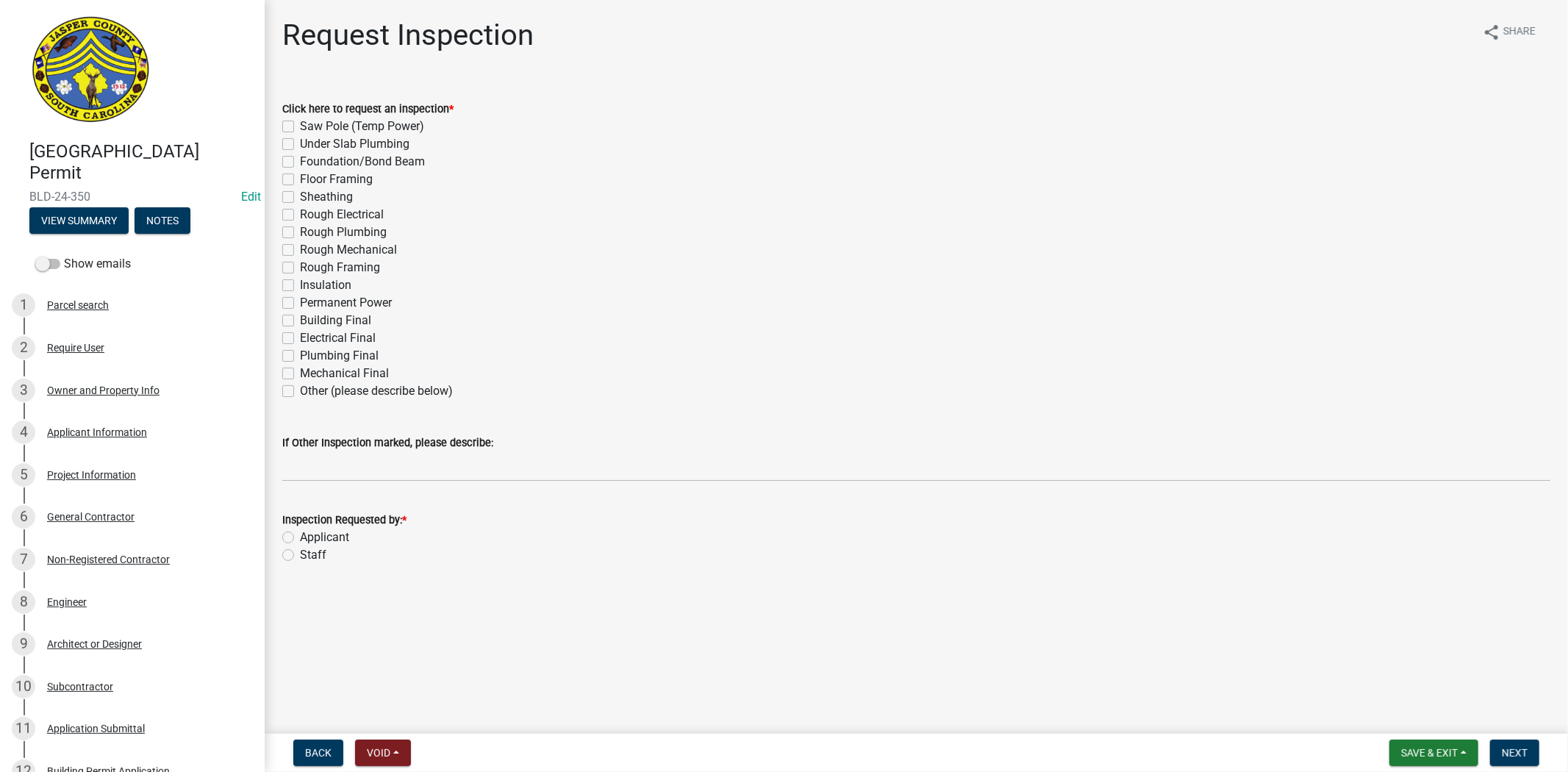
click at [300, 537] on label "Applicant" at bounding box center [324, 537] width 49 height 17
click at [300, 537] on input "Applicant" at bounding box center [305, 533] width 10 height 10
radio input "true"
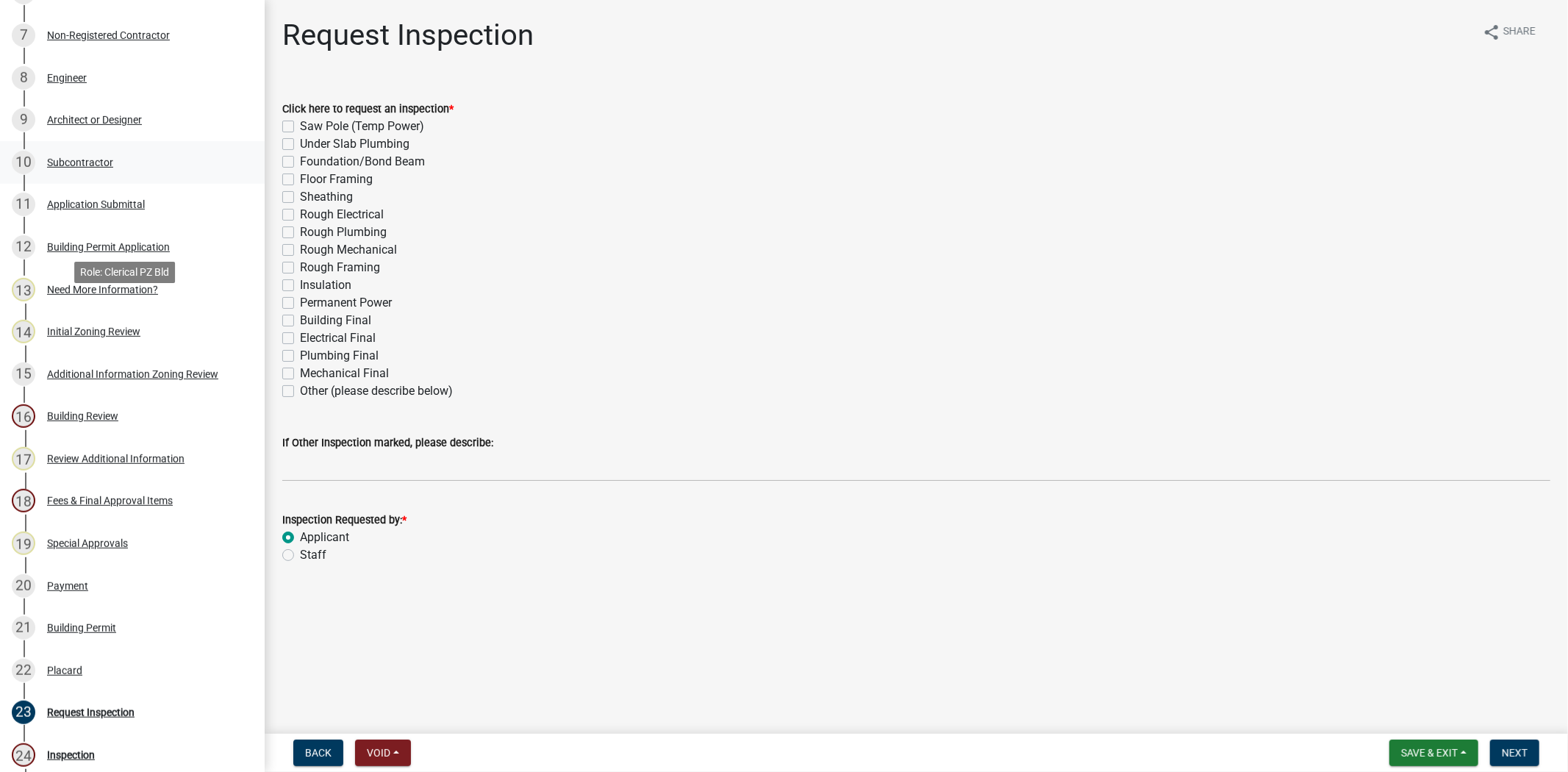
scroll to position [572, 0]
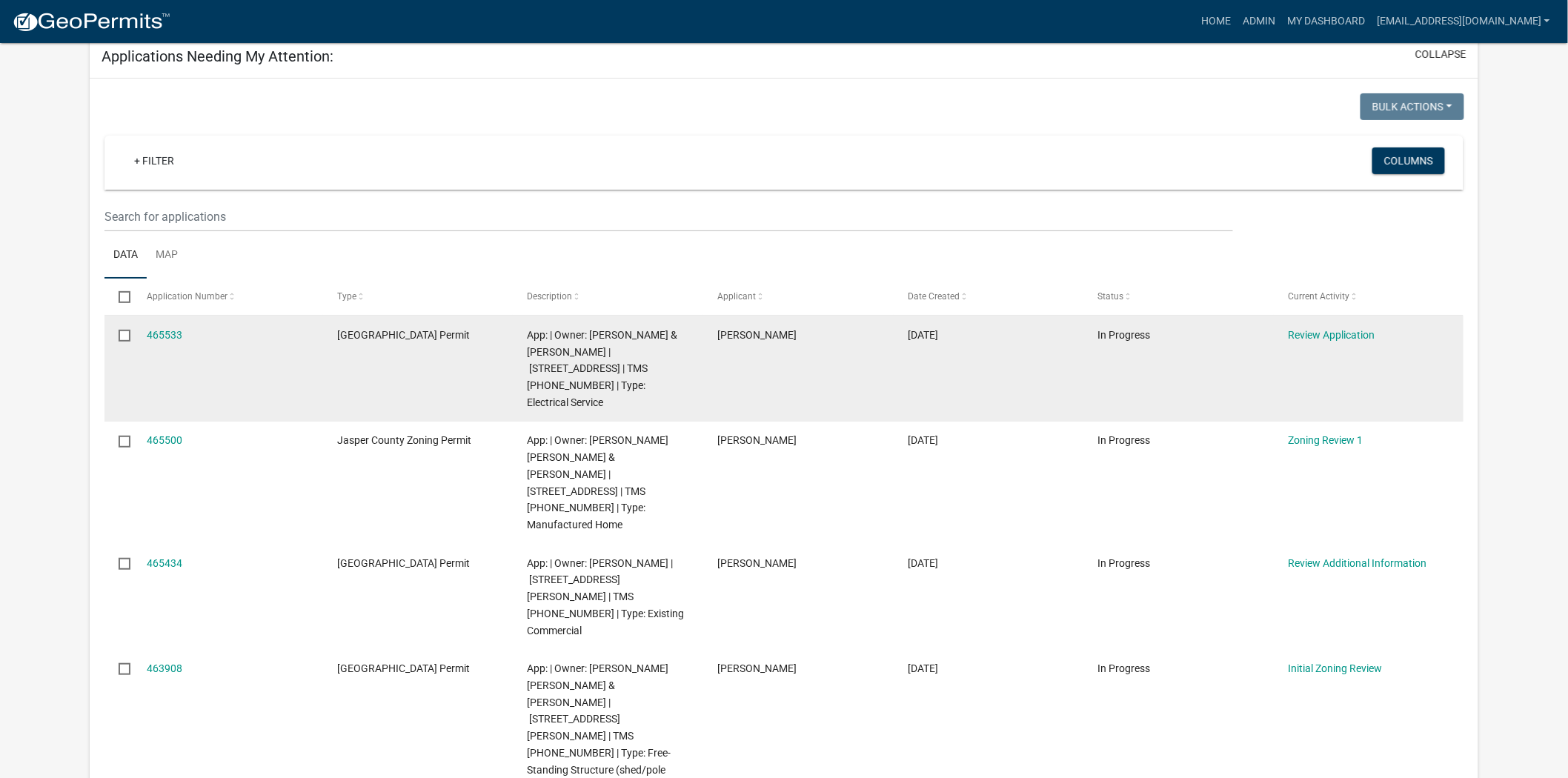
scroll to position [164, 0]
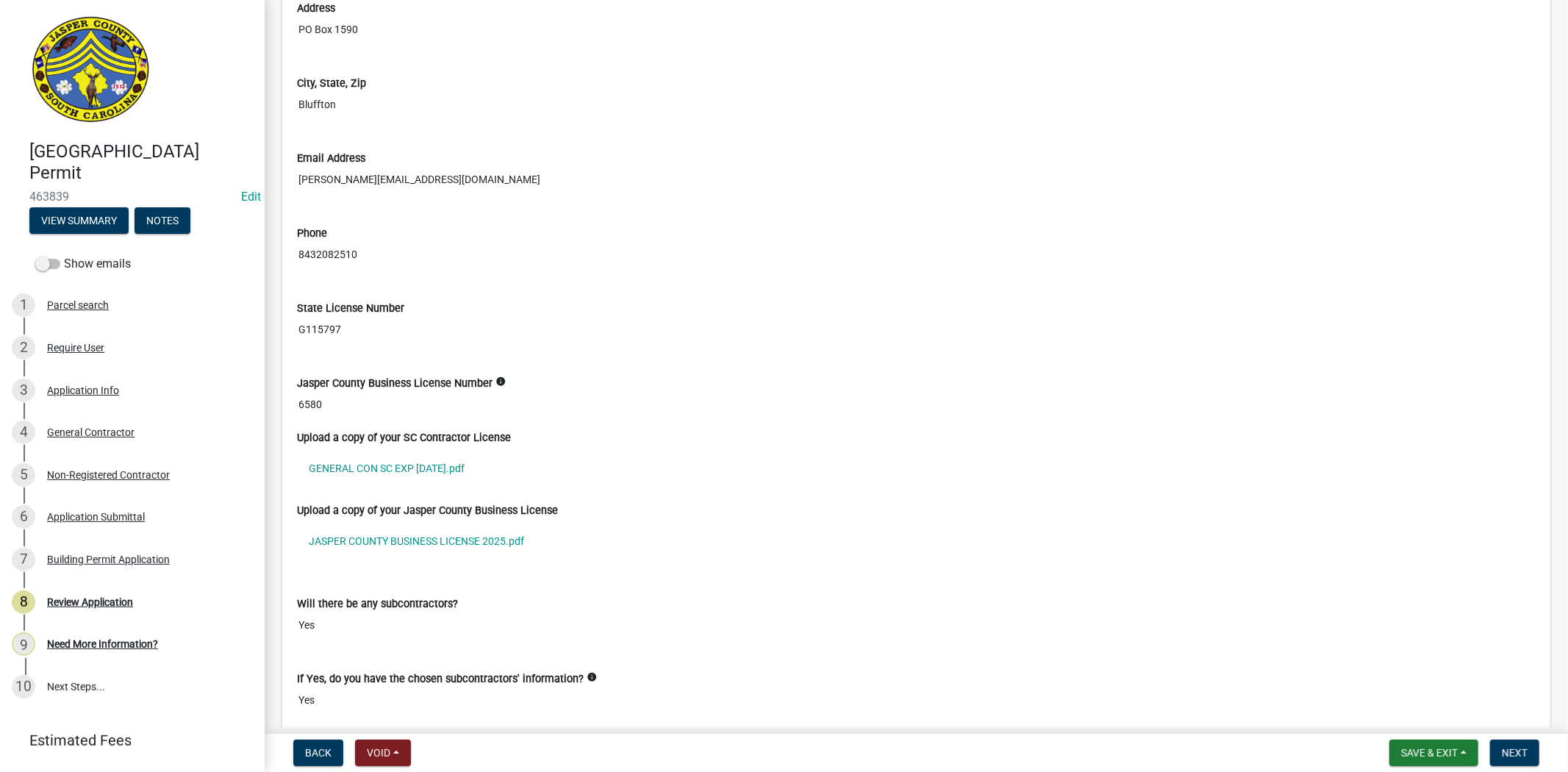
scroll to position [4330, 0]
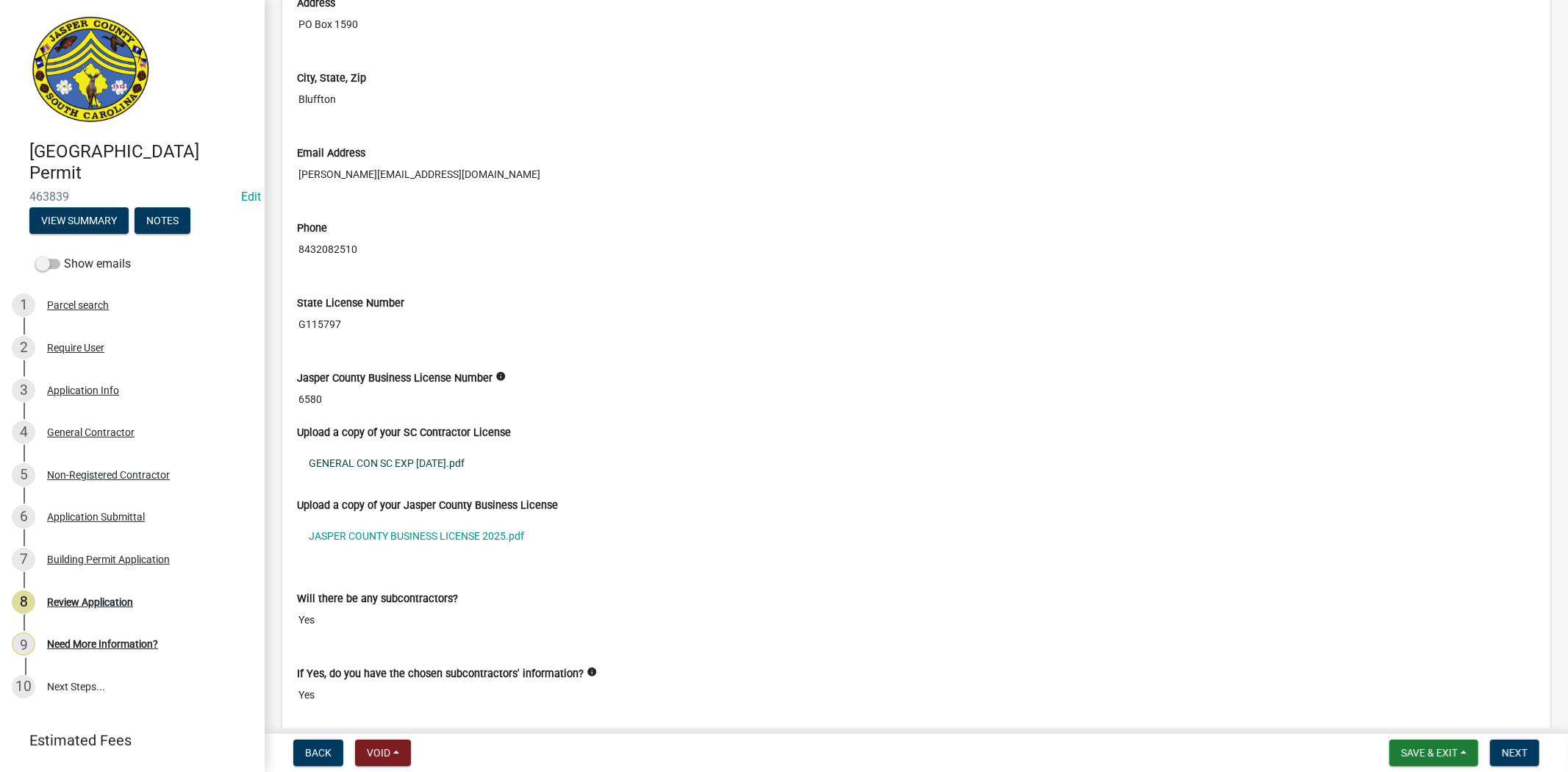
click at [414, 462] on link "GENERAL CON SC EXP [DATE].pdf" at bounding box center [916, 462] width 1238 height 34
click at [414, 527] on link "JASPER COUNTY BUSINESS LICENSE 2025.pdf" at bounding box center [916, 535] width 1238 height 34
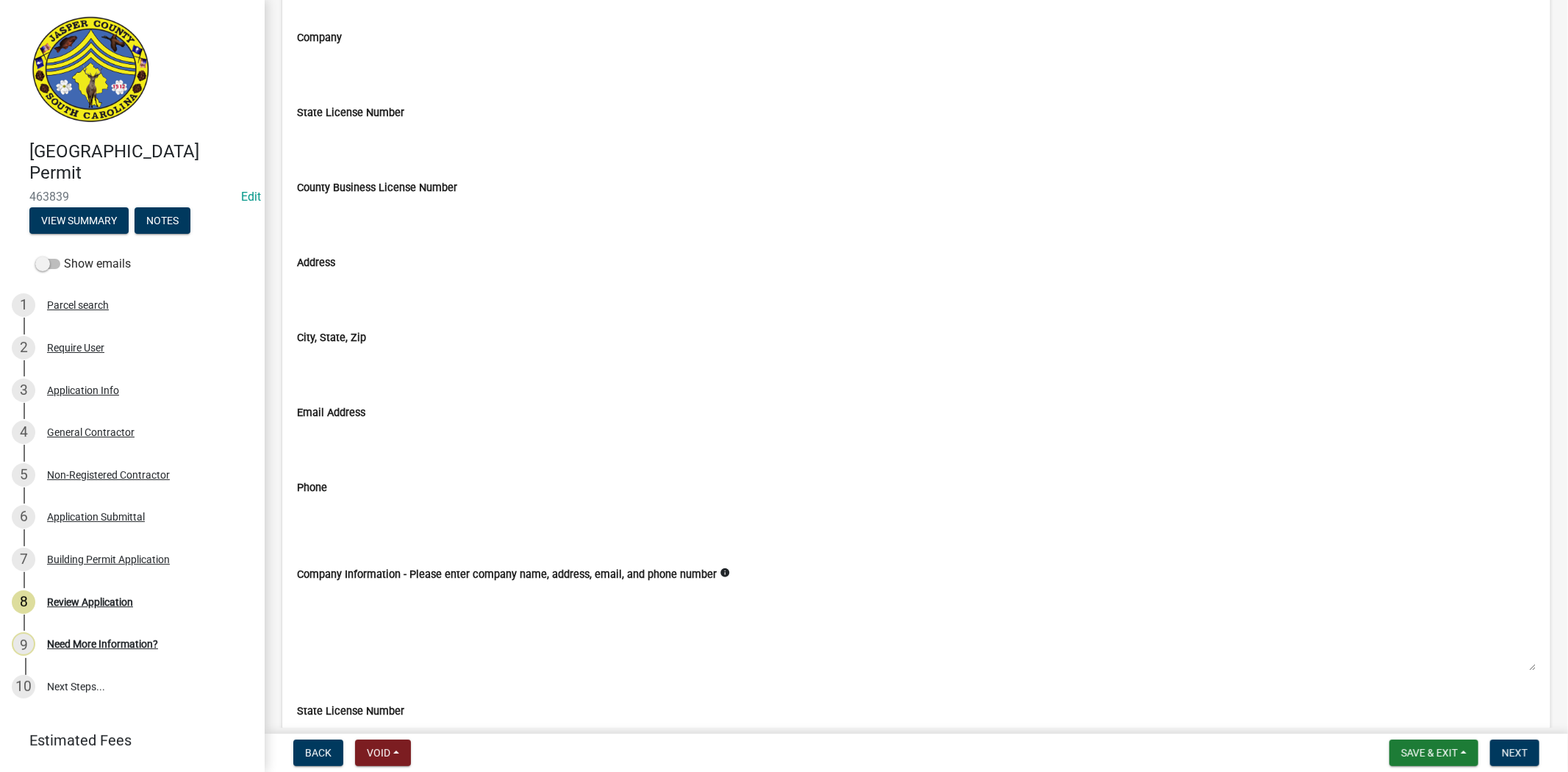
scroll to position [7517, 0]
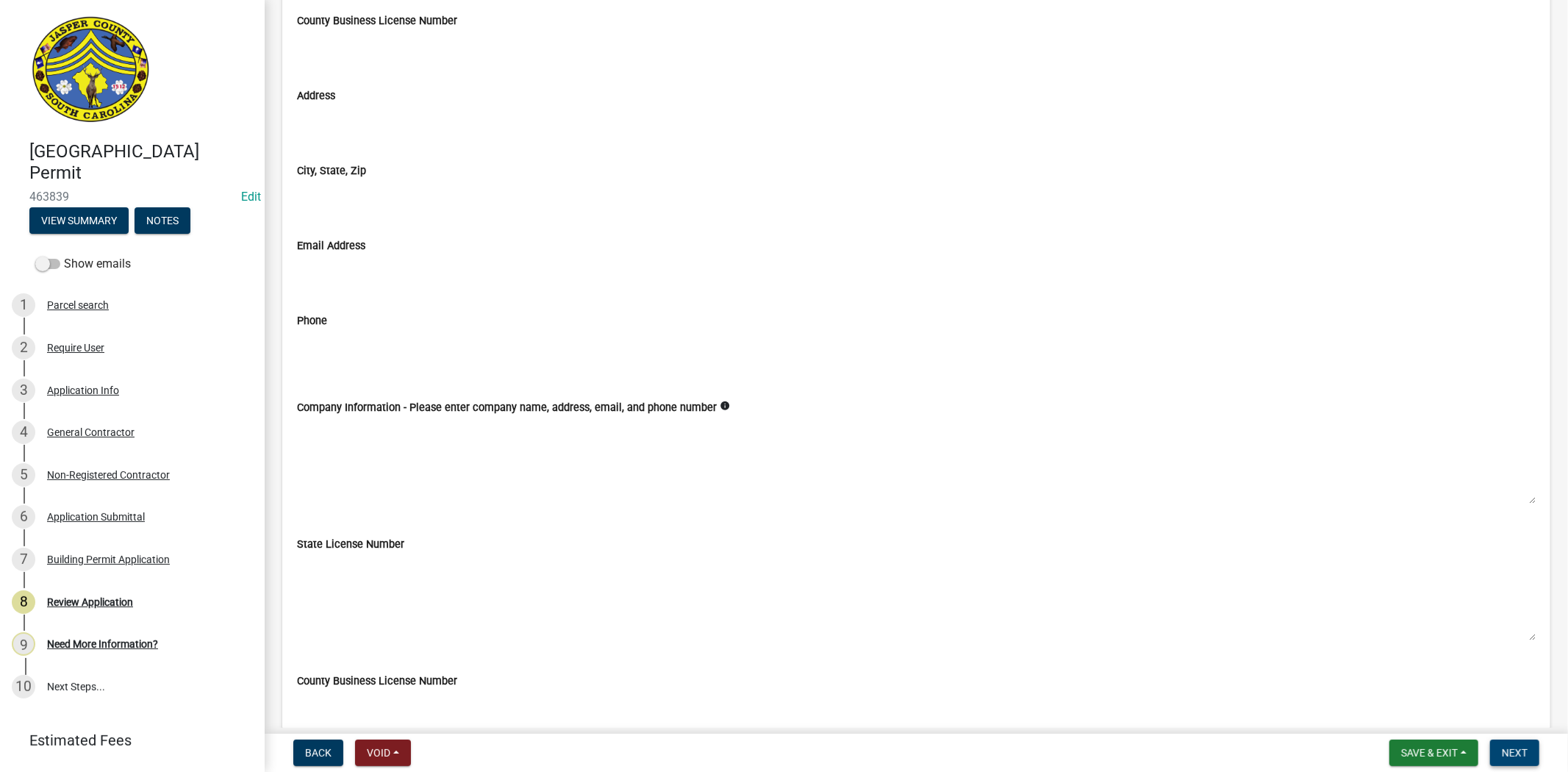
click at [1524, 755] on span "Next" at bounding box center [1514, 753] width 26 height 12
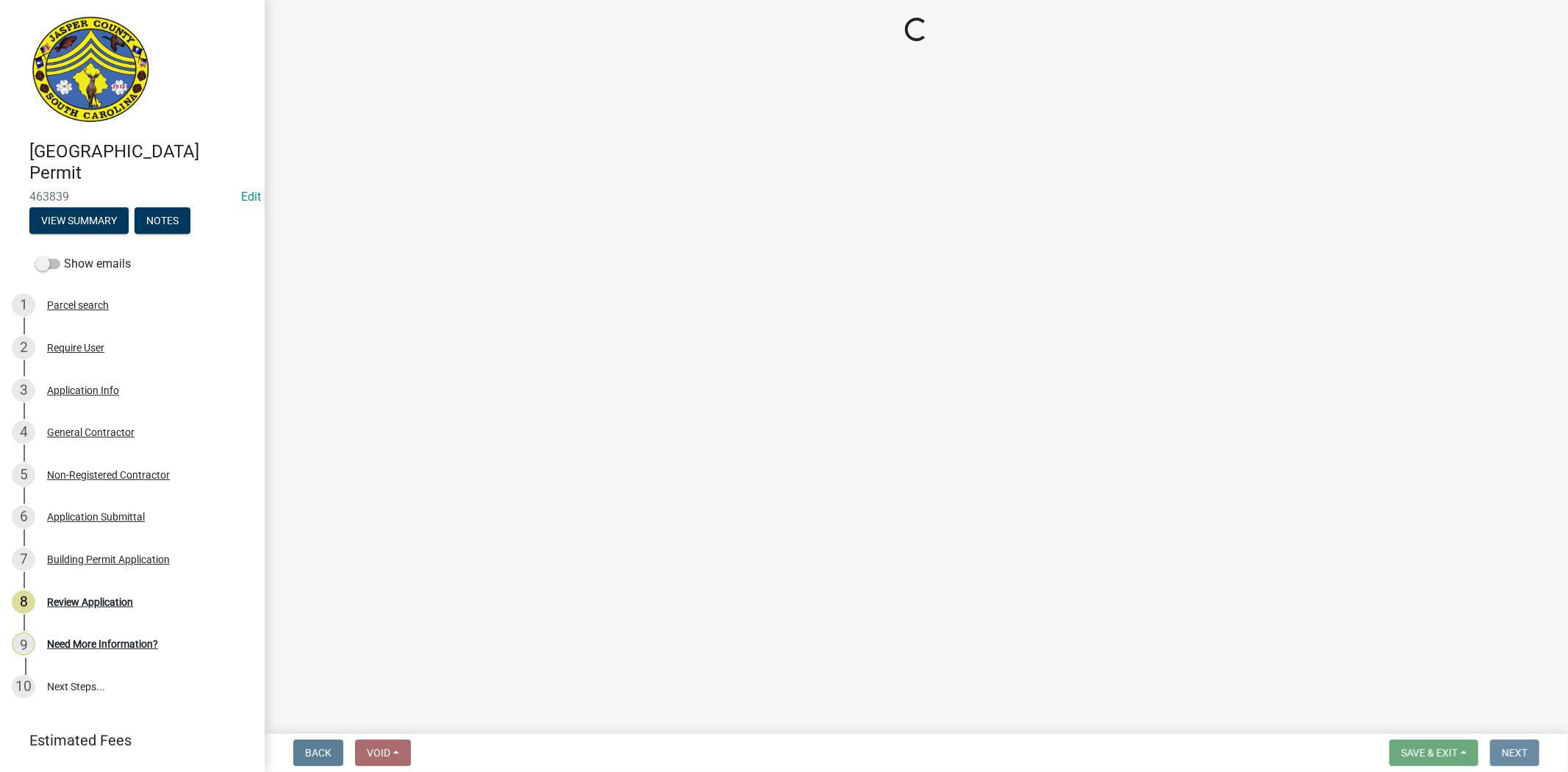
scroll to position [0, 0]
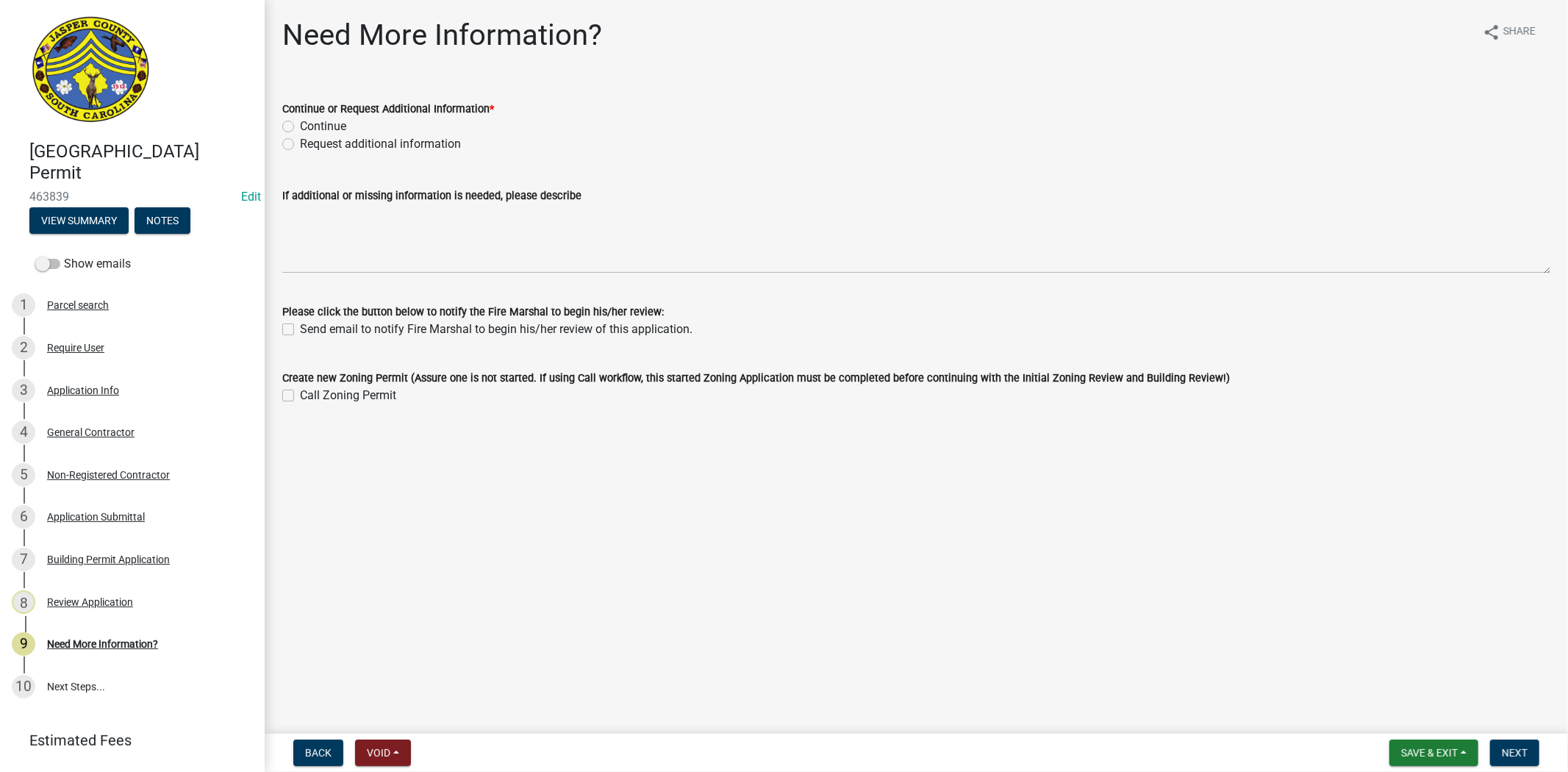
click at [300, 127] on label "Continue" at bounding box center [323, 127] width 46 height 17
click at [300, 127] on input "Continue" at bounding box center [305, 123] width 10 height 10
radio input "true"
click at [294, 140] on div "Request additional information" at bounding box center [915, 144] width 1268 height 17
click at [300, 145] on label "Request additional information" at bounding box center [380, 144] width 161 height 17
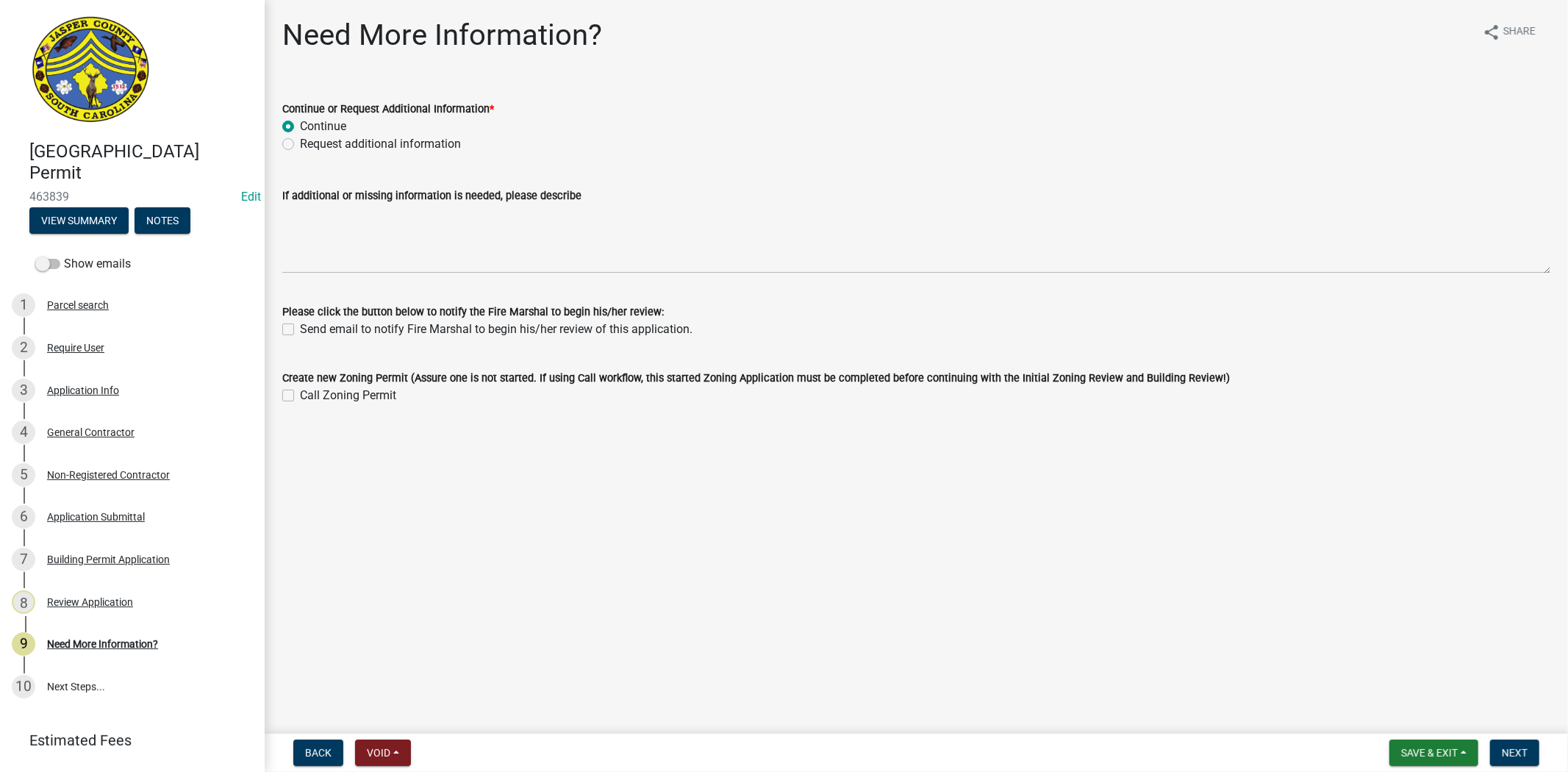
click at [300, 145] on input "Request additional information" at bounding box center [305, 140] width 10 height 10
radio input "true"
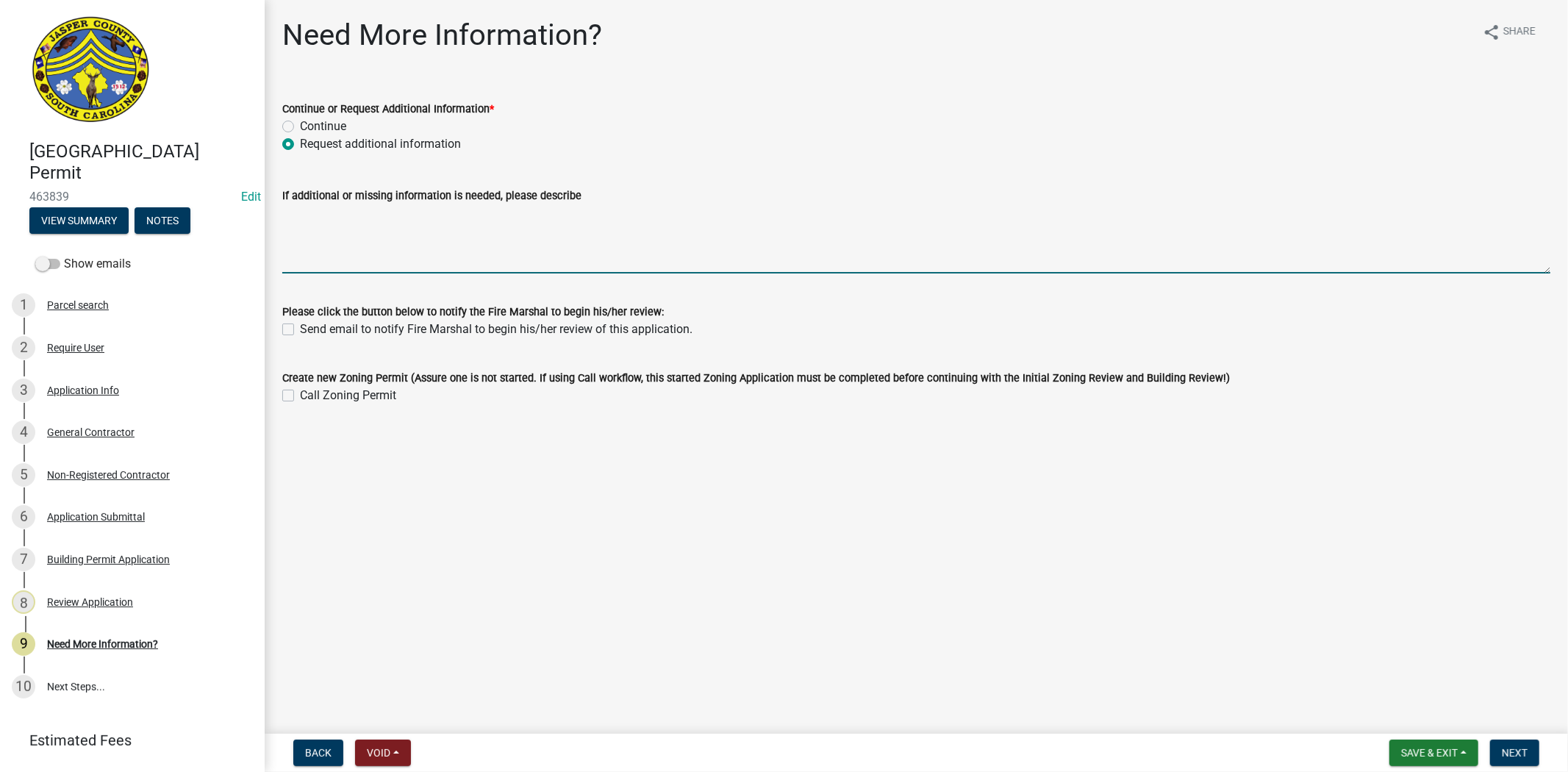
click at [326, 240] on textarea "If additional or missing information is needed, please describe" at bounding box center [915, 239] width 1268 height 69
click at [528, 222] on textarea "Good morning, what will the temporary power" at bounding box center [915, 239] width 1268 height 69
drag, startPoint x: 410, startPoint y: 213, endPoint x: 392, endPoint y: 218, distance: 18.7
click at [392, 218] on textarea "Good morning, what will the temporary power be used for?" at bounding box center [915, 239] width 1268 height 69
drag, startPoint x: 592, startPoint y: 215, endPoint x: 639, endPoint y: 211, distance: 47.2
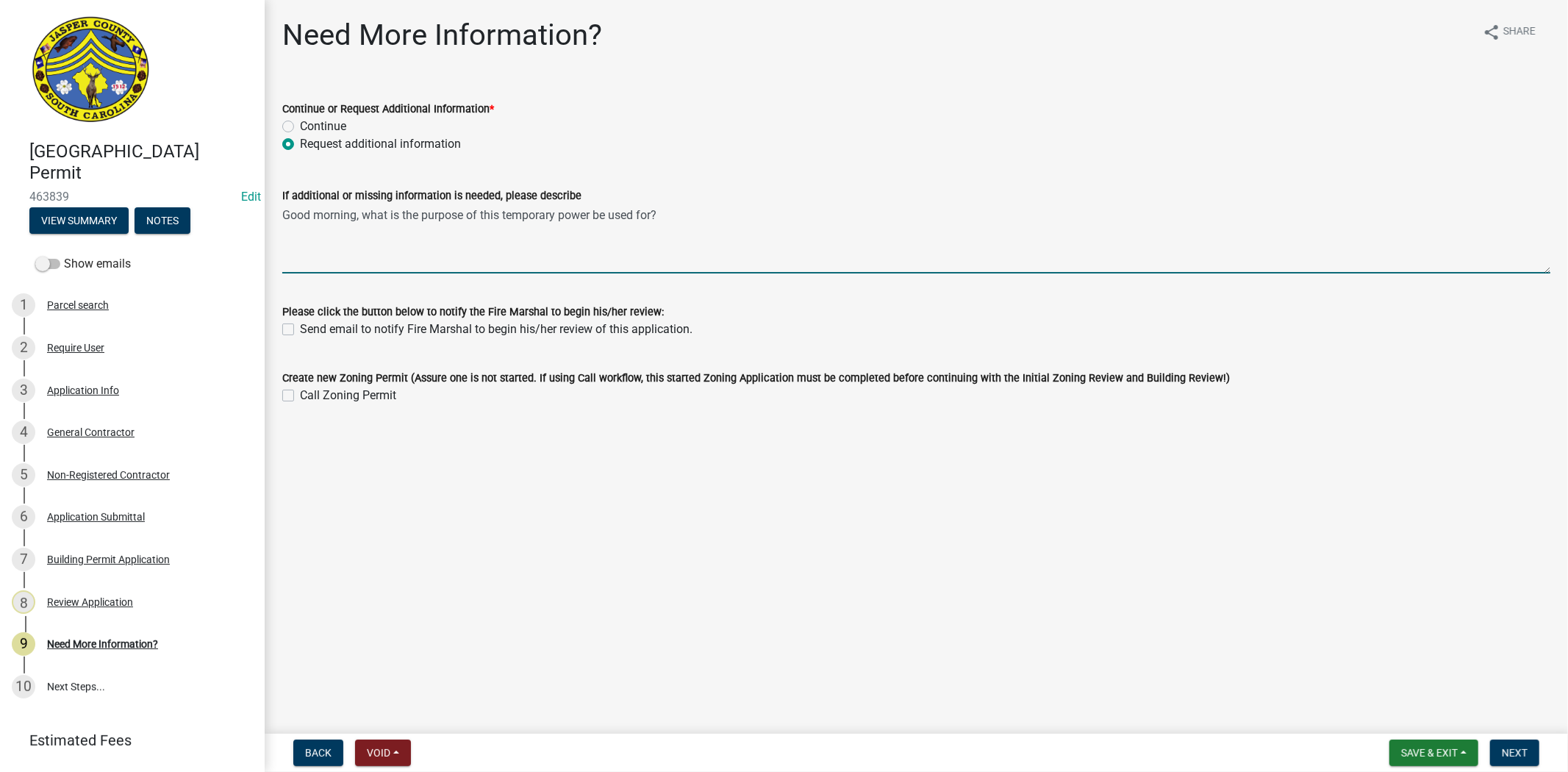
click at [639, 211] on textarea "Good morning, what is the purpose of this temporary power be used for?" at bounding box center [915, 239] width 1268 height 69
type textarea "Good morning, what is the purpose of this temporary power?"
click at [1524, 747] on span "Next" at bounding box center [1514, 753] width 26 height 12
